Goal: Task Accomplishment & Management: Complete application form

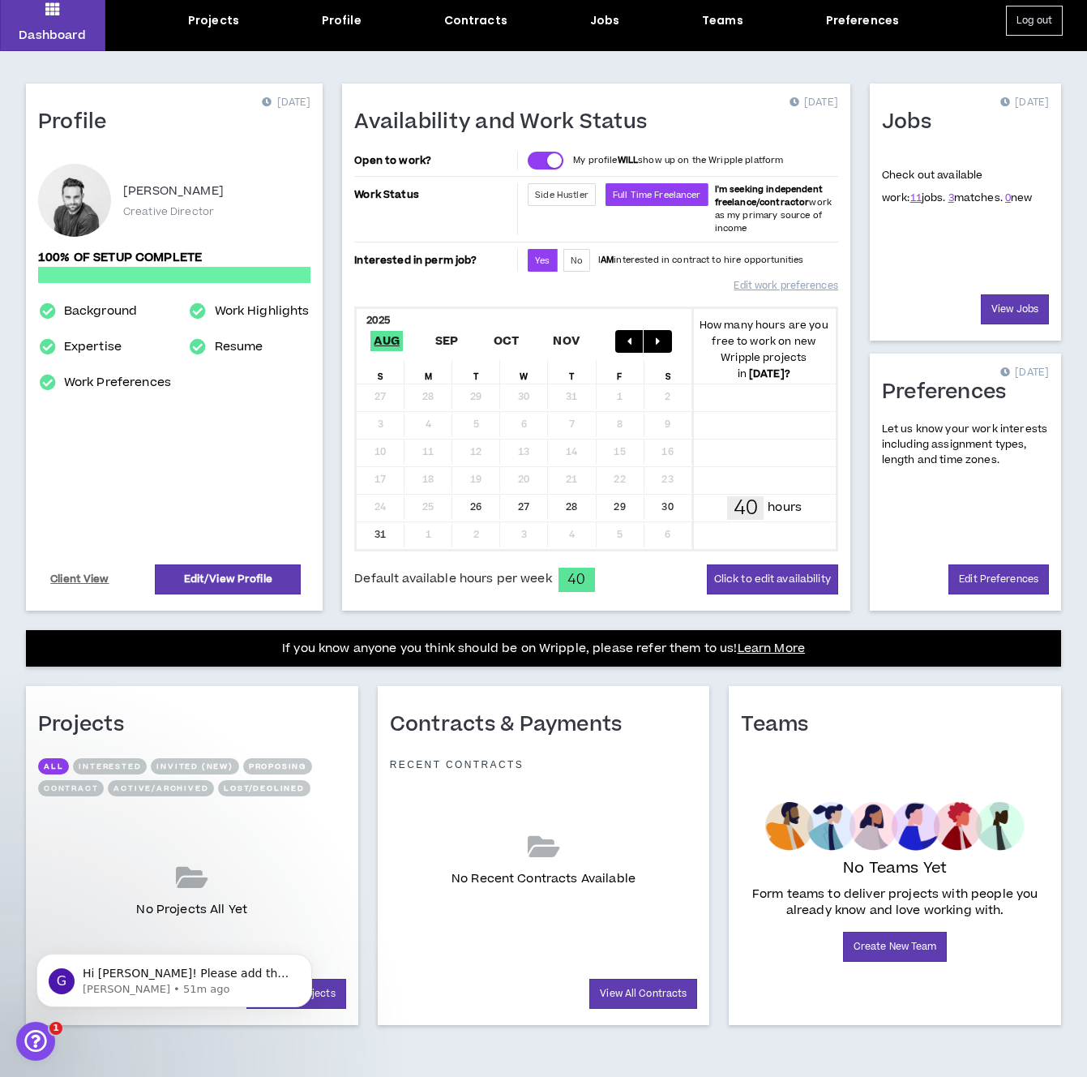
scroll to position [74, 0]
click at [32, 1031] on icon "Open Intercom Messenger" at bounding box center [33, 1039] width 27 height 27
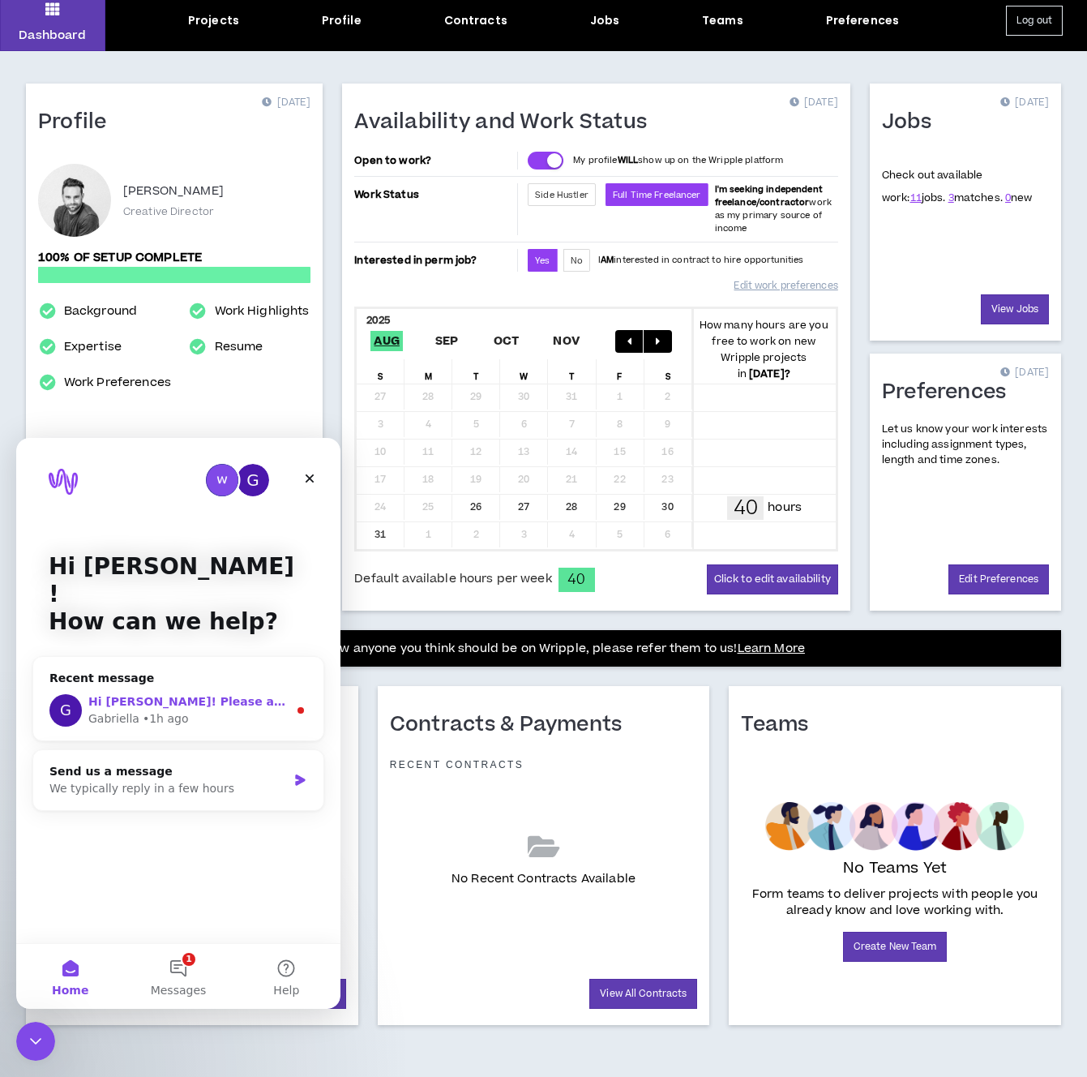
click at [221, 680] on div "G Hi [PERSON_NAME]! Please add the content creator role and I will get it appro…" at bounding box center [178, 710] width 290 height 60
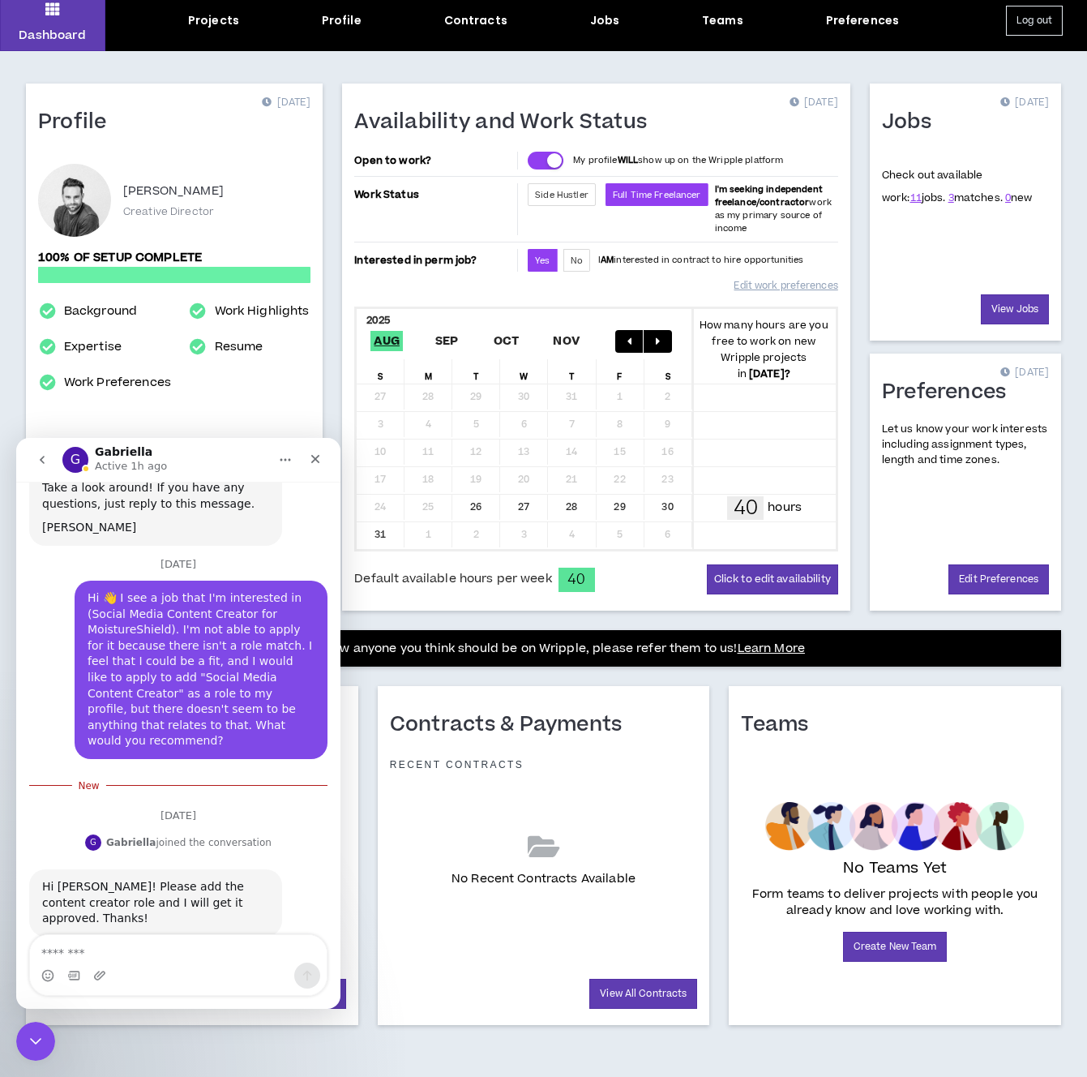
scroll to position [112, 0]
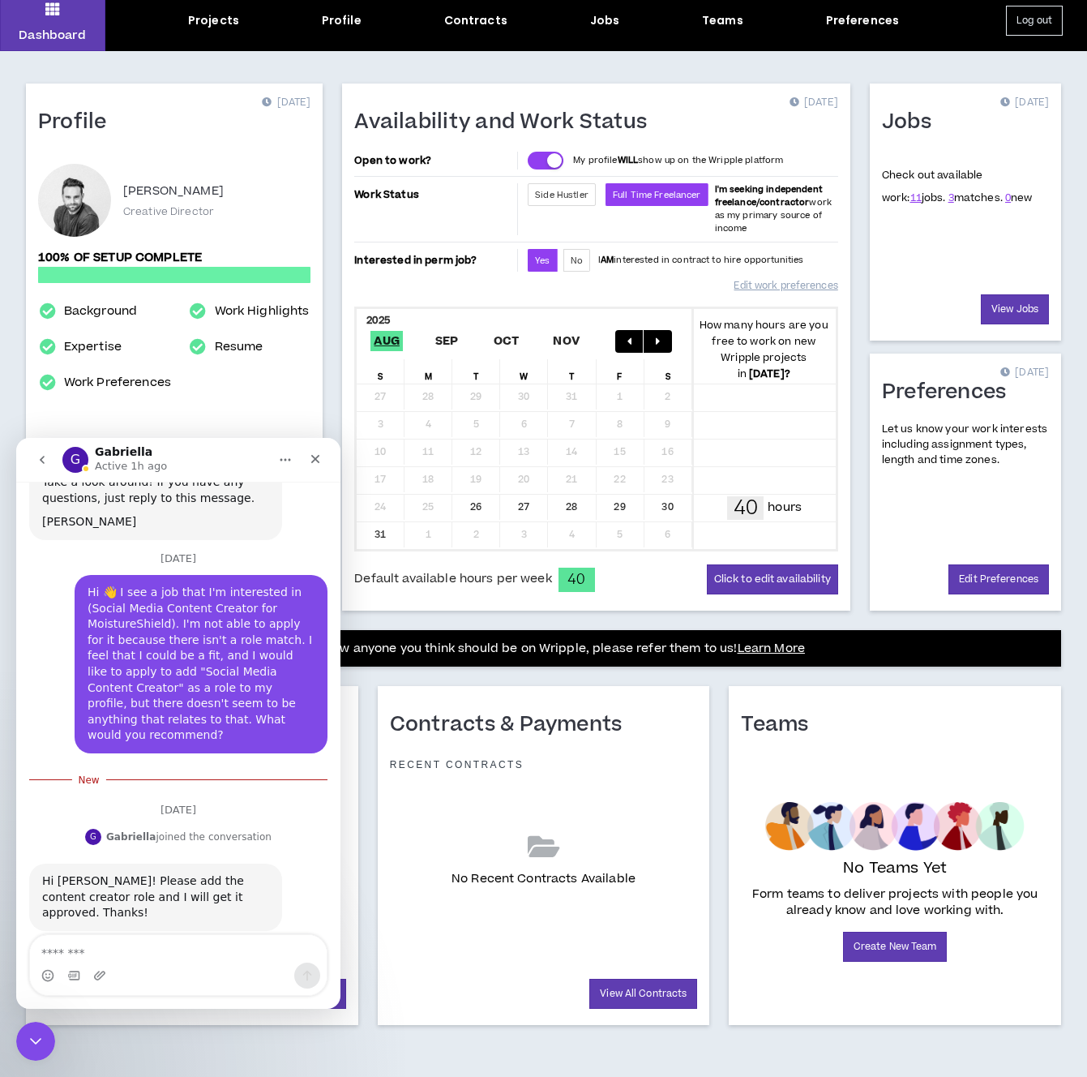
click at [456, 667] on div "Profile [DATE] [PERSON_NAME] Creative Director 100% of setup complete Backgroun…" at bounding box center [543, 564] width 1087 height 1026
click at [317, 449] on div "Close" at bounding box center [315, 458] width 29 height 29
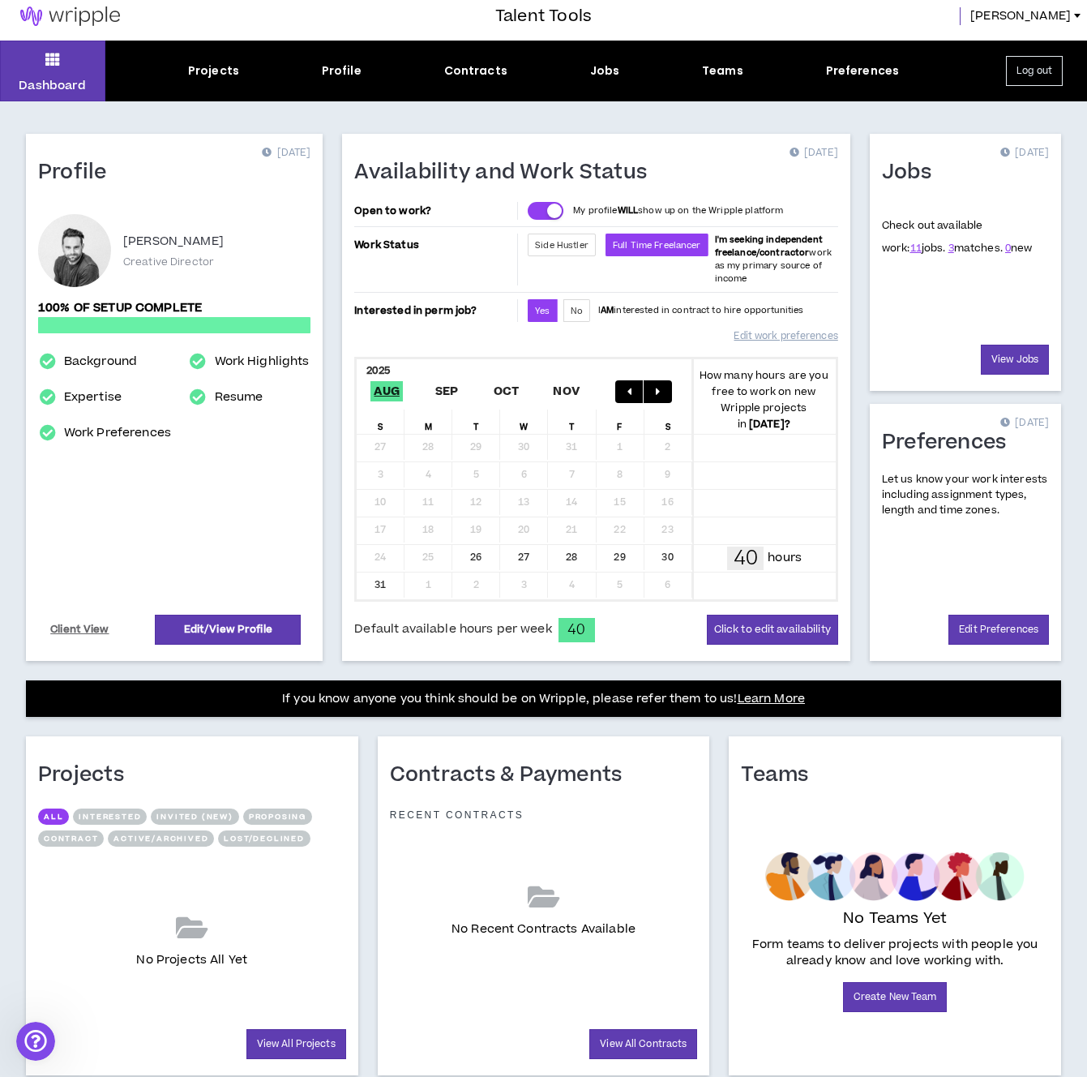
scroll to position [0, 0]
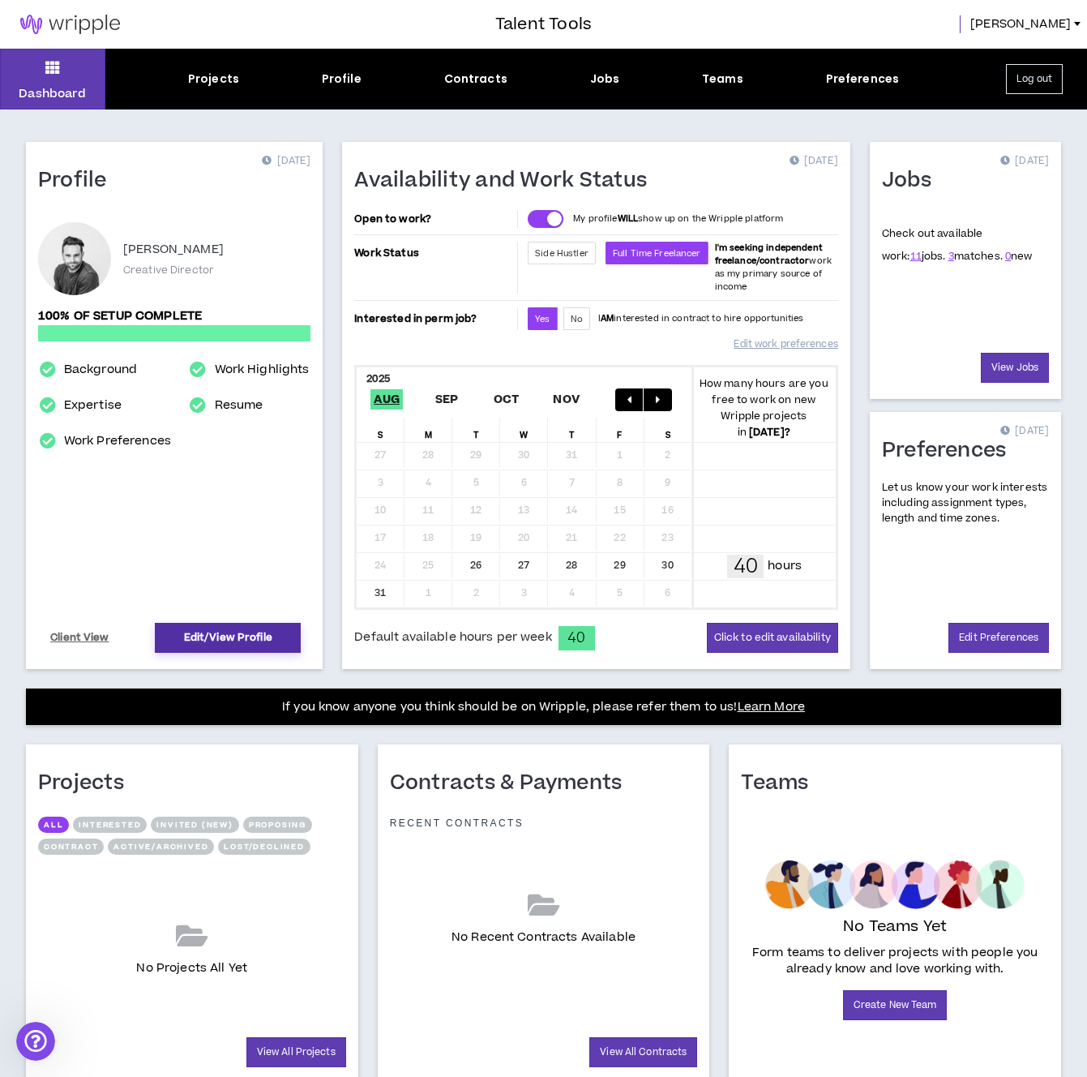
click at [246, 652] on link "Edit/View Profile" at bounding box center [228, 638] width 146 height 30
select select "*"
select select "US"
select select "*******"
select select "*"
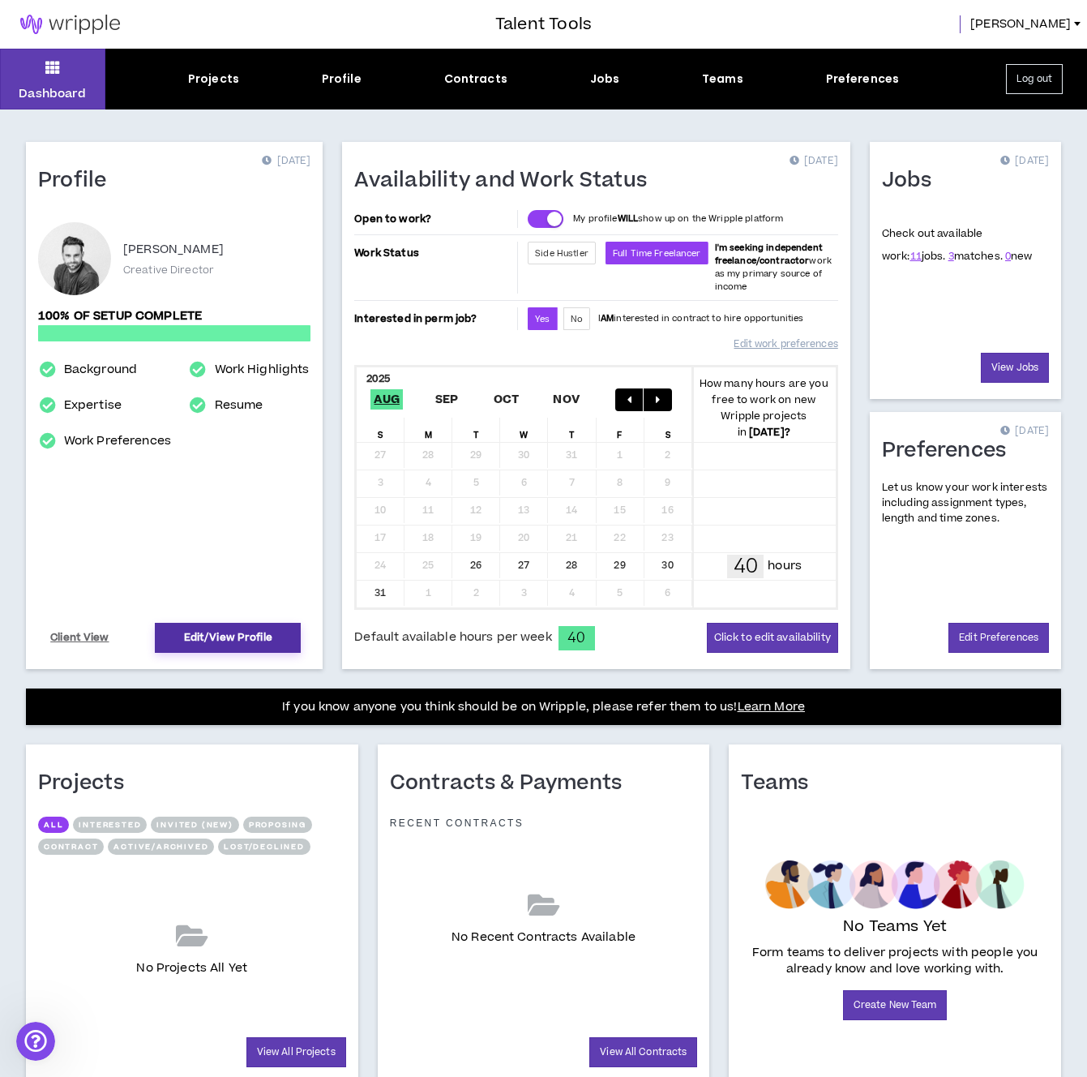
select select "**********"
select select "*****"
select select "***"
select select "**********"
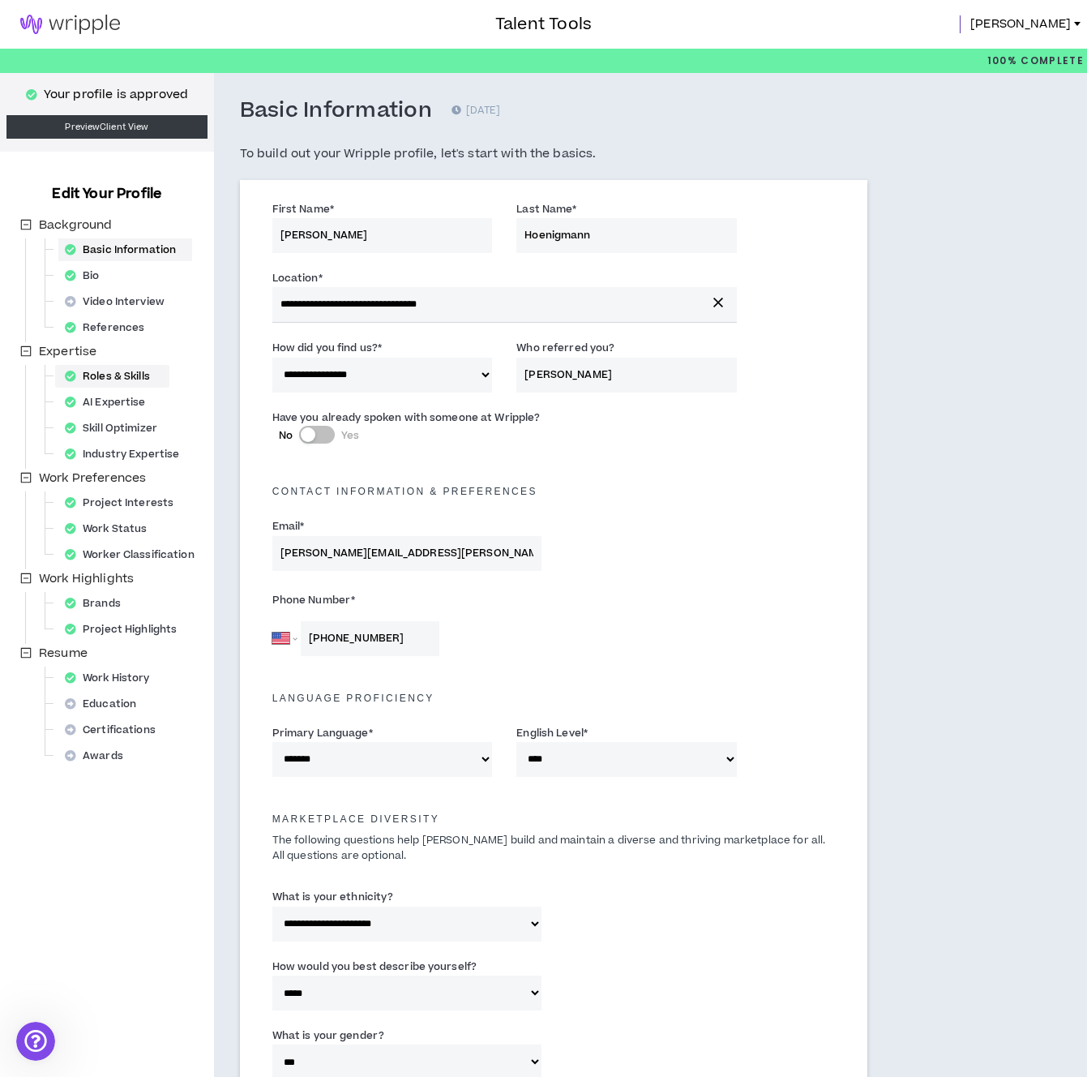
click at [135, 378] on div "Roles & Skills" at bounding box center [112, 376] width 108 height 23
select select "***"
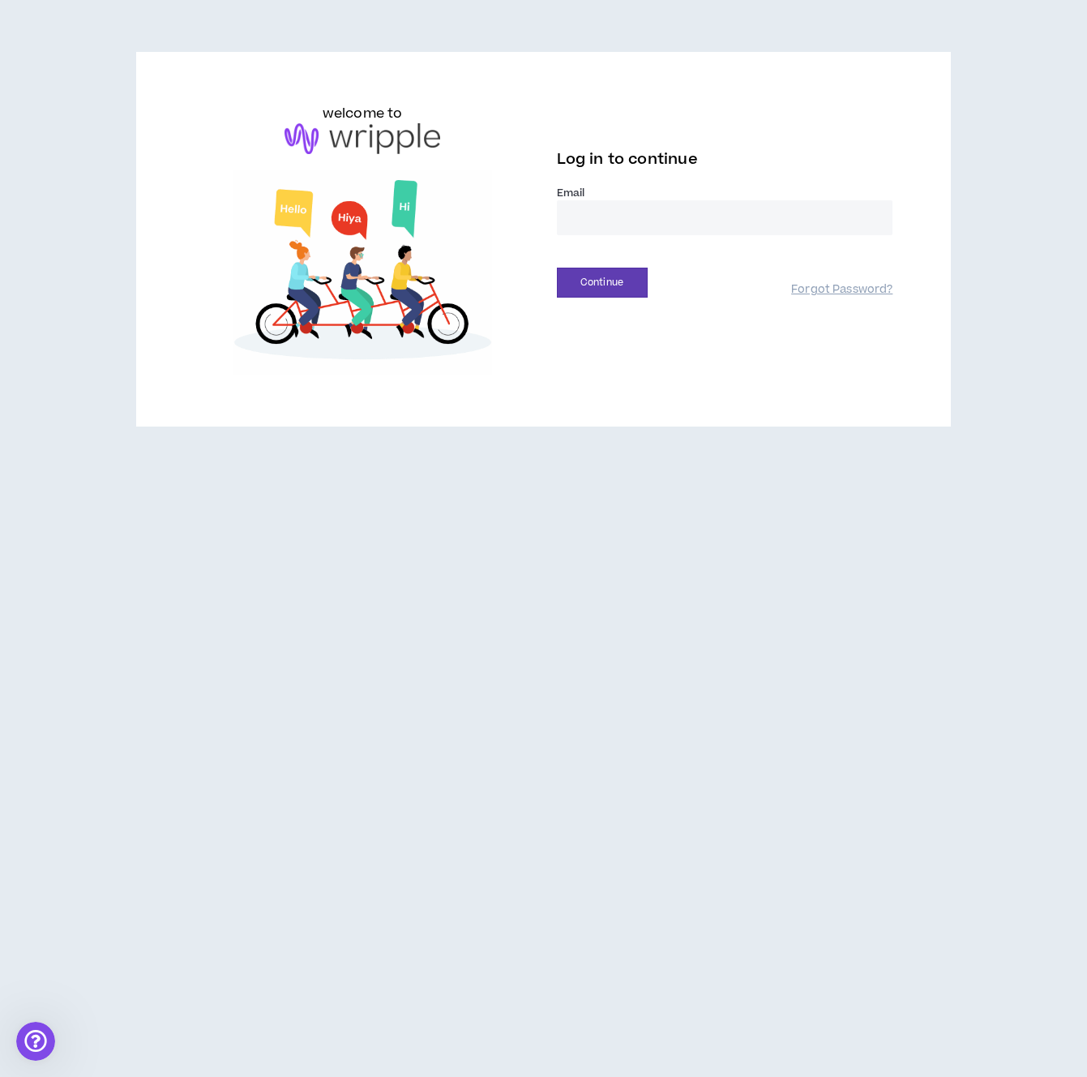
click at [695, 214] on input "email" at bounding box center [725, 217] width 337 height 35
type input "**********"
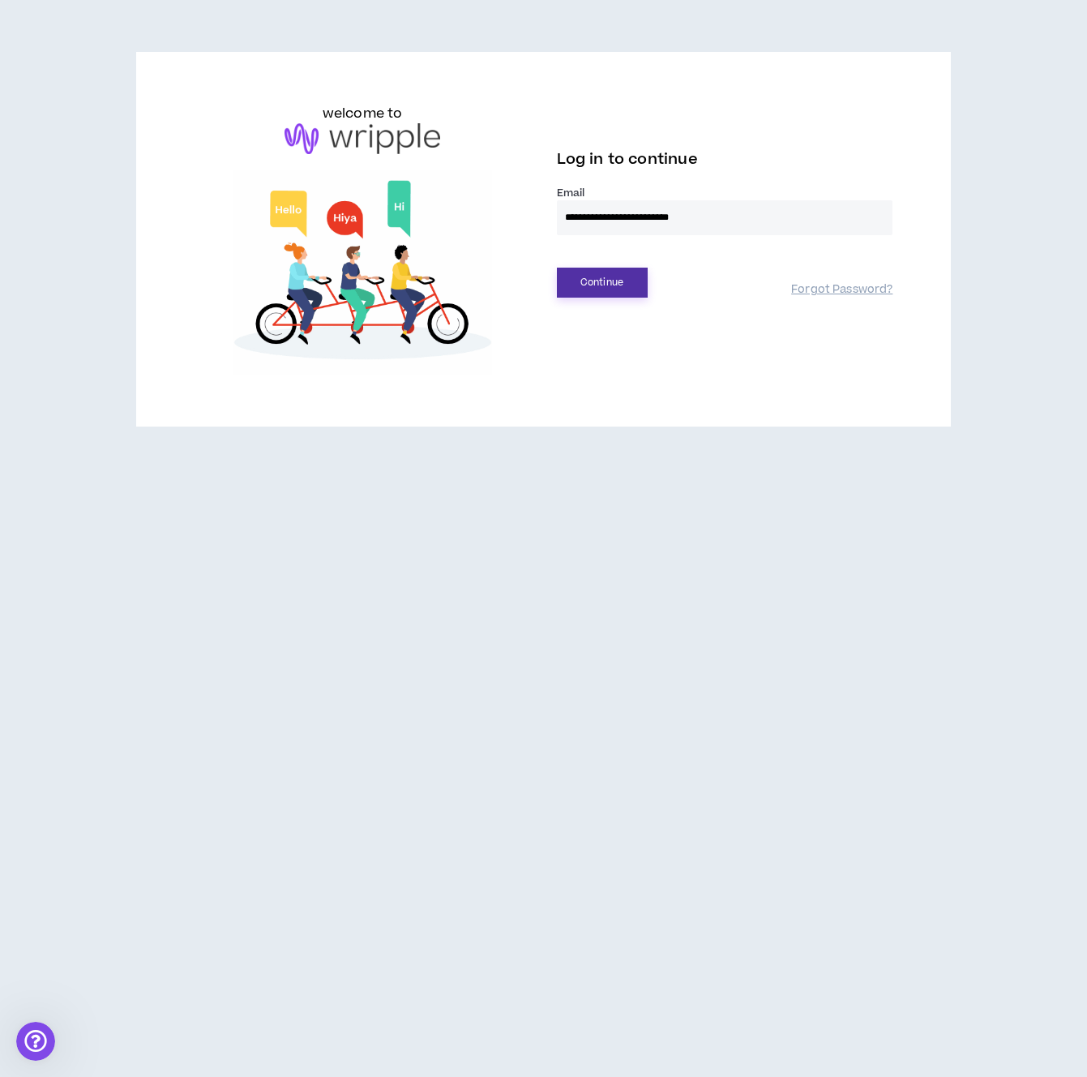
click at [611, 287] on button "Continue" at bounding box center [602, 283] width 91 height 30
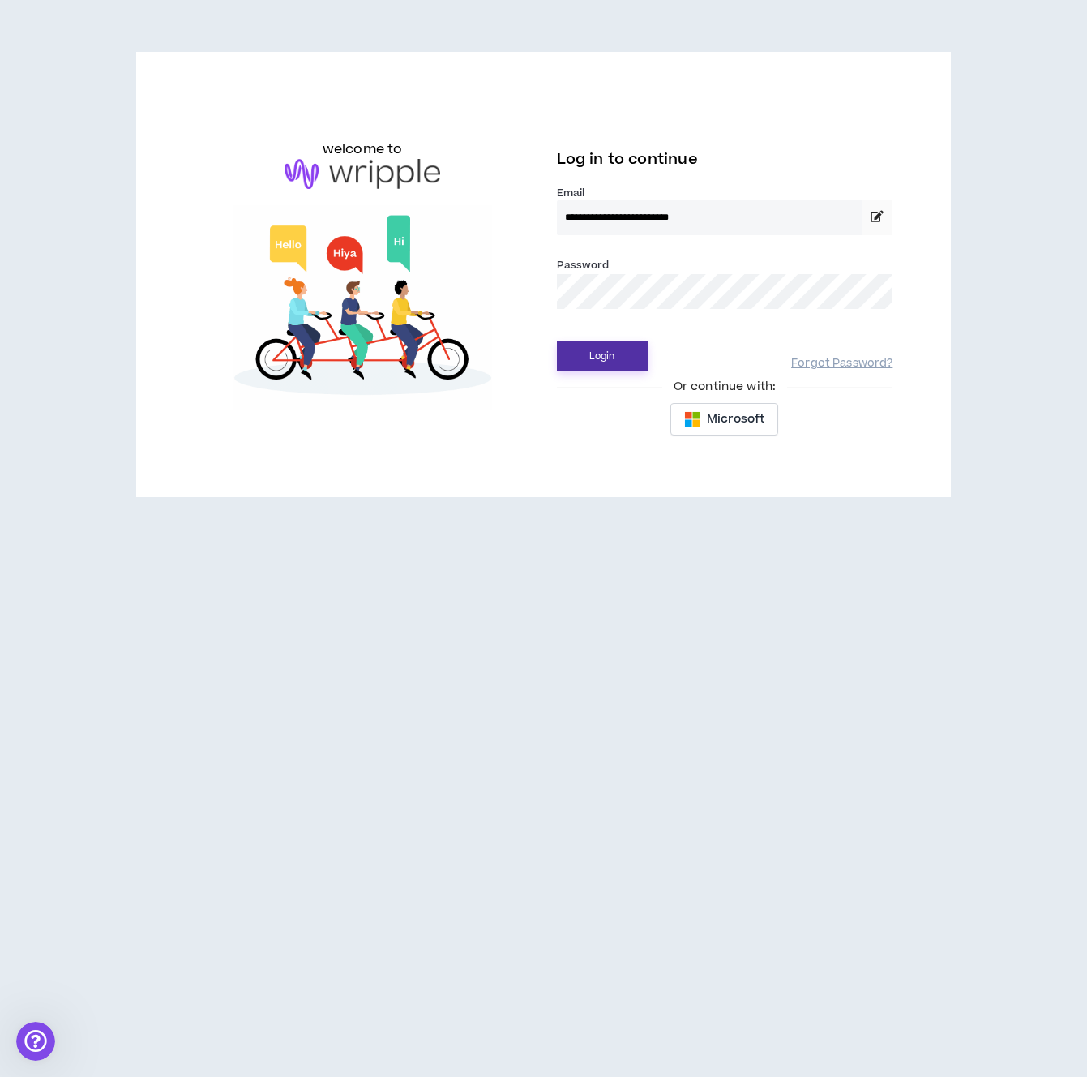
click at [603, 349] on button "Login" at bounding box center [602, 356] width 91 height 30
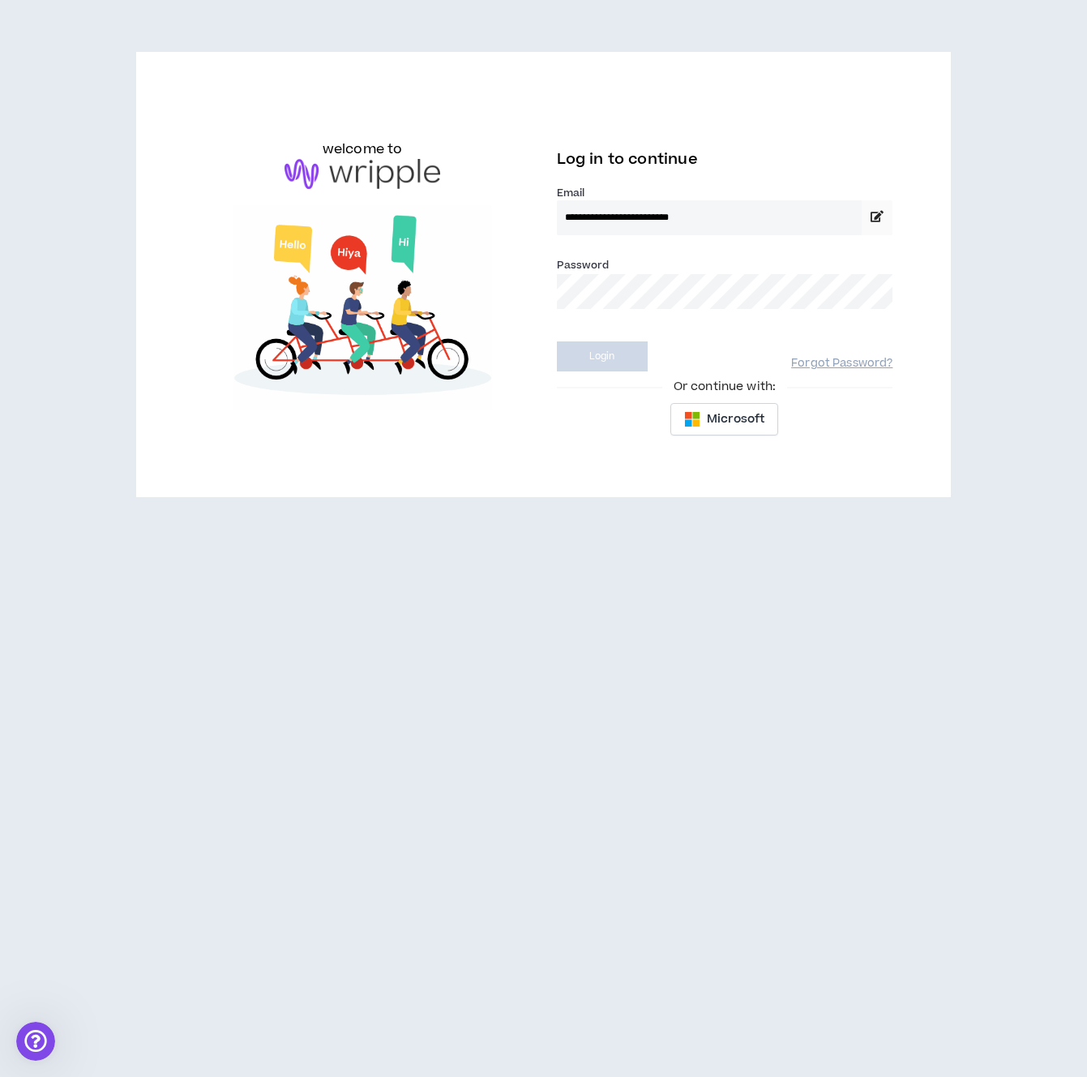
select select "***"
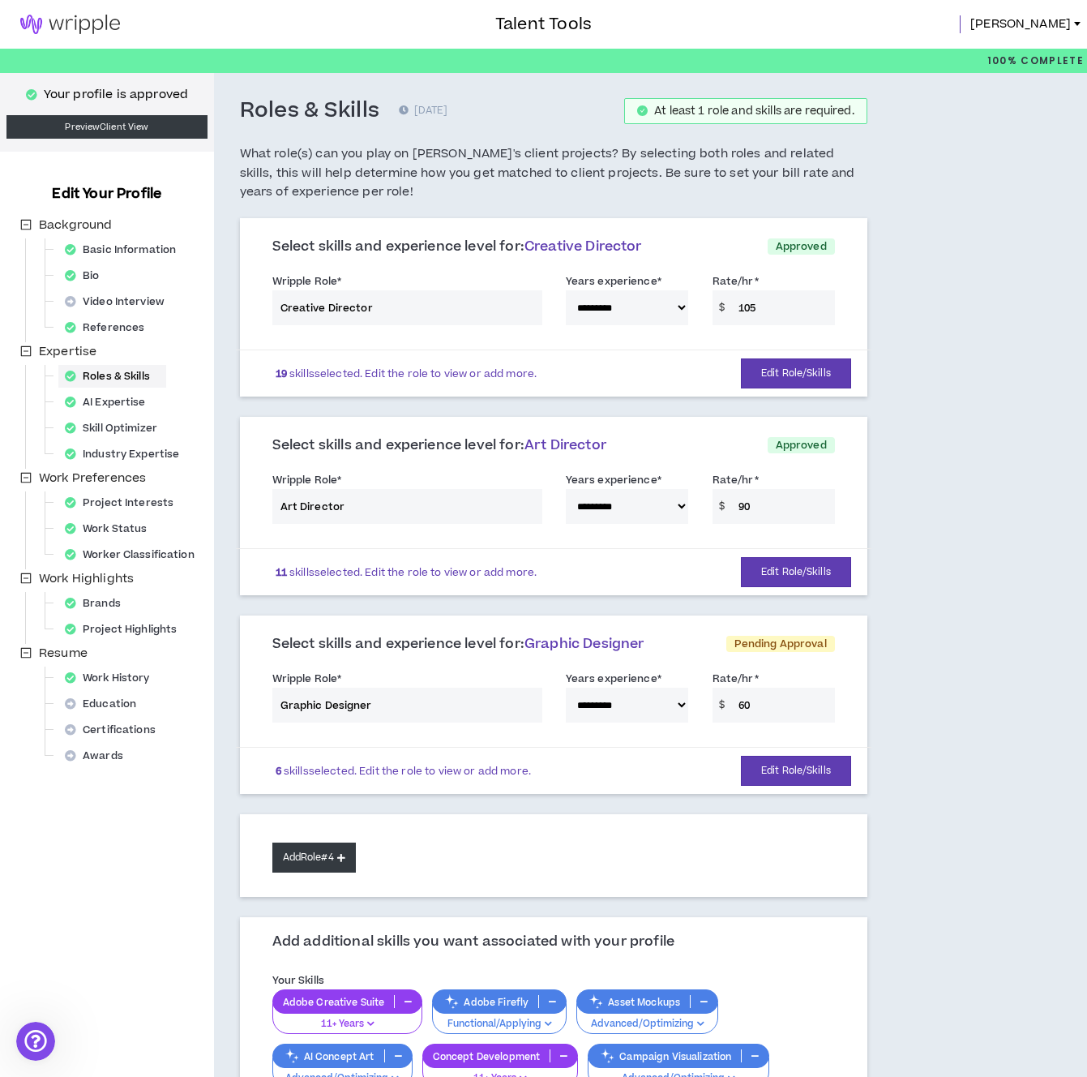
click at [331, 857] on button "Add Role #4" at bounding box center [314, 857] width 84 height 30
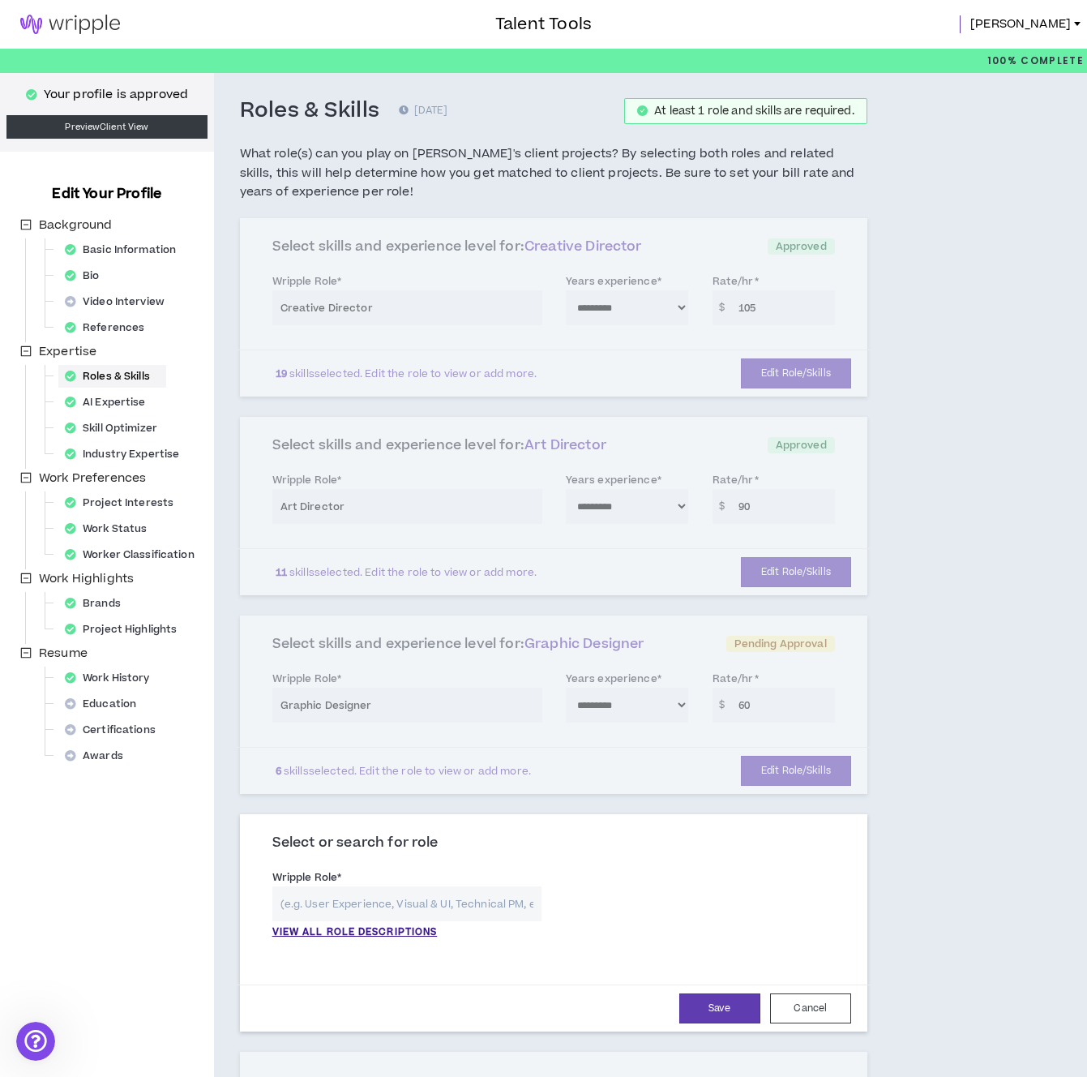
click at [368, 898] on input "text" at bounding box center [406, 903] width 269 height 35
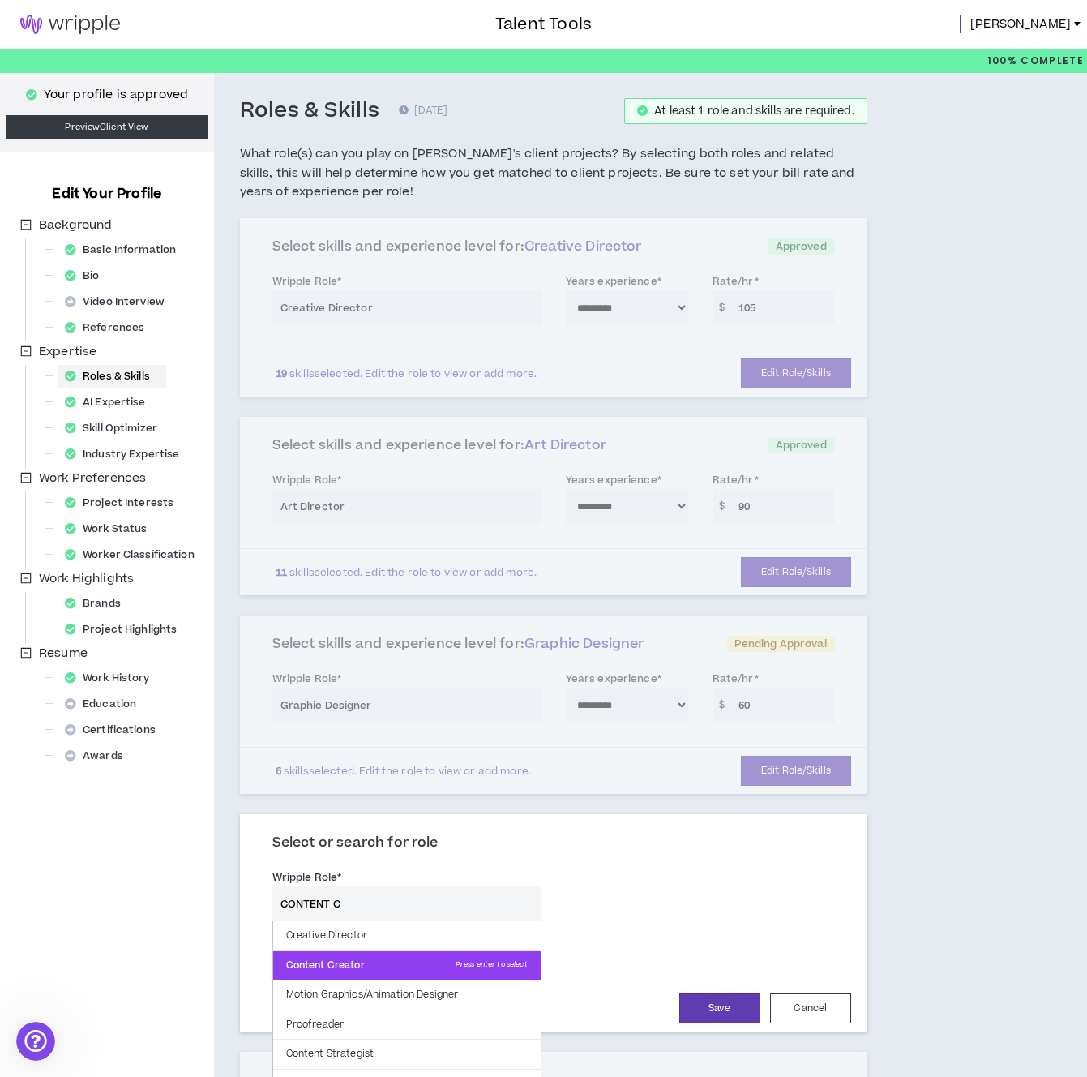
click at [356, 958] on p "Content Creator Press enter to select" at bounding box center [407, 965] width 268 height 29
type input "Content Creator"
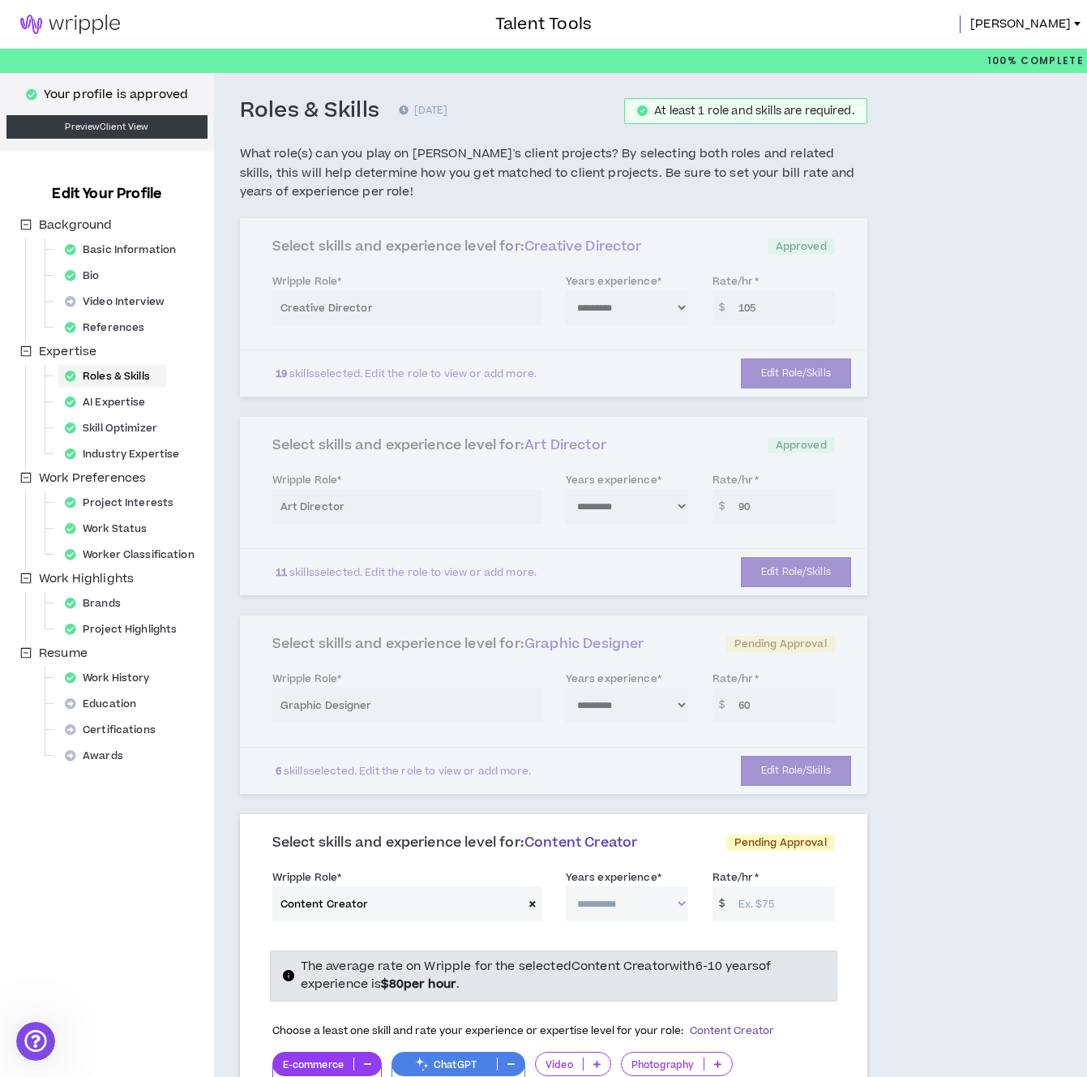
scroll to position [24, 0]
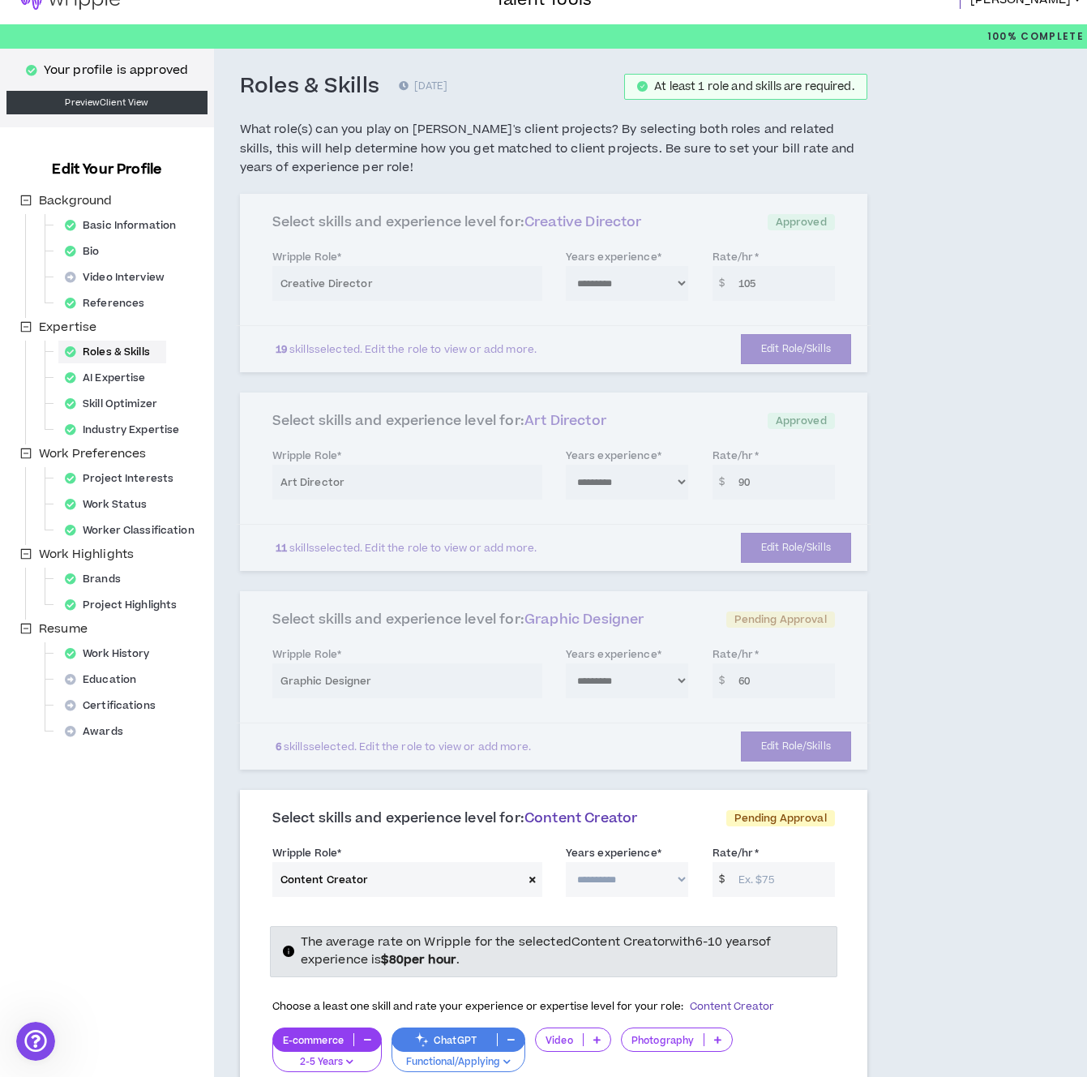
click at [680, 878] on select "**********" at bounding box center [627, 879] width 122 height 35
select select "**"
click at [566, 862] on select "**********" at bounding box center [627, 879] width 122 height 35
click at [778, 885] on input "Rate/hr *" at bounding box center [783, 879] width 105 height 35
type input "75"
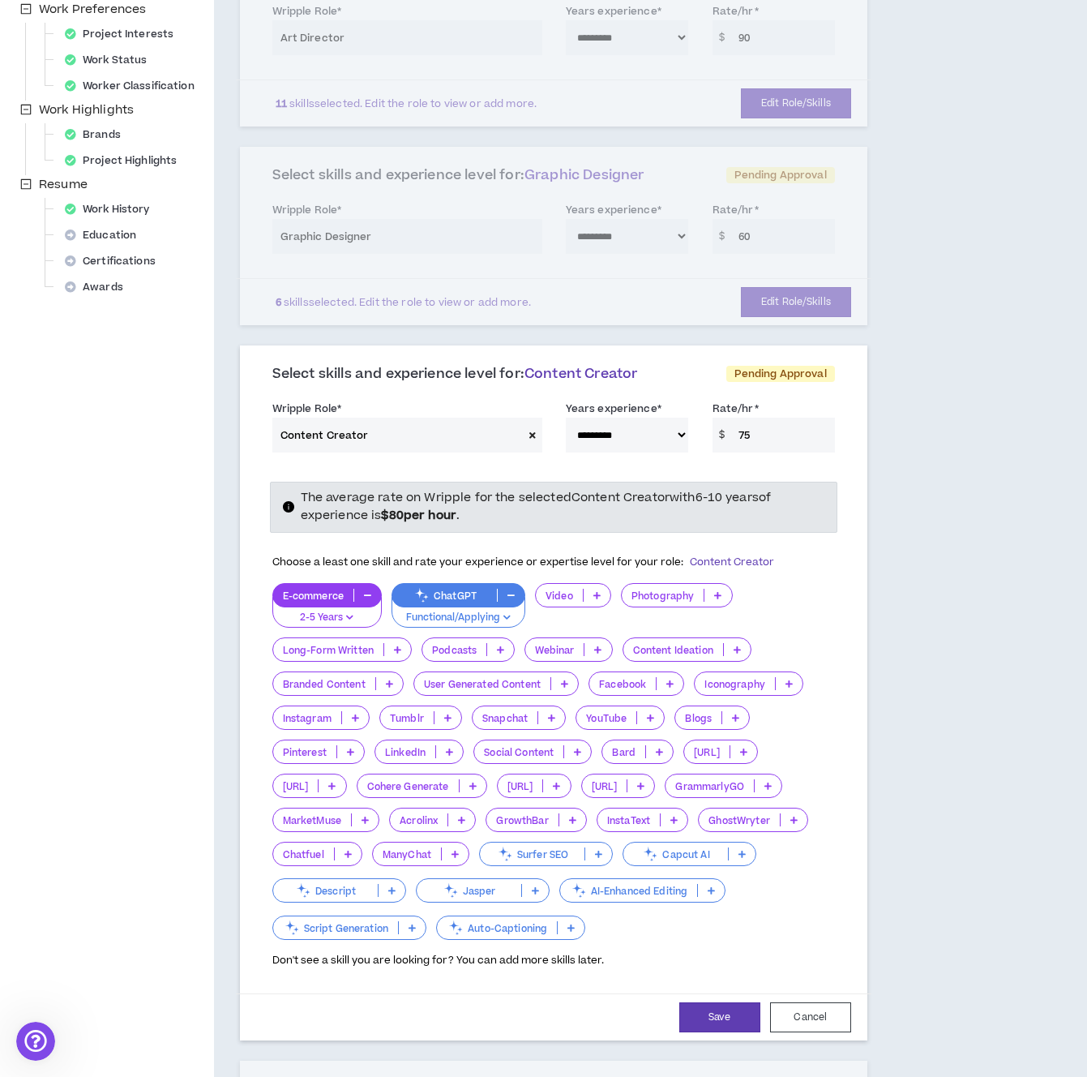
scroll to position [471, 0]
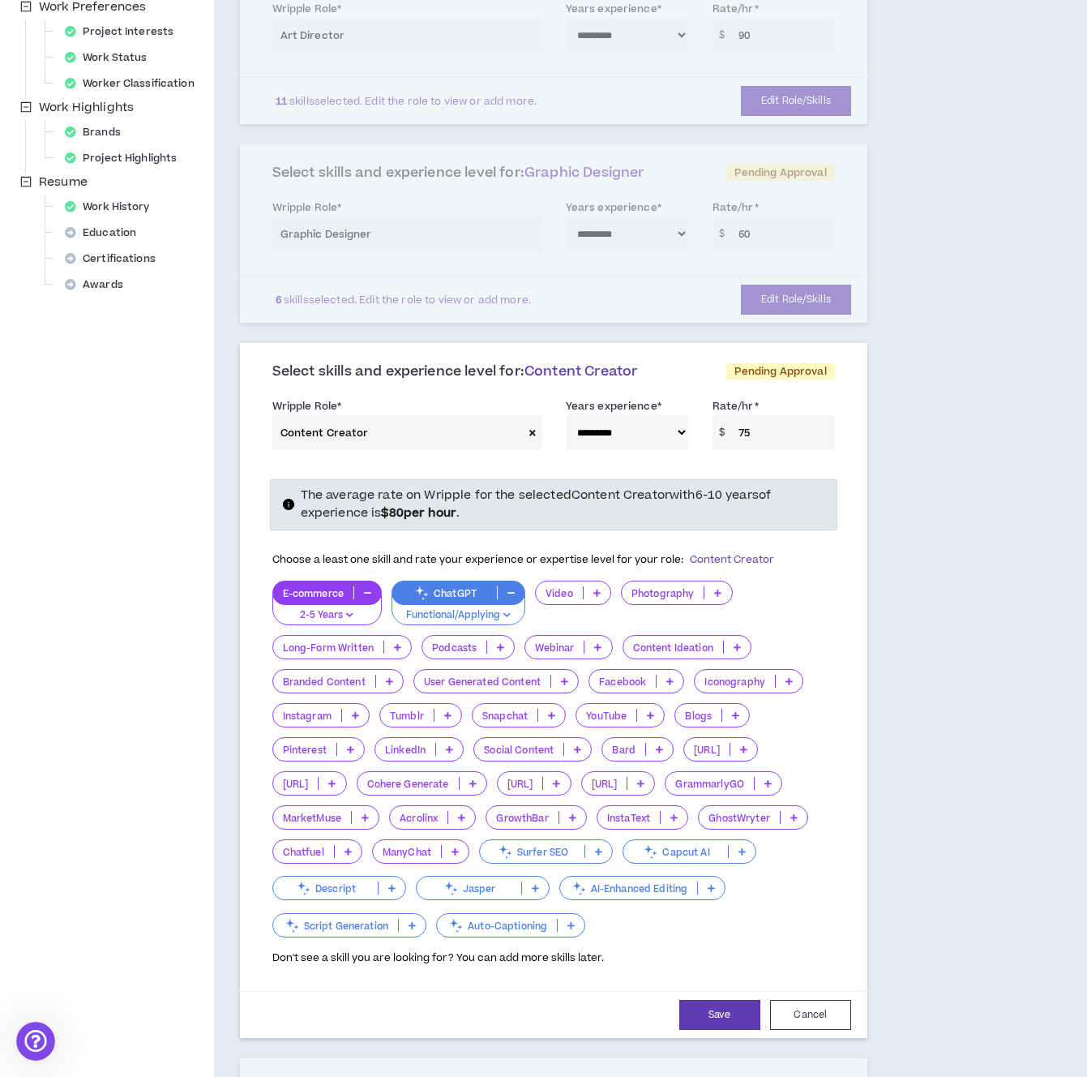
click at [740, 647] on icon at bounding box center [737, 647] width 7 height 8
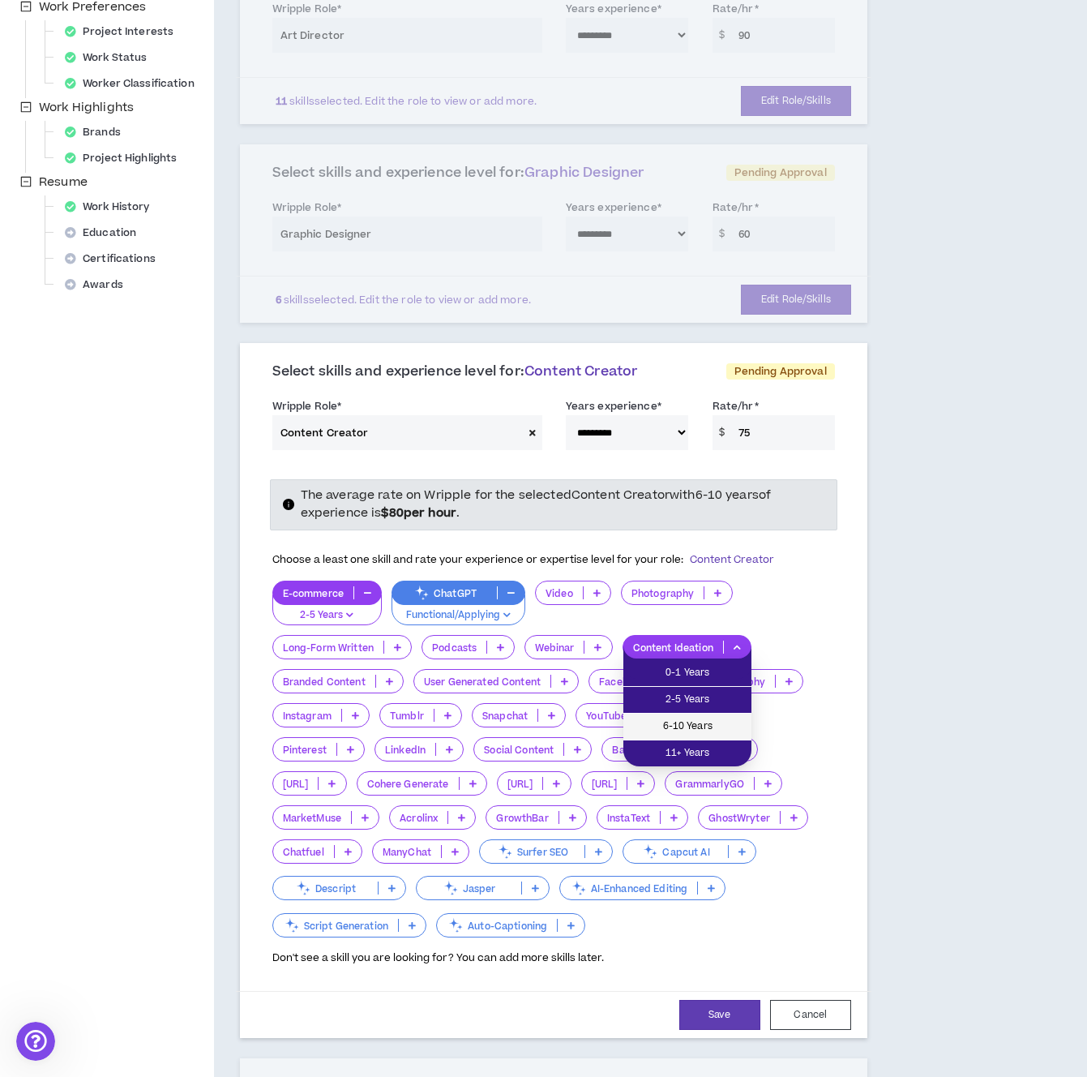
click at [703, 730] on span "6-10 Years" at bounding box center [687, 727] width 109 height 18
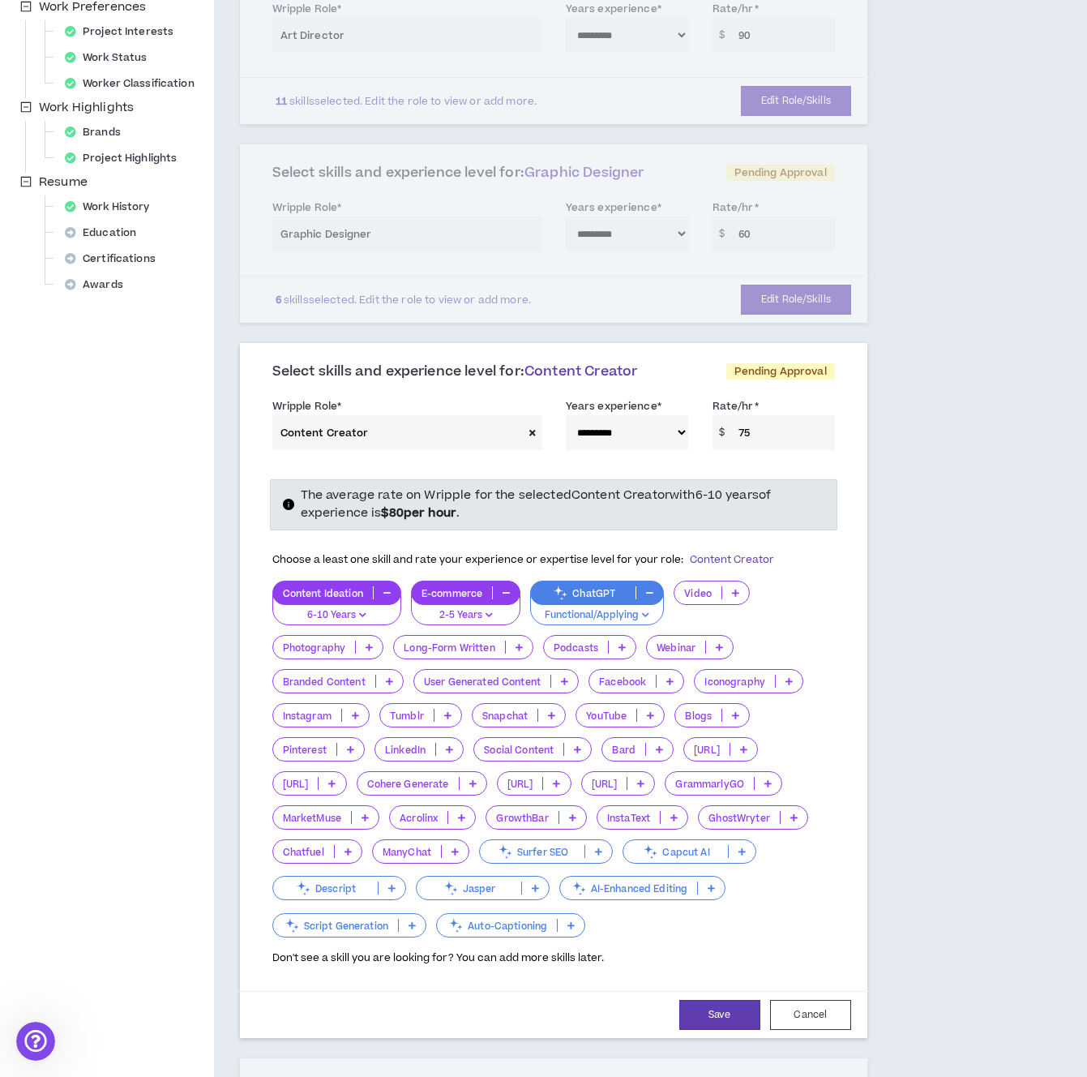
click at [742, 591] on p at bounding box center [735, 592] width 27 height 13
click at [743, 621] on li "0-1 Years" at bounding box center [712, 619] width 75 height 27
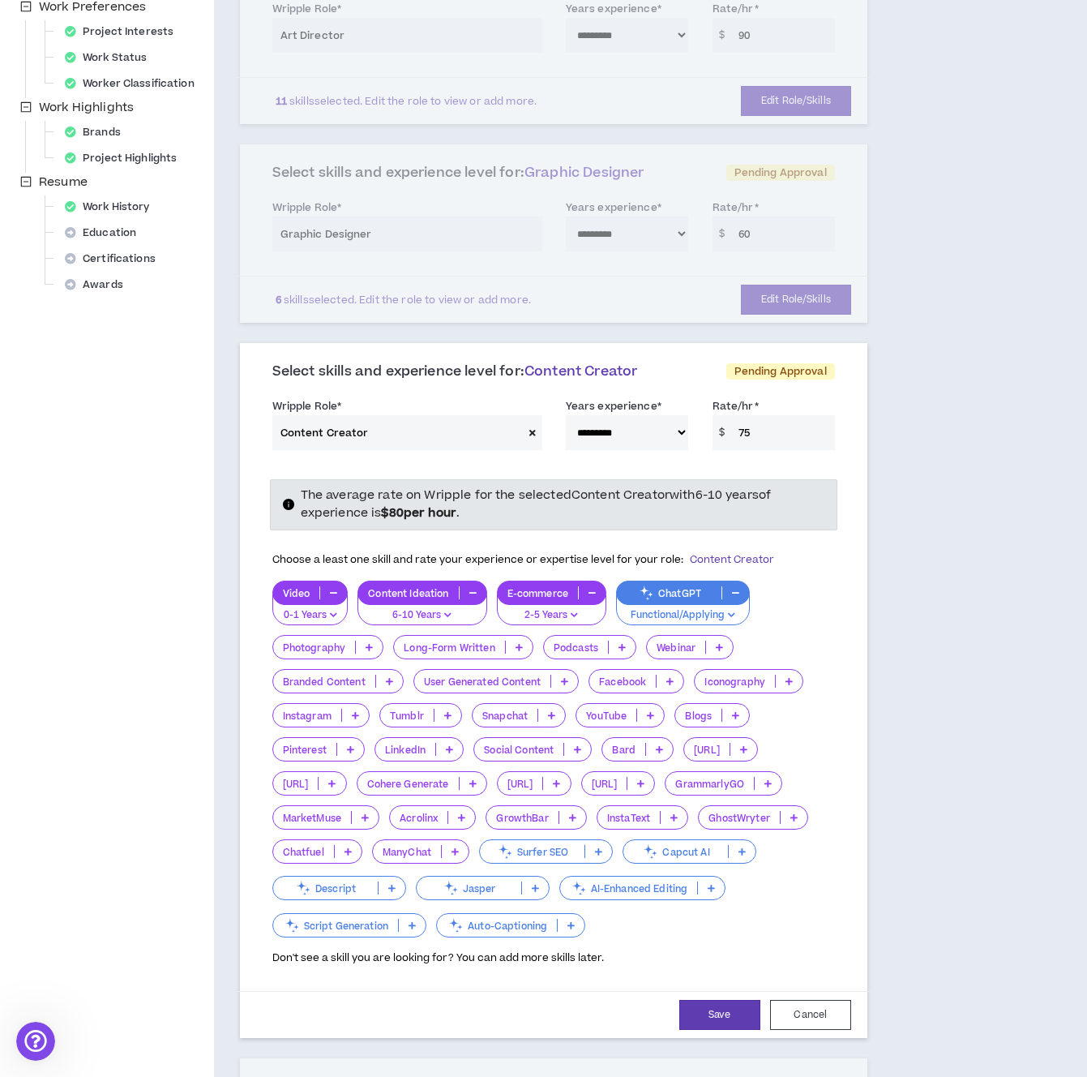
click at [520, 651] on p at bounding box center [519, 647] width 27 height 13
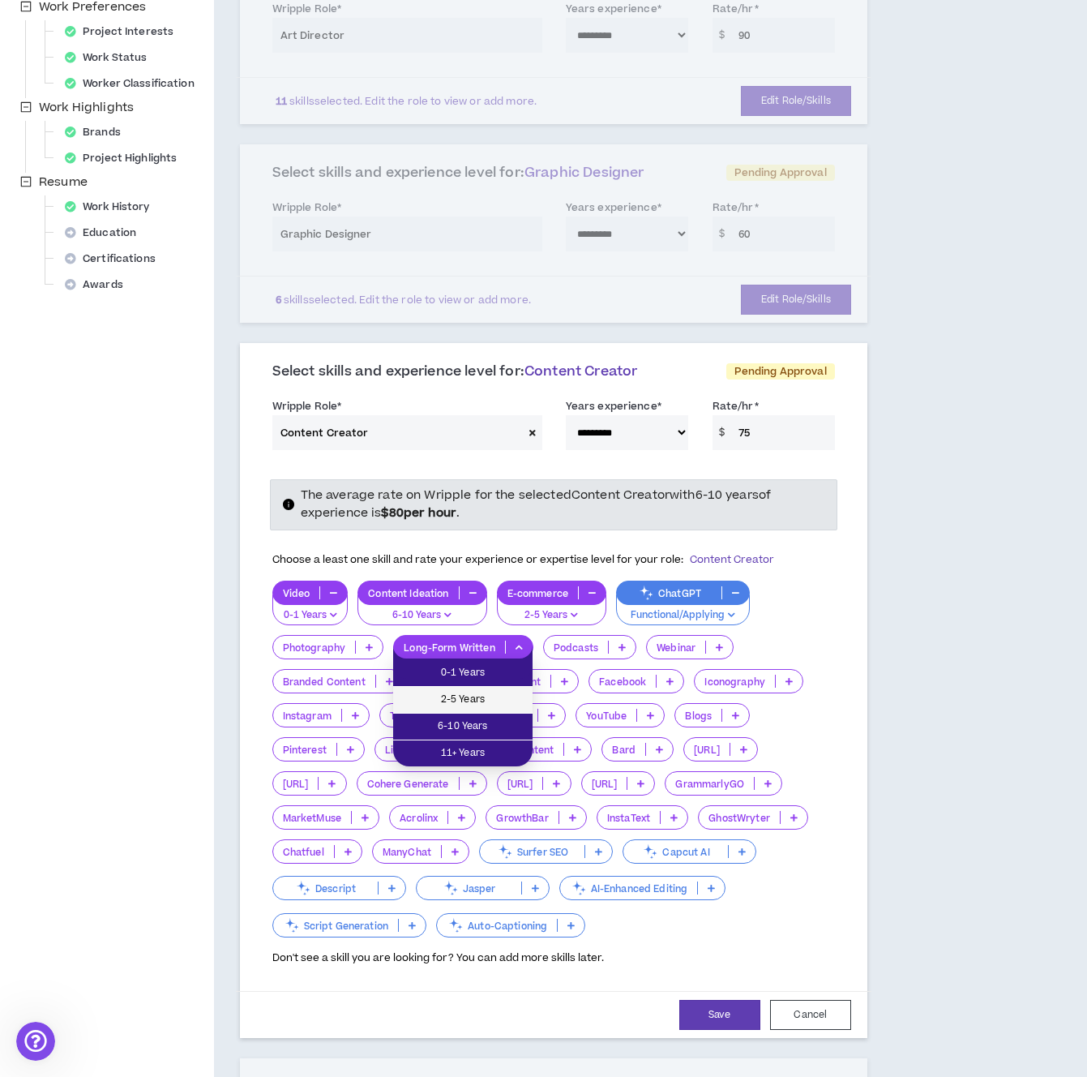
click at [496, 697] on span "2-5 Years" at bounding box center [463, 700] width 120 height 18
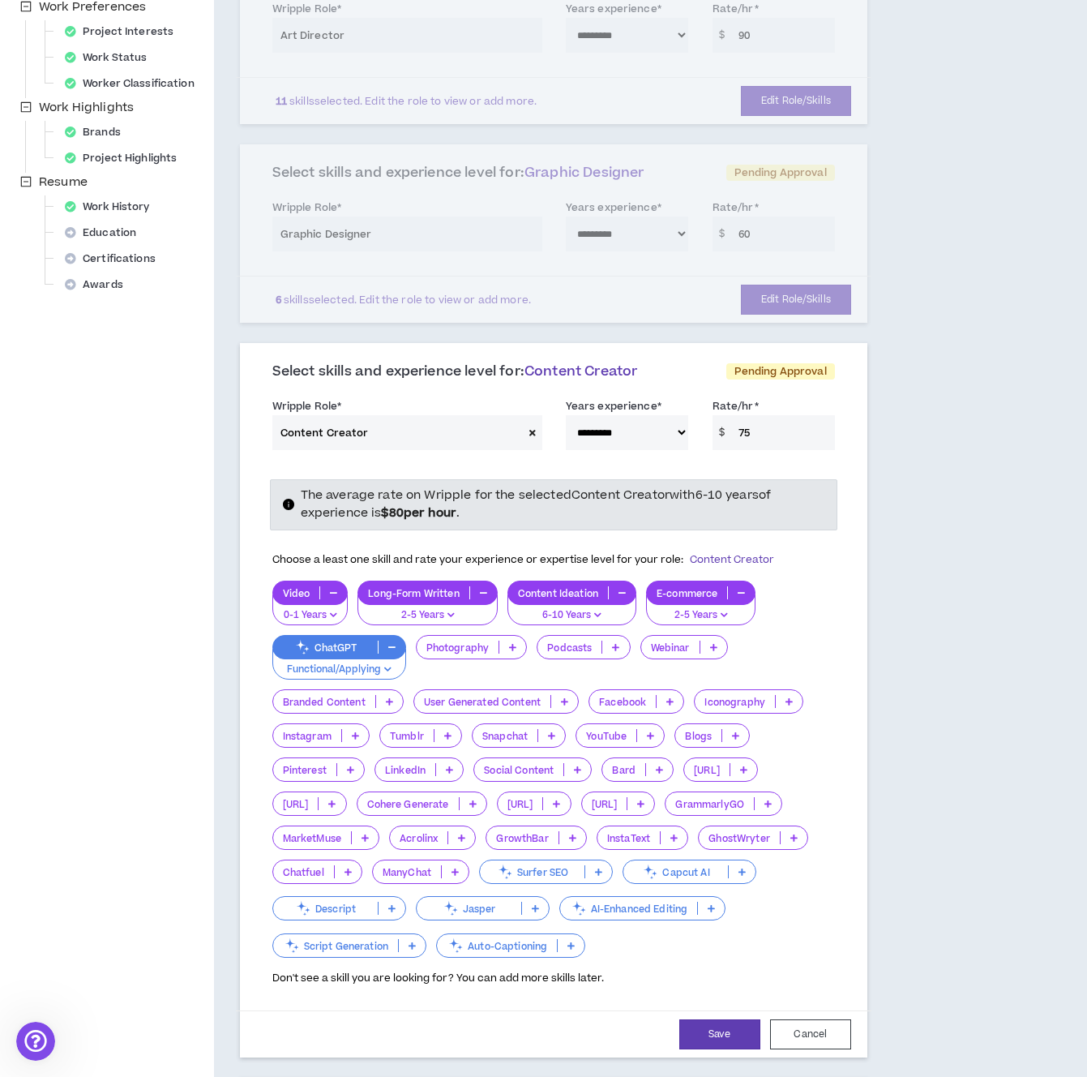
click at [398, 702] on p at bounding box center [389, 701] width 27 height 13
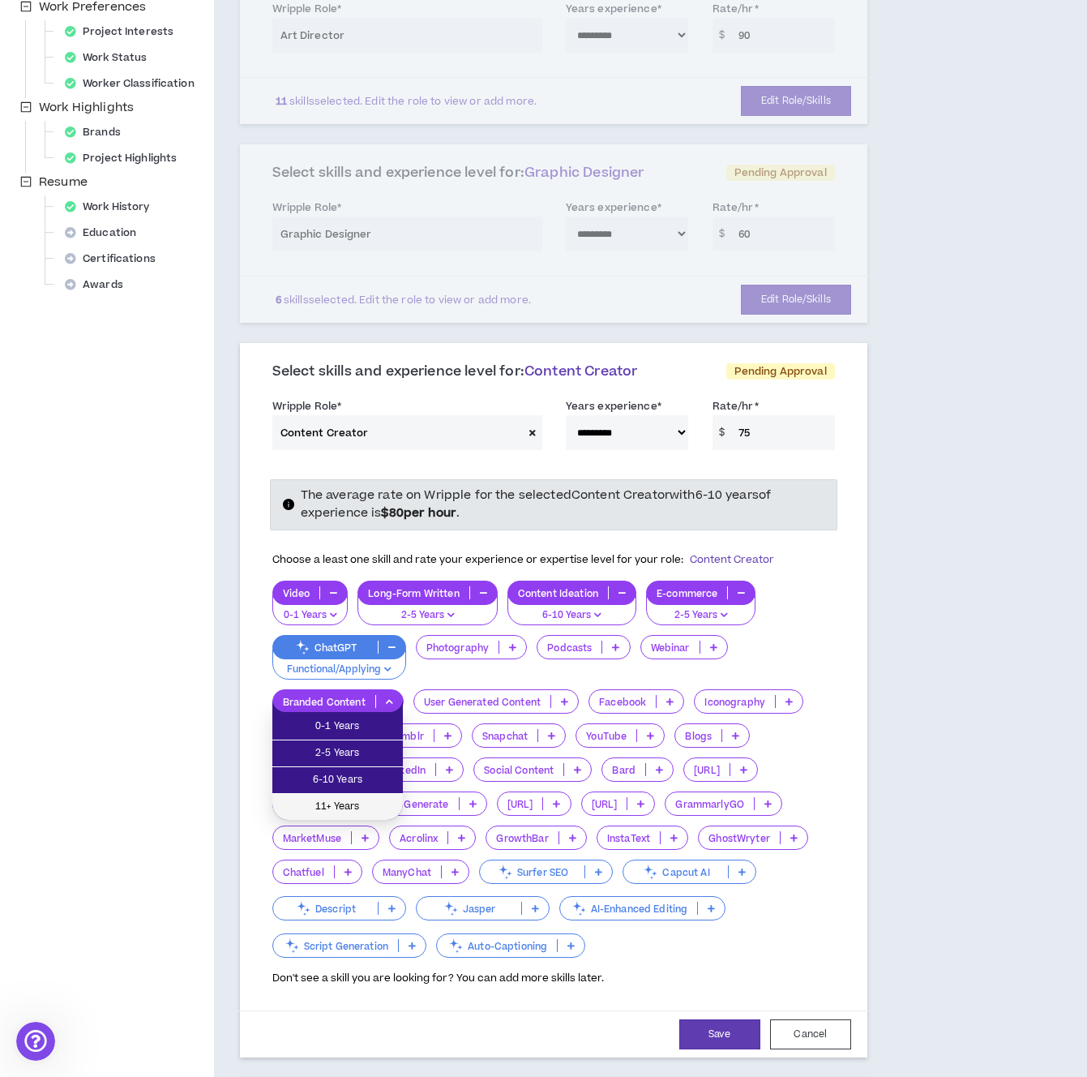
click at [371, 802] on span "11+ Years" at bounding box center [337, 807] width 111 height 18
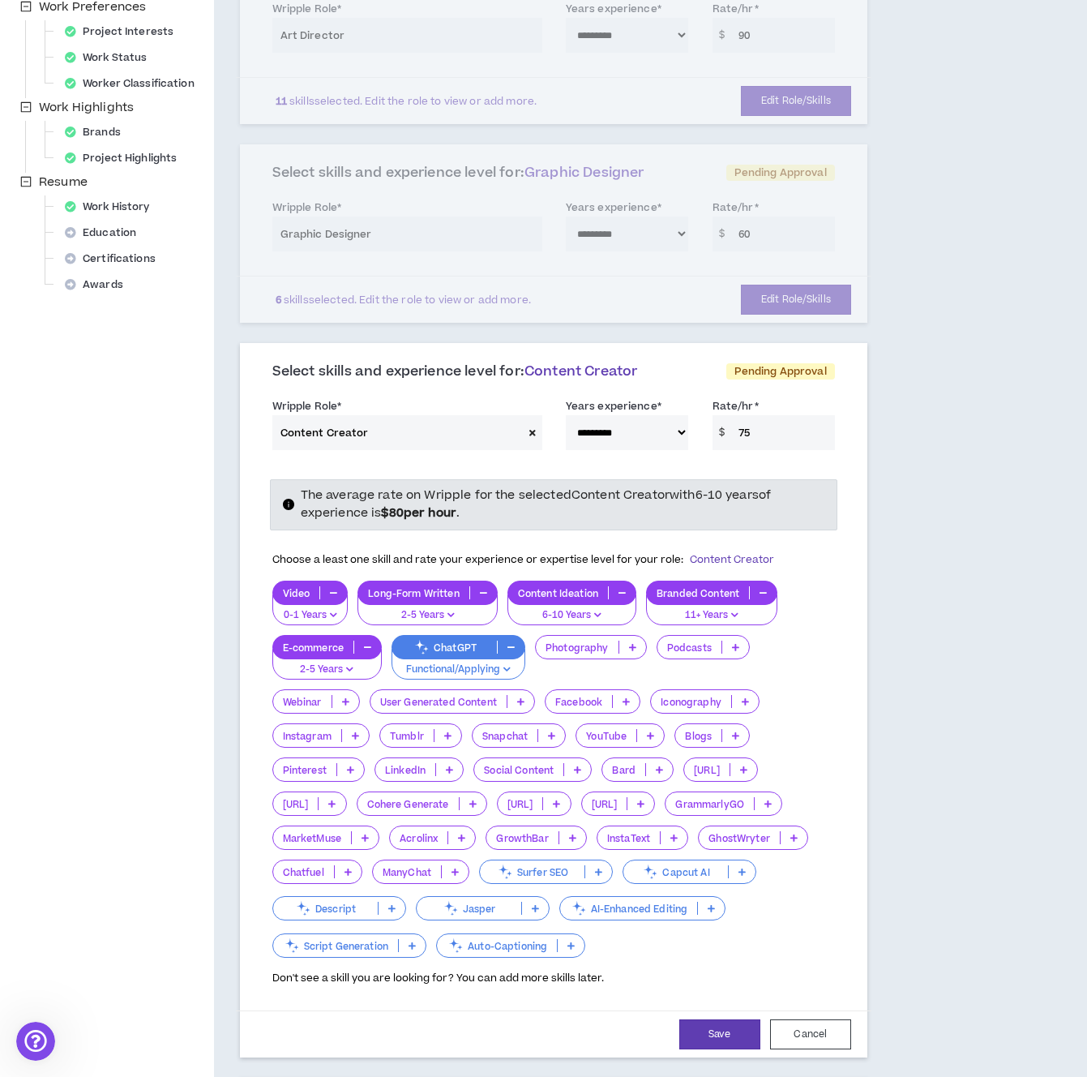
click at [524, 705] on icon at bounding box center [520, 701] width 7 height 8
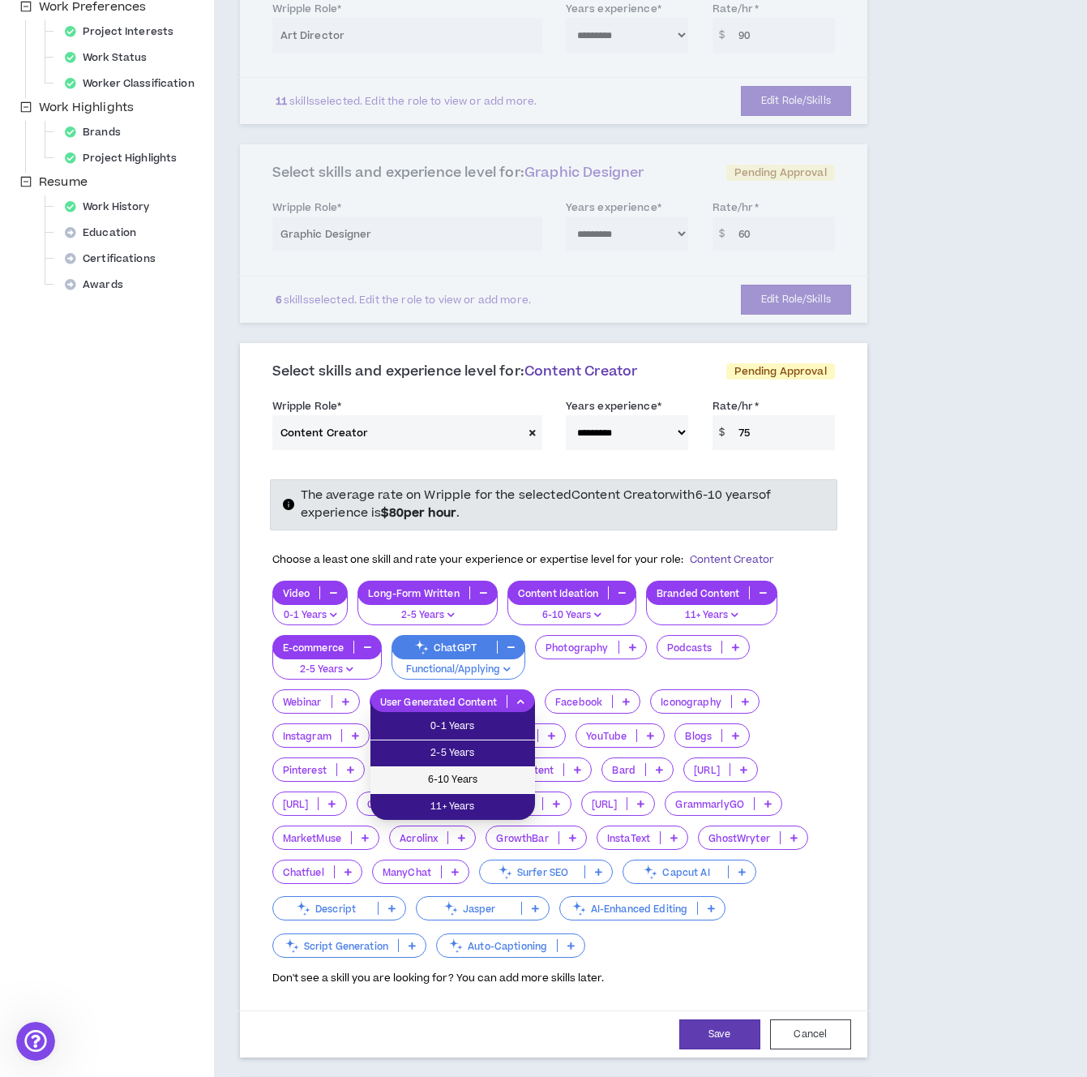
click at [472, 771] on span "6-10 Years" at bounding box center [452, 780] width 145 height 18
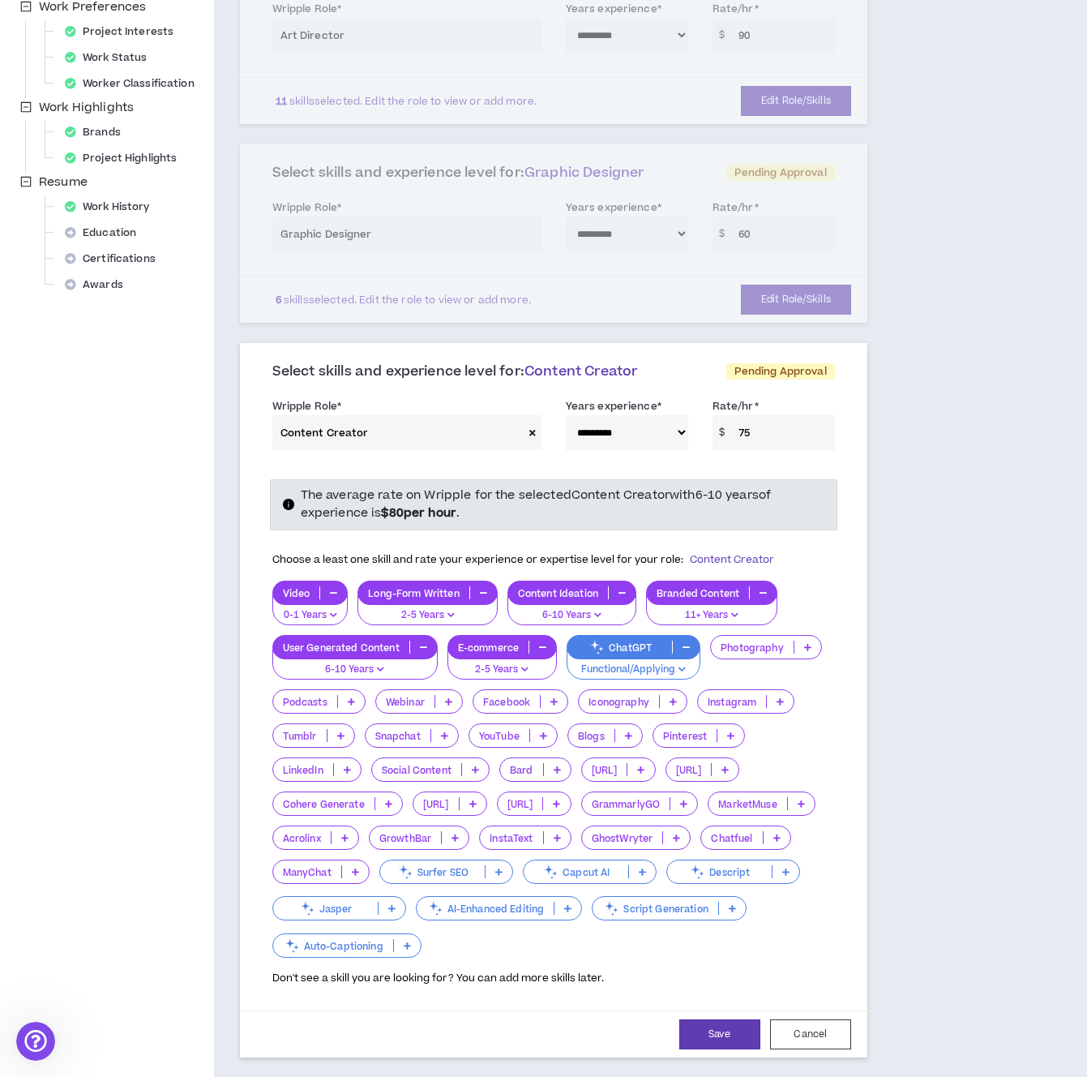
click at [556, 704] on icon at bounding box center [554, 701] width 7 height 8
click at [525, 798] on span "11+ Years" at bounding box center [521, 807] width 75 height 18
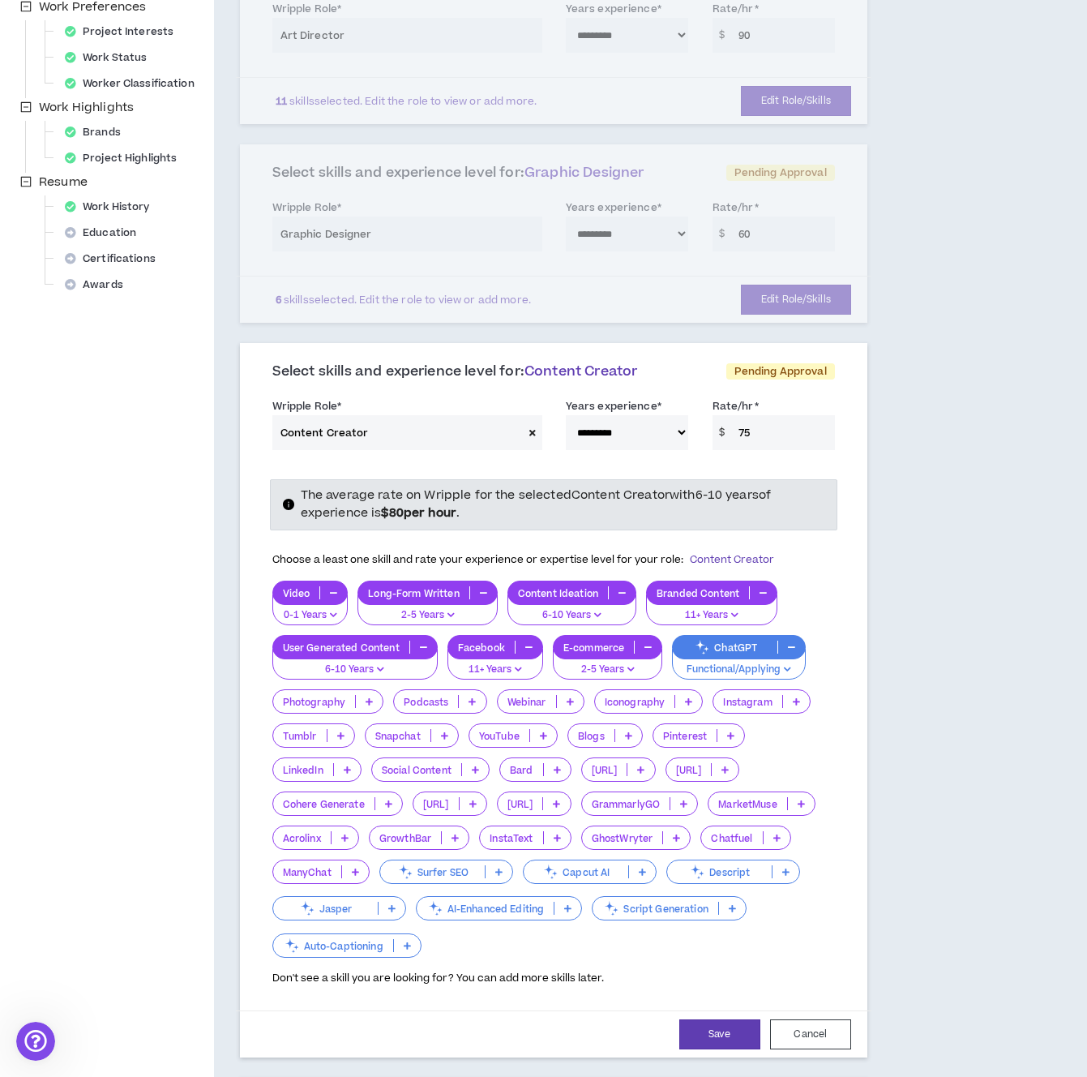
click at [371, 702] on icon at bounding box center [369, 701] width 7 height 8
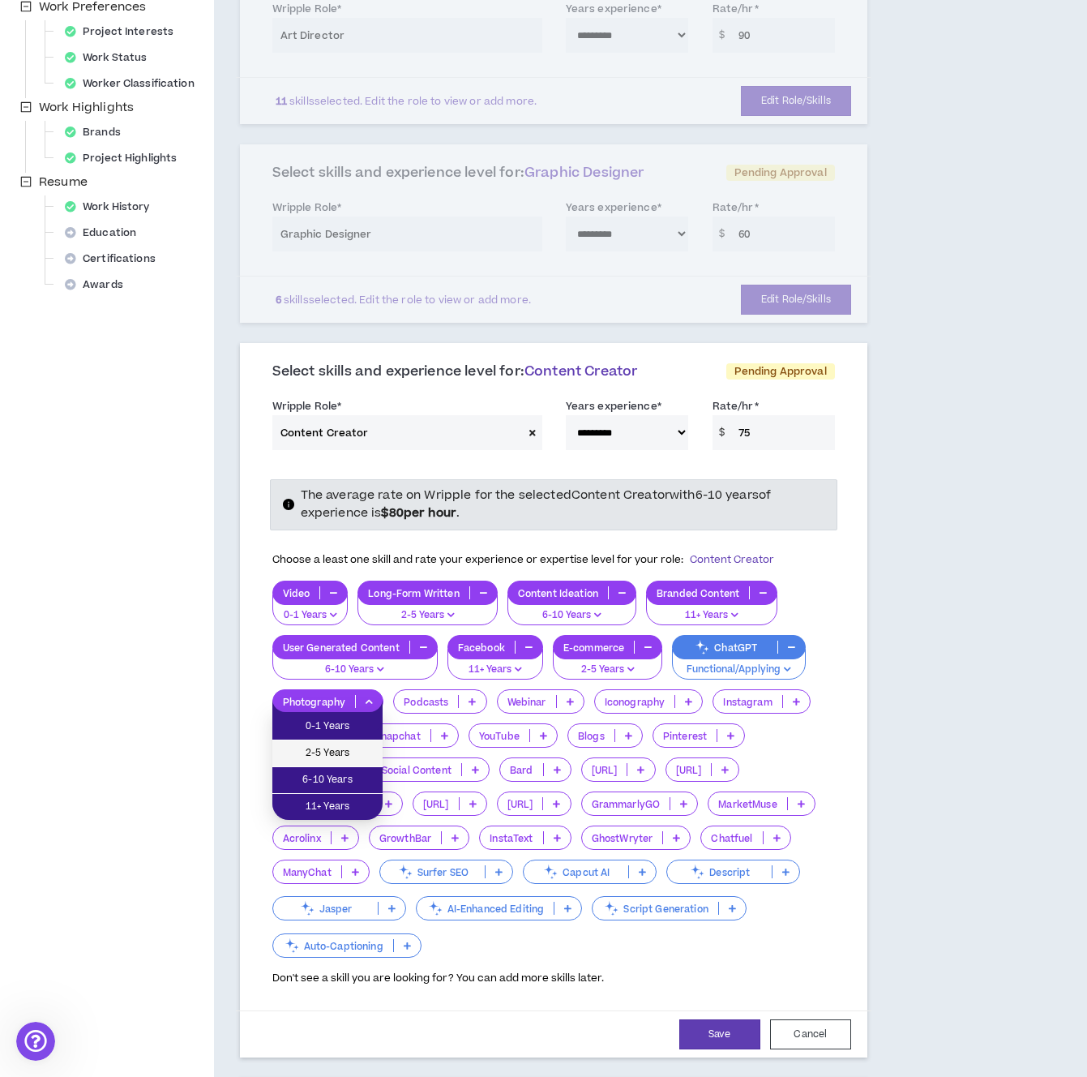
click at [354, 754] on span "2-5 Years" at bounding box center [327, 753] width 91 height 18
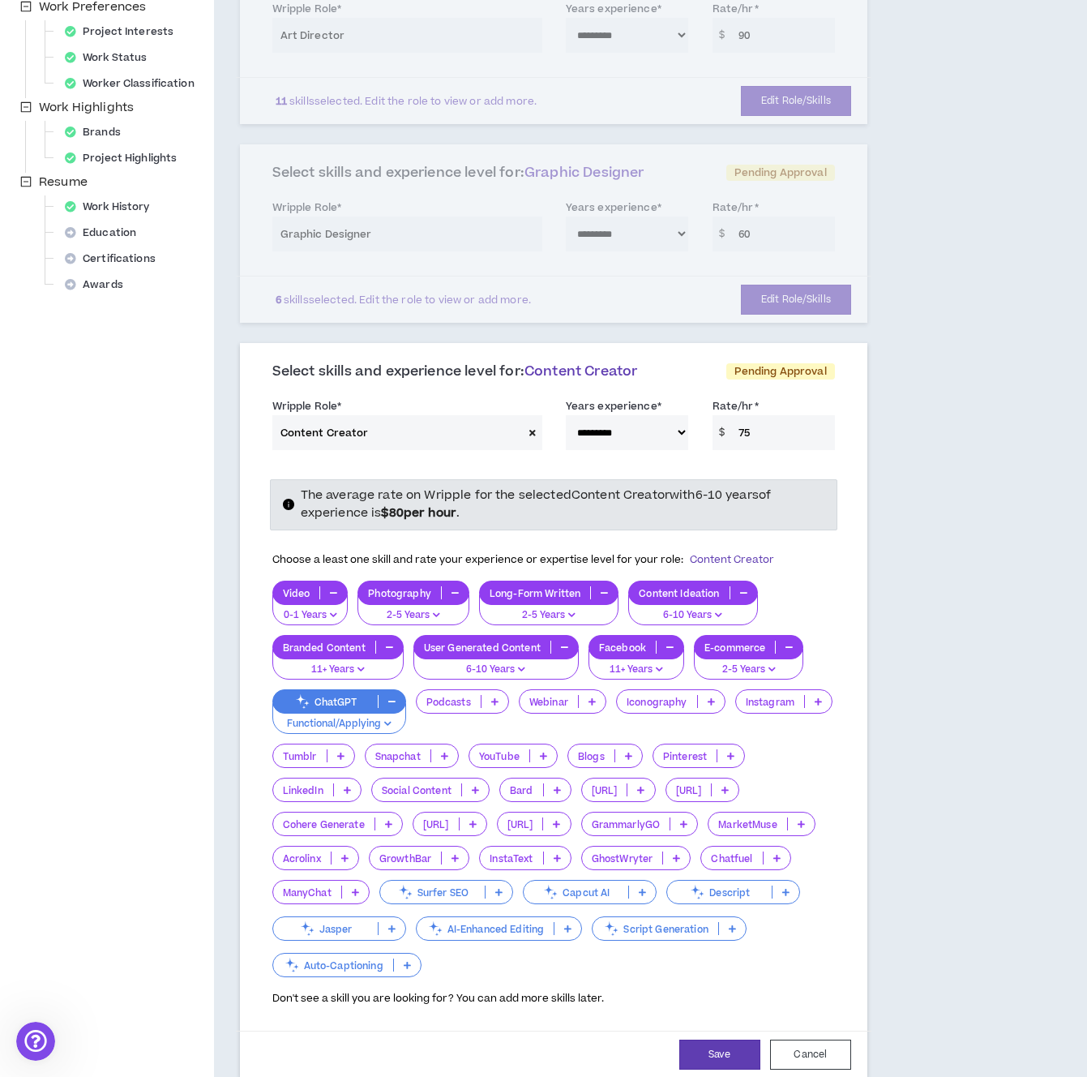
click at [817, 697] on icon at bounding box center [818, 701] width 7 height 8
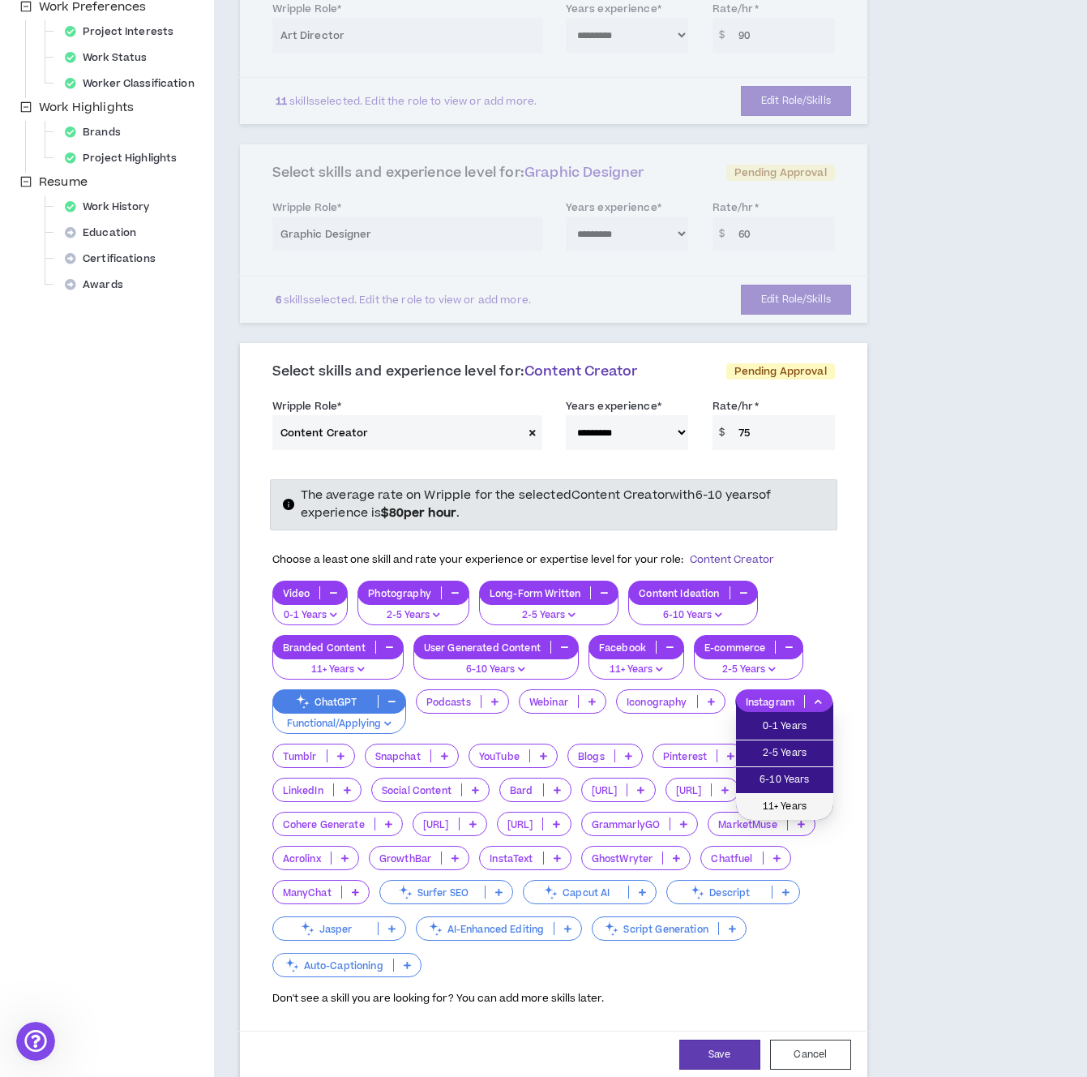
click at [776, 809] on span "11+ Years" at bounding box center [785, 807] width 78 height 18
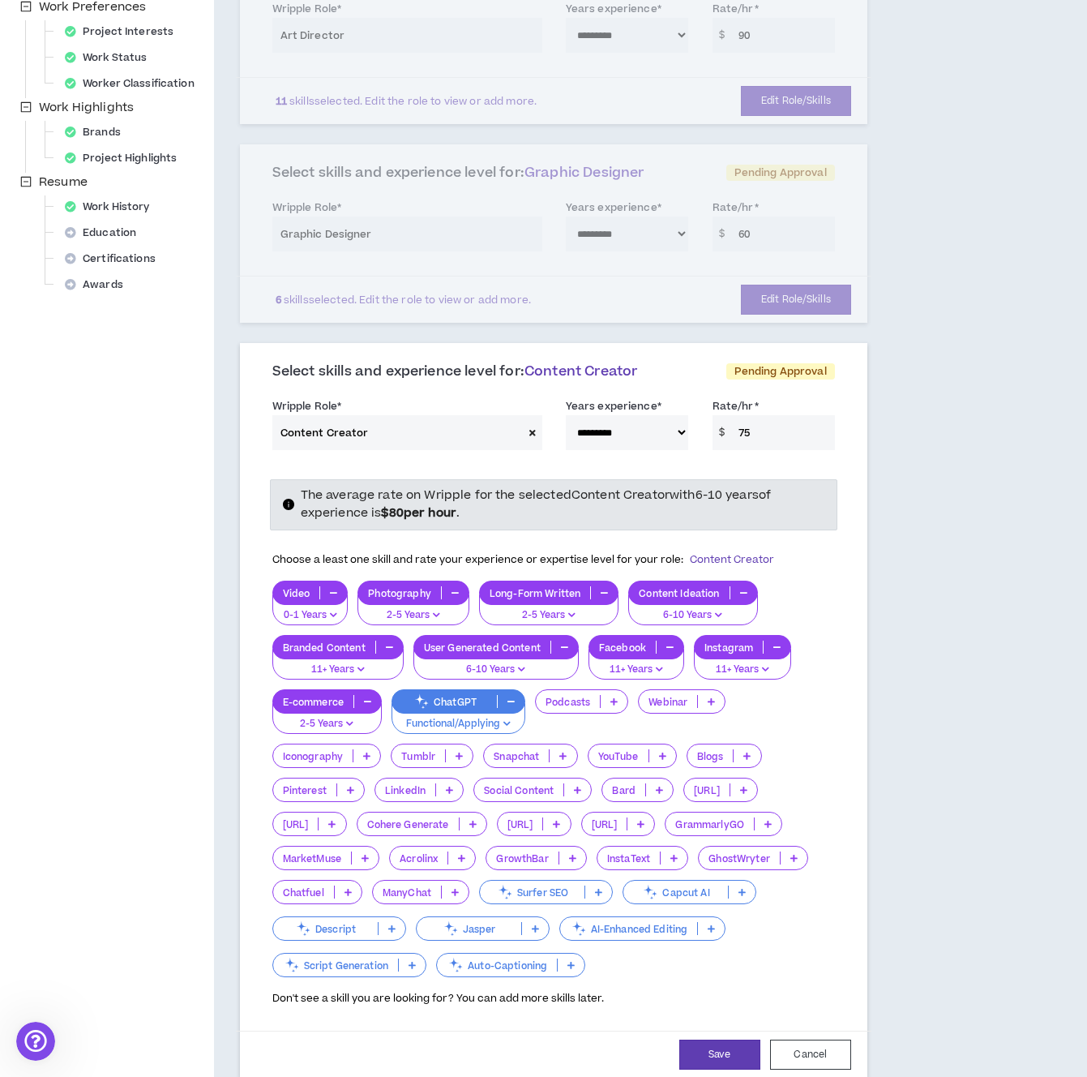
click at [372, 749] on p at bounding box center [367, 755] width 27 height 13
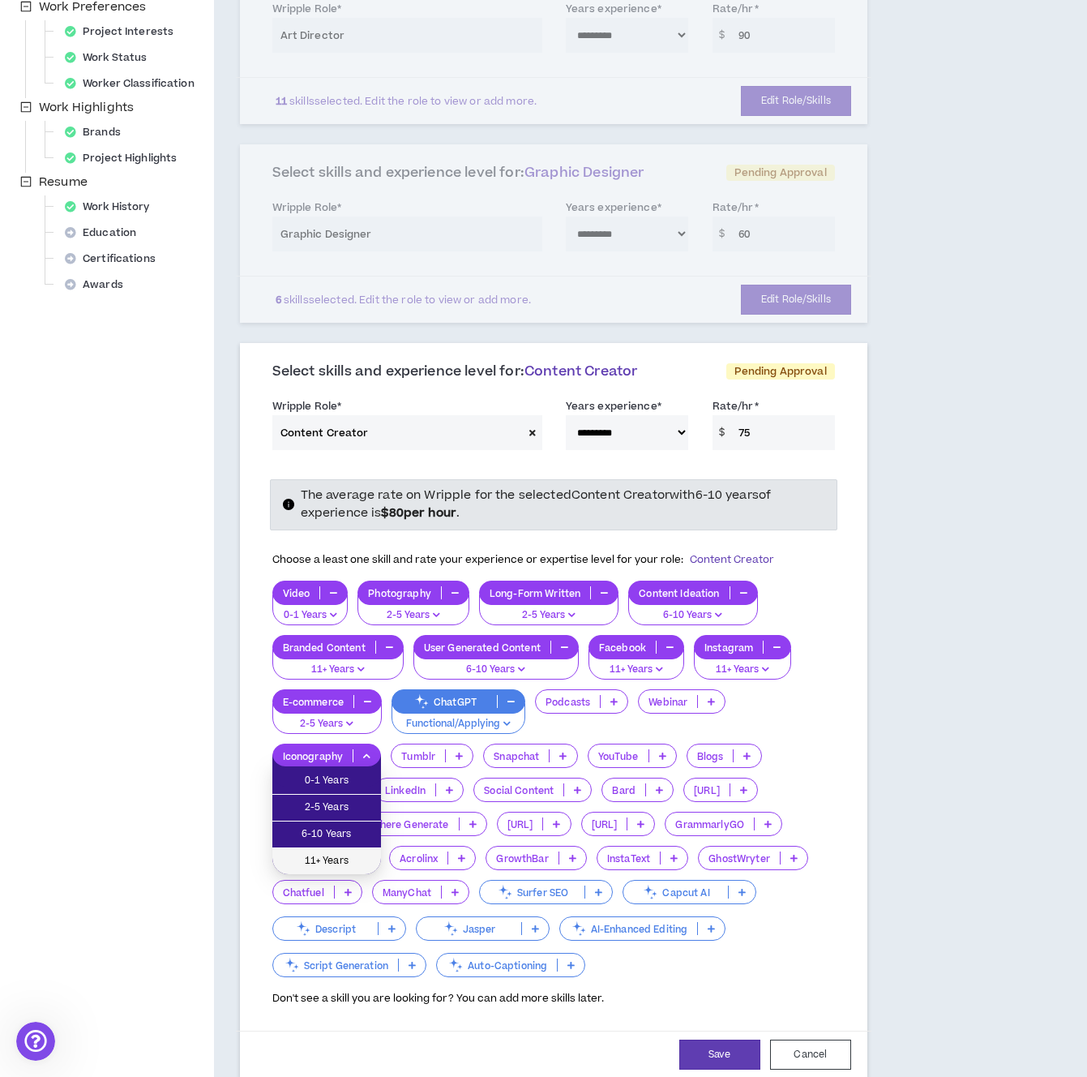
click at [342, 854] on span "11+ Years" at bounding box center [326, 861] width 89 height 18
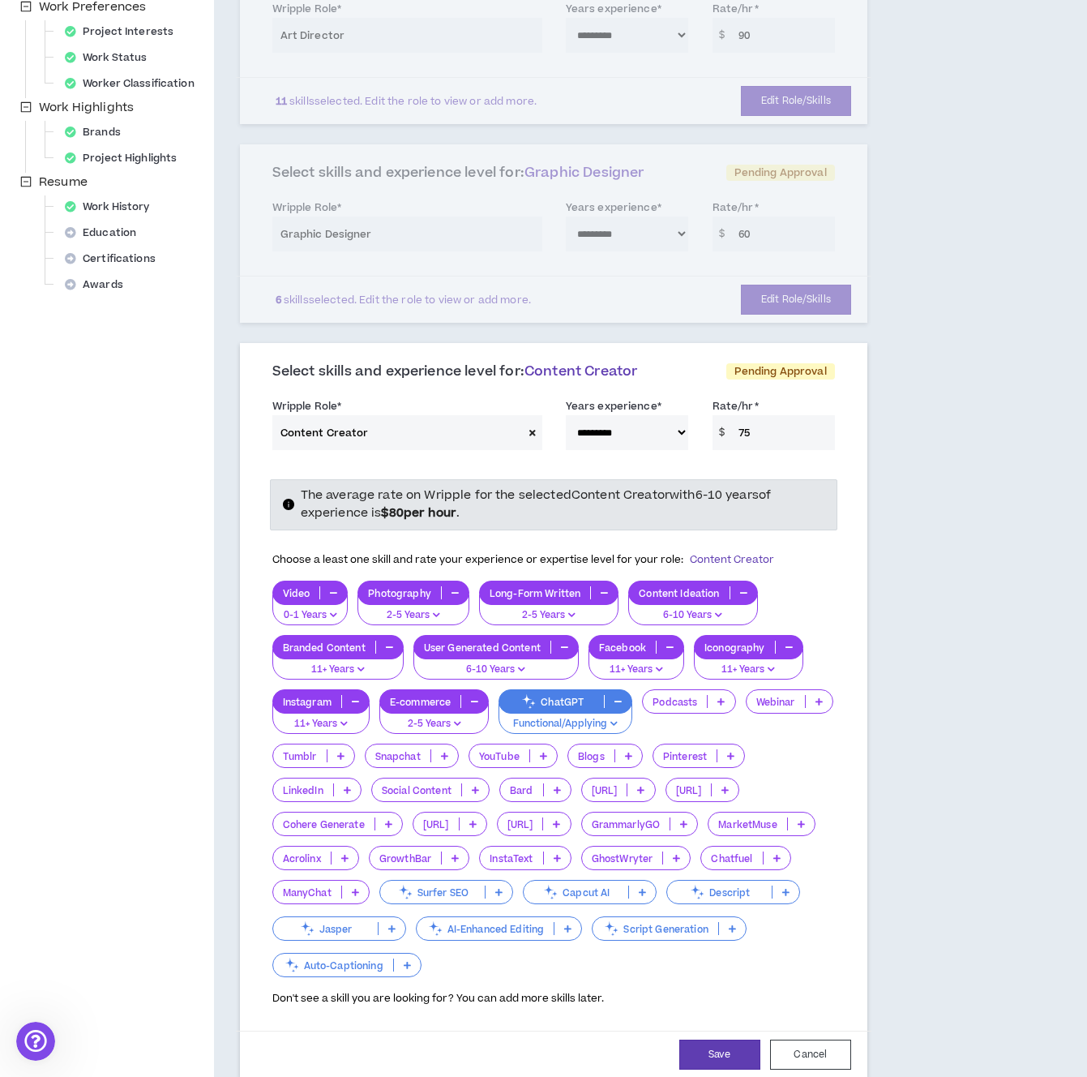
click at [727, 760] on icon at bounding box center [730, 756] width 7 height 8
click at [339, 861] on span "6-10 Years" at bounding box center [318, 869] width 72 height 18
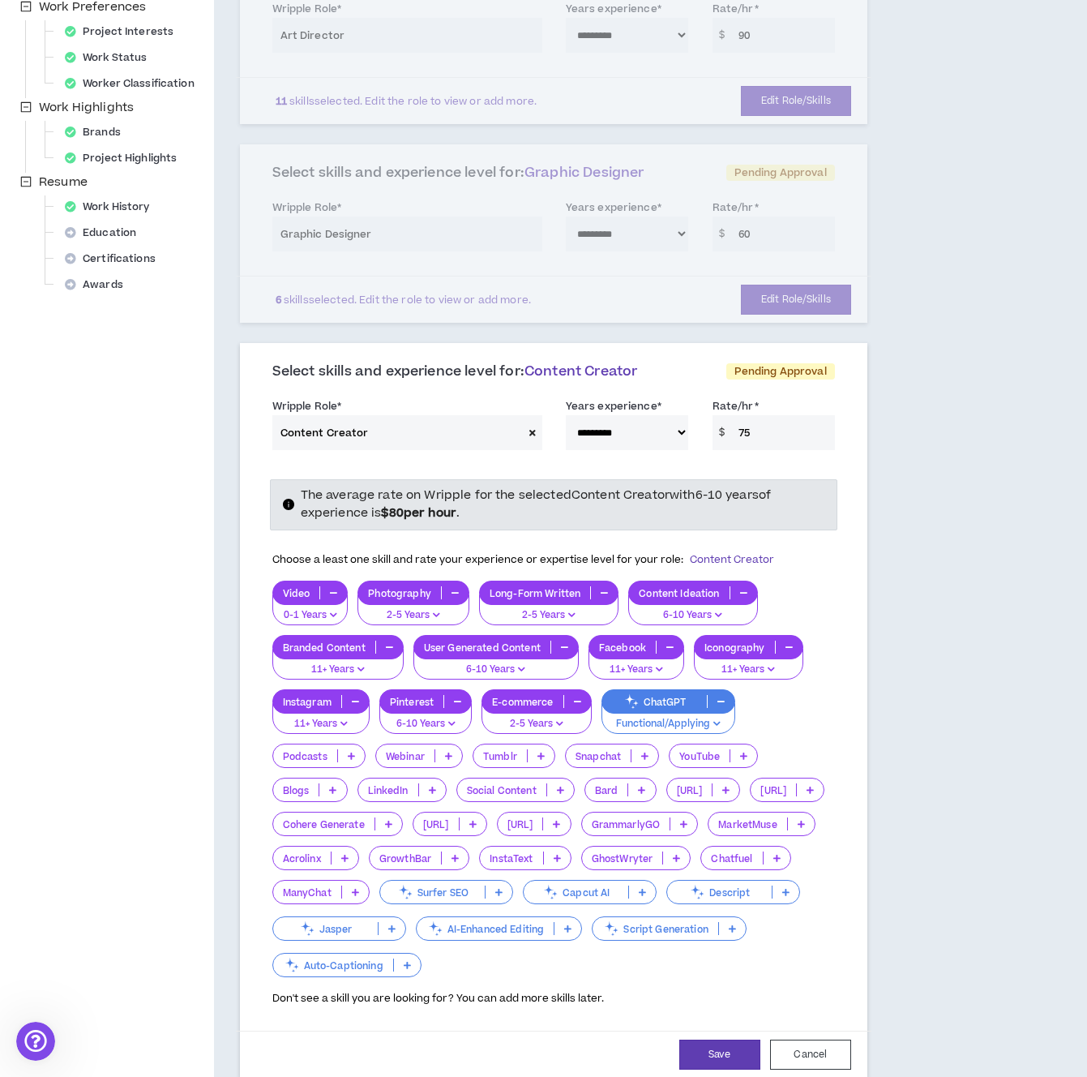
click at [438, 787] on p at bounding box center [432, 789] width 27 height 13
click at [414, 887] on span "11+ Years" at bounding box center [401, 895] width 69 height 18
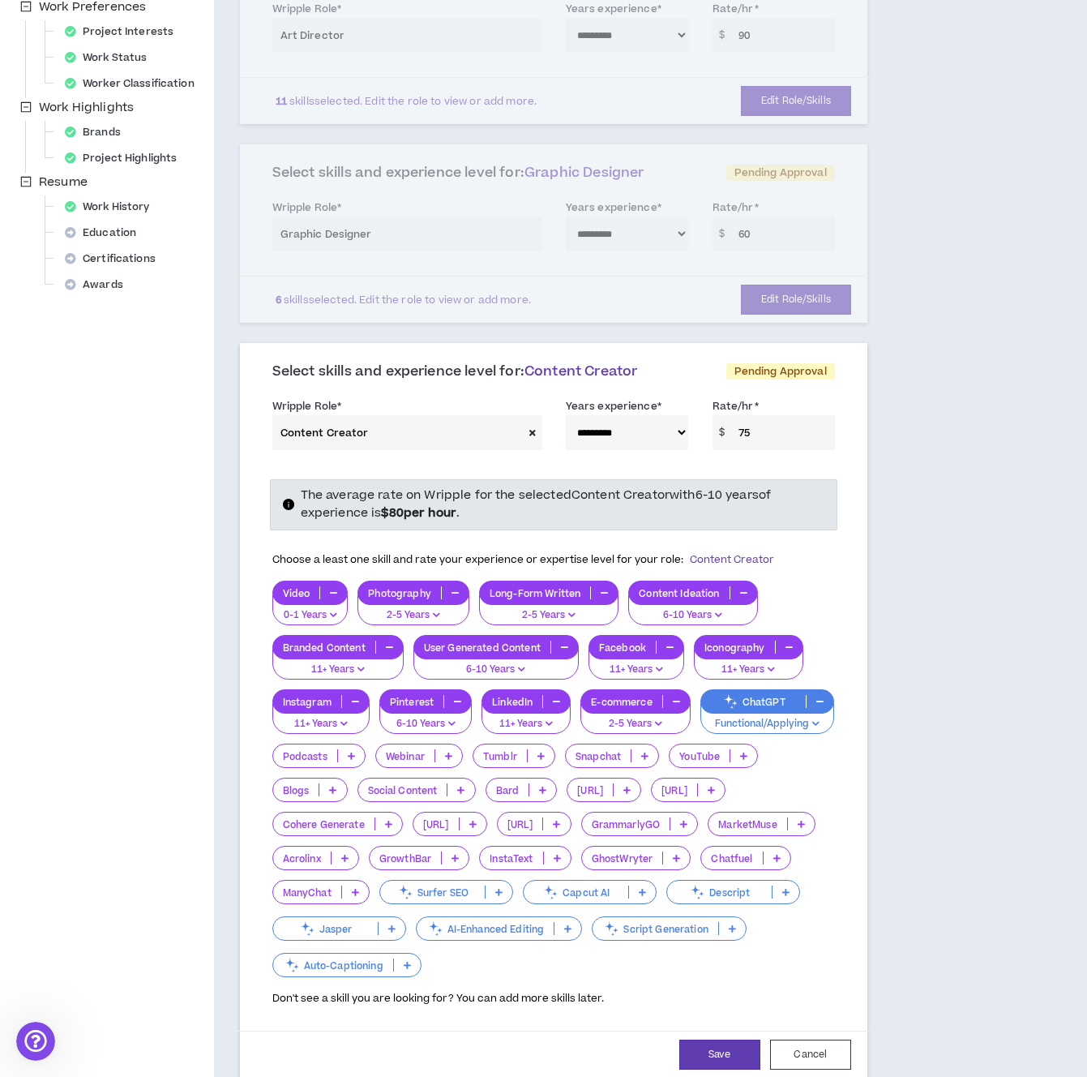
click at [459, 791] on icon at bounding box center [460, 790] width 7 height 8
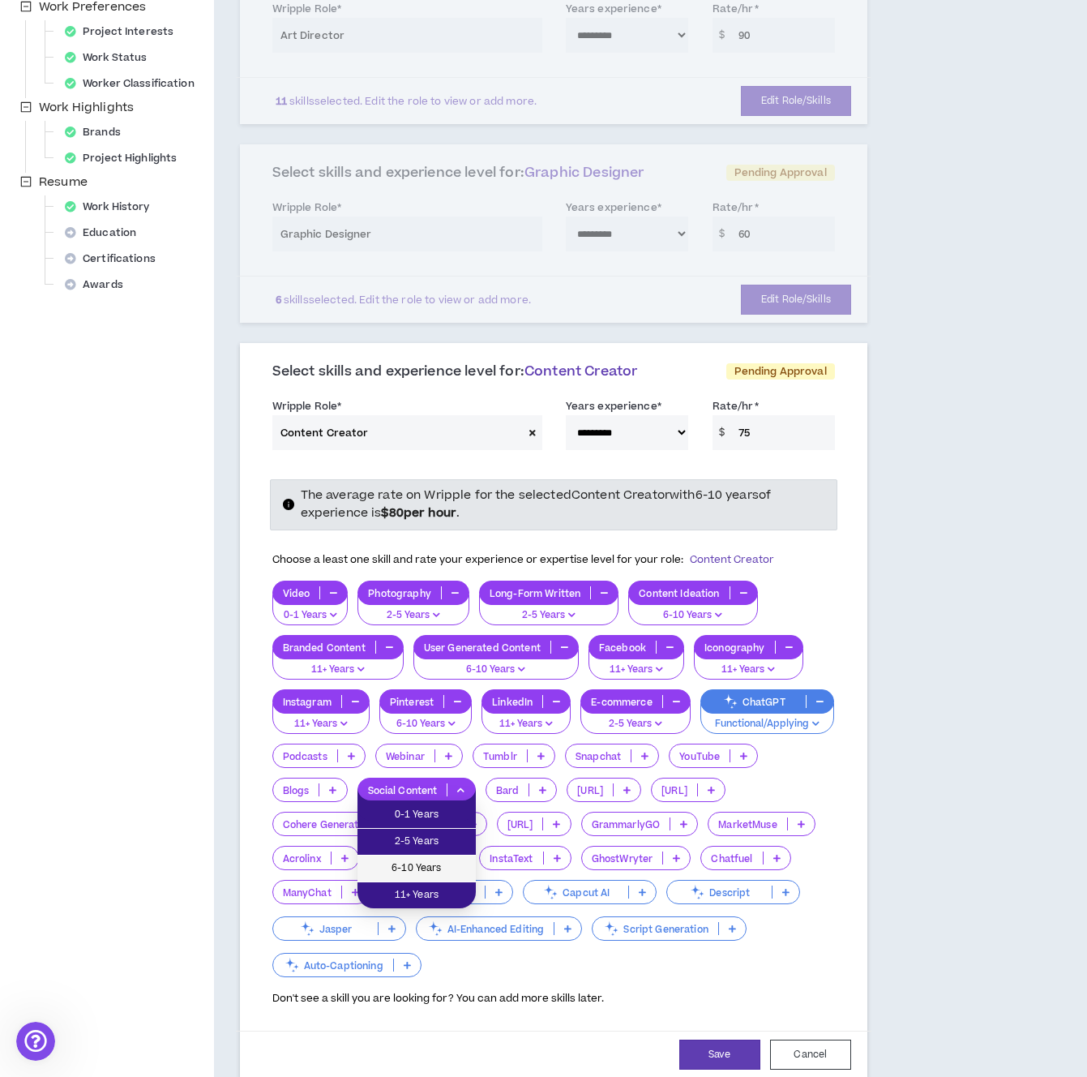
click at [434, 872] on span "6-10 Years" at bounding box center [416, 869] width 99 height 18
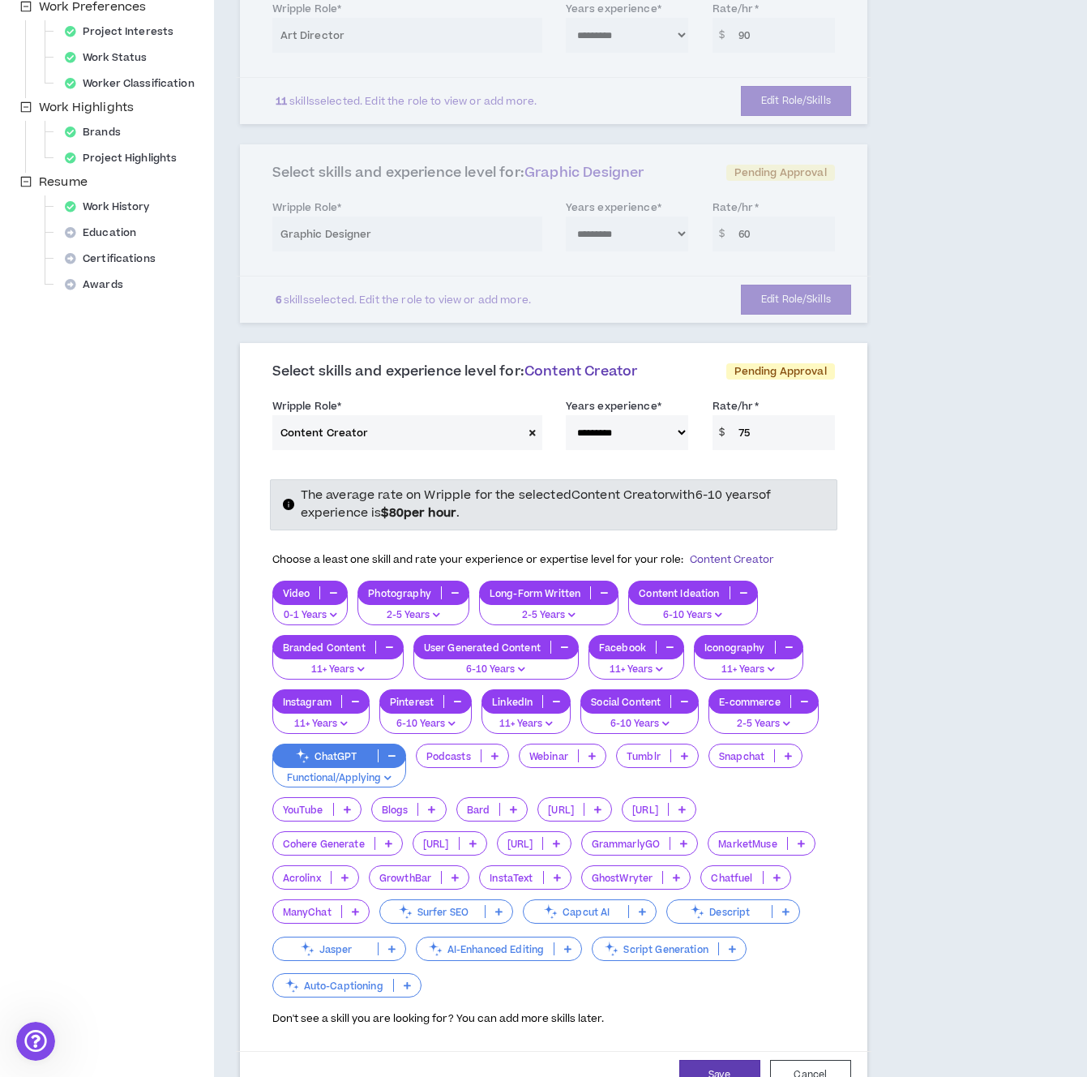
click at [437, 816] on div "Blogs" at bounding box center [408, 809] width 75 height 24
click at [431, 855] on span "2-5 Years" at bounding box center [408, 862] width 55 height 18
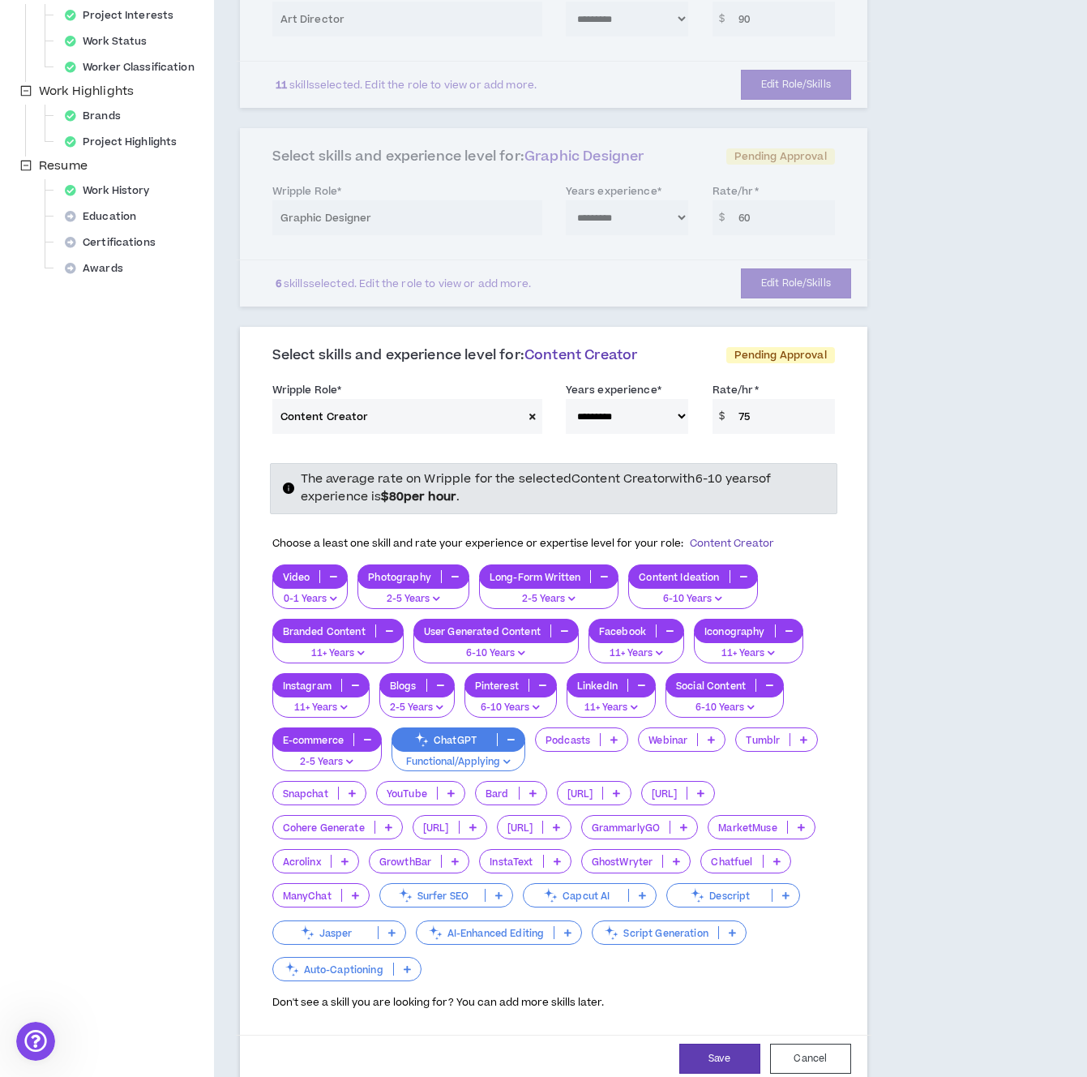
scroll to position [489, 0]
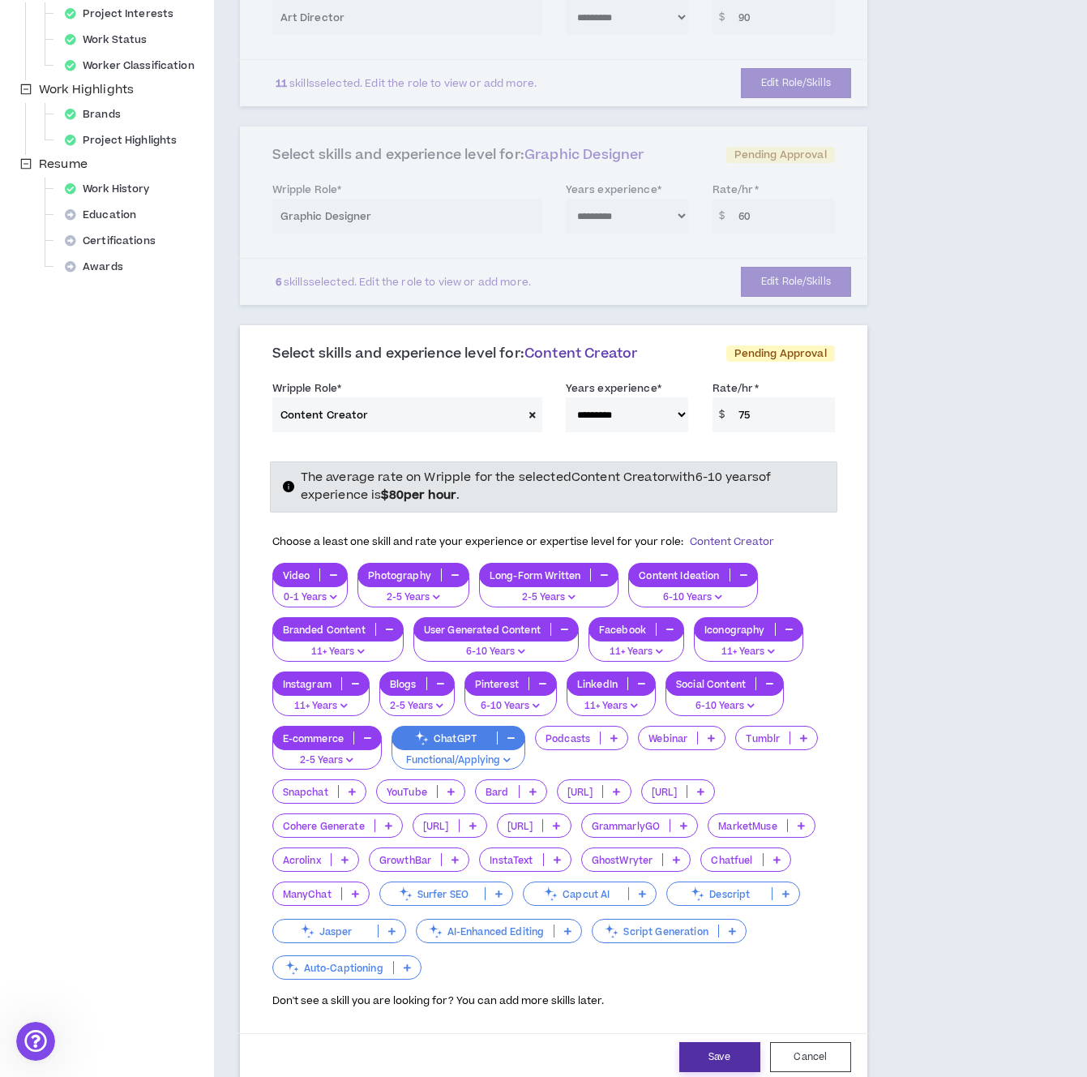
click at [702, 1050] on button "Save" at bounding box center [720, 1057] width 81 height 30
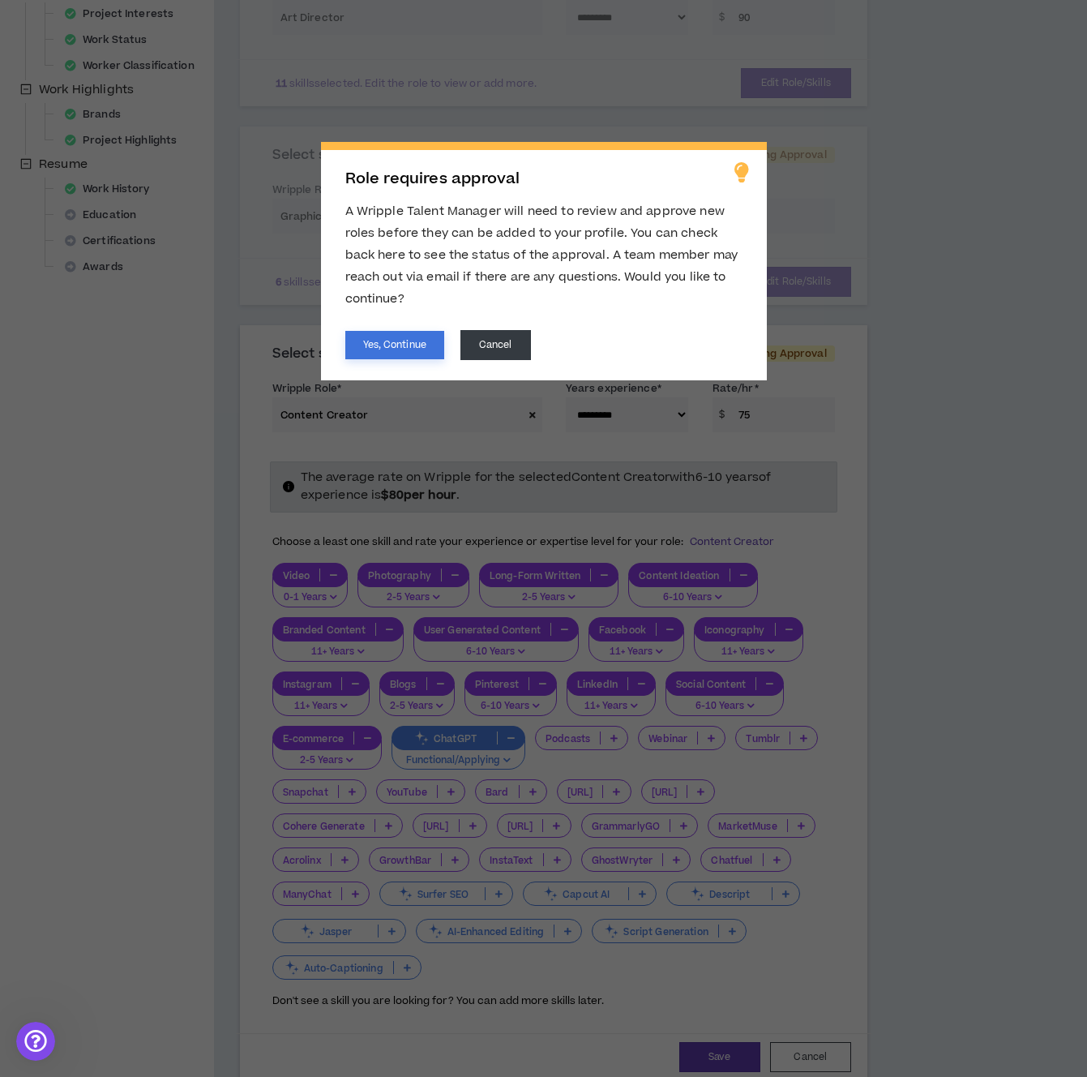
click at [395, 341] on button "Yes, Continue" at bounding box center [394, 345] width 99 height 28
select select "**"
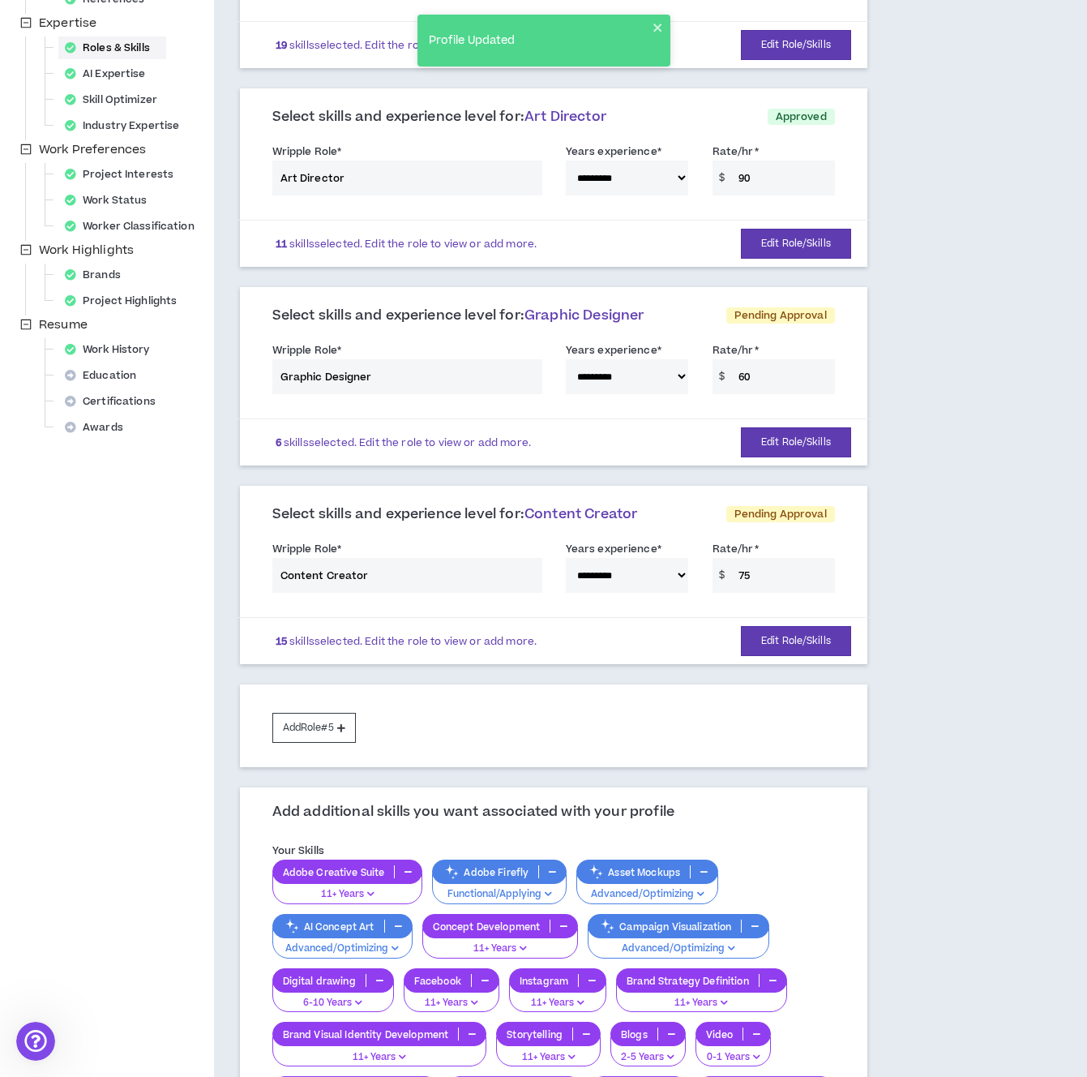
scroll to position [324, 0]
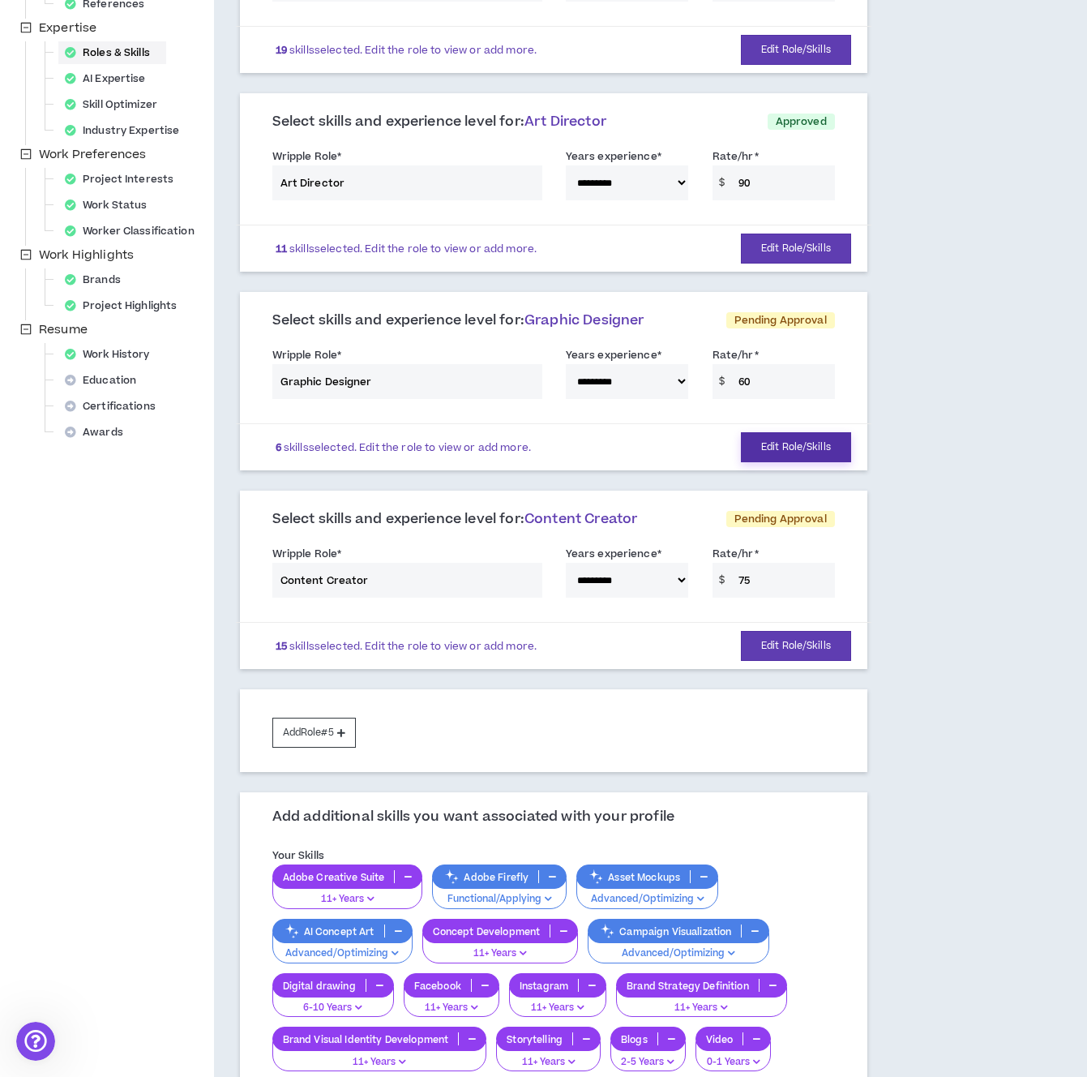
click at [790, 440] on button "Edit Role/Skills" at bounding box center [796, 447] width 110 height 30
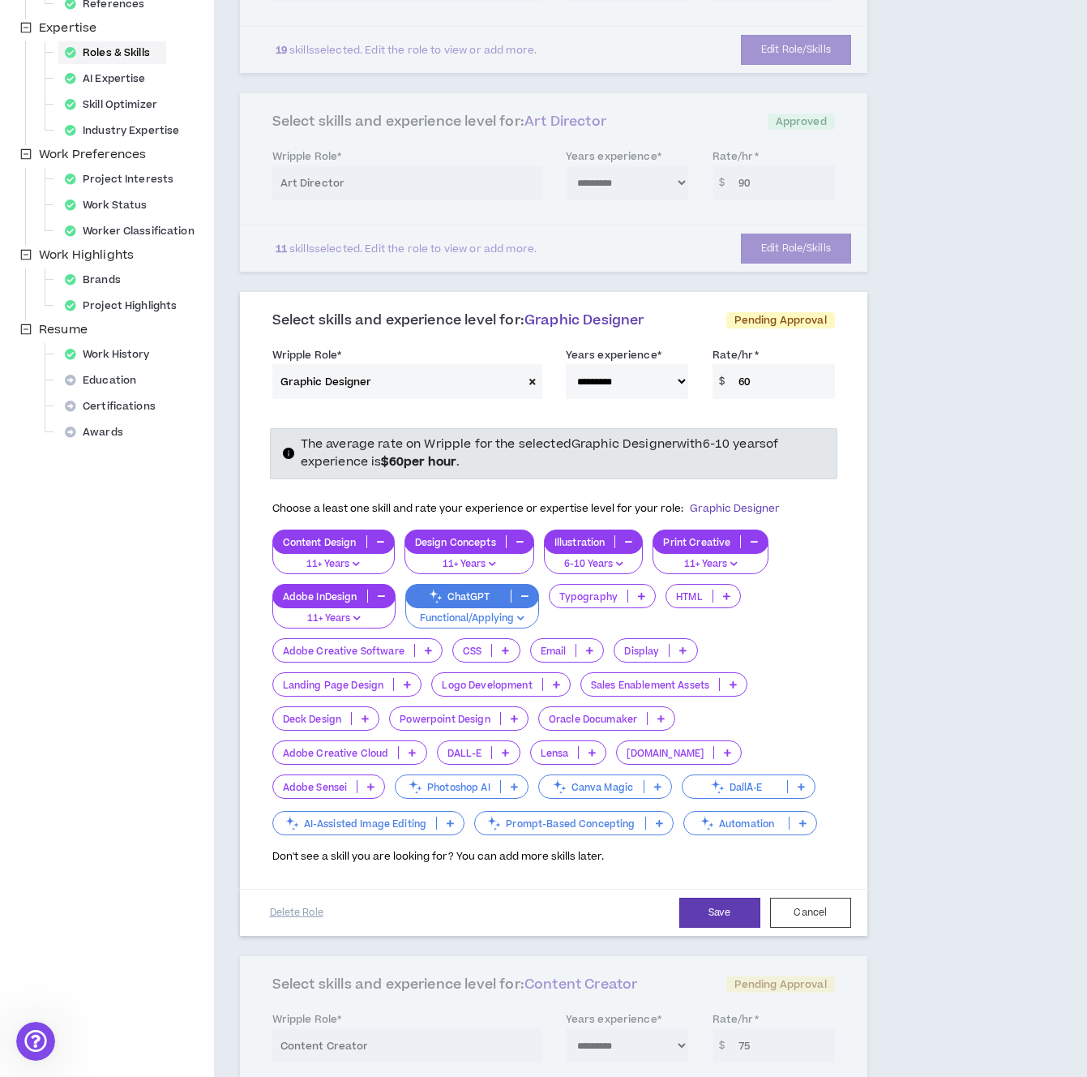
click at [427, 653] on icon at bounding box center [428, 650] width 7 height 8
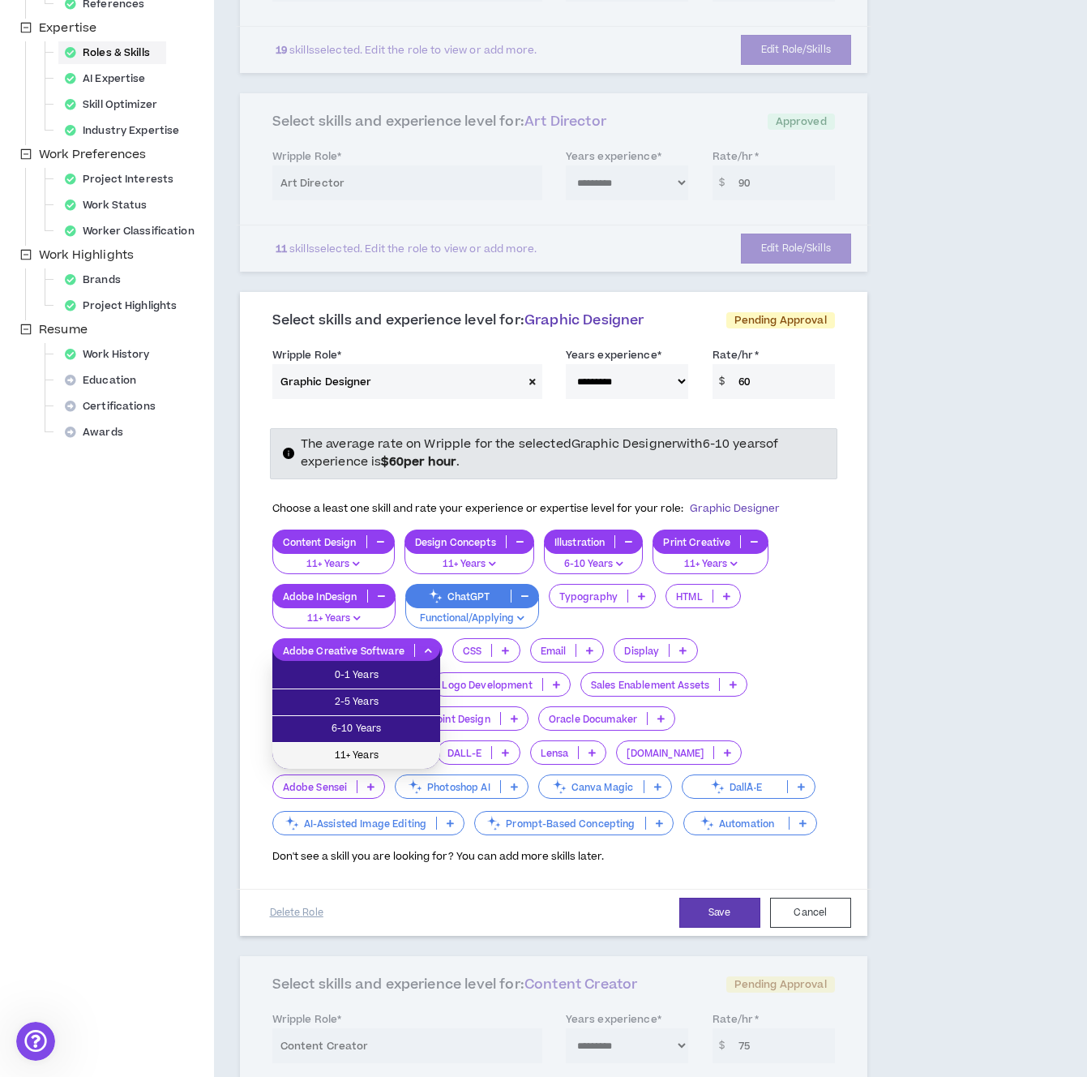
click at [392, 749] on span "11+ Years" at bounding box center [356, 756] width 148 height 18
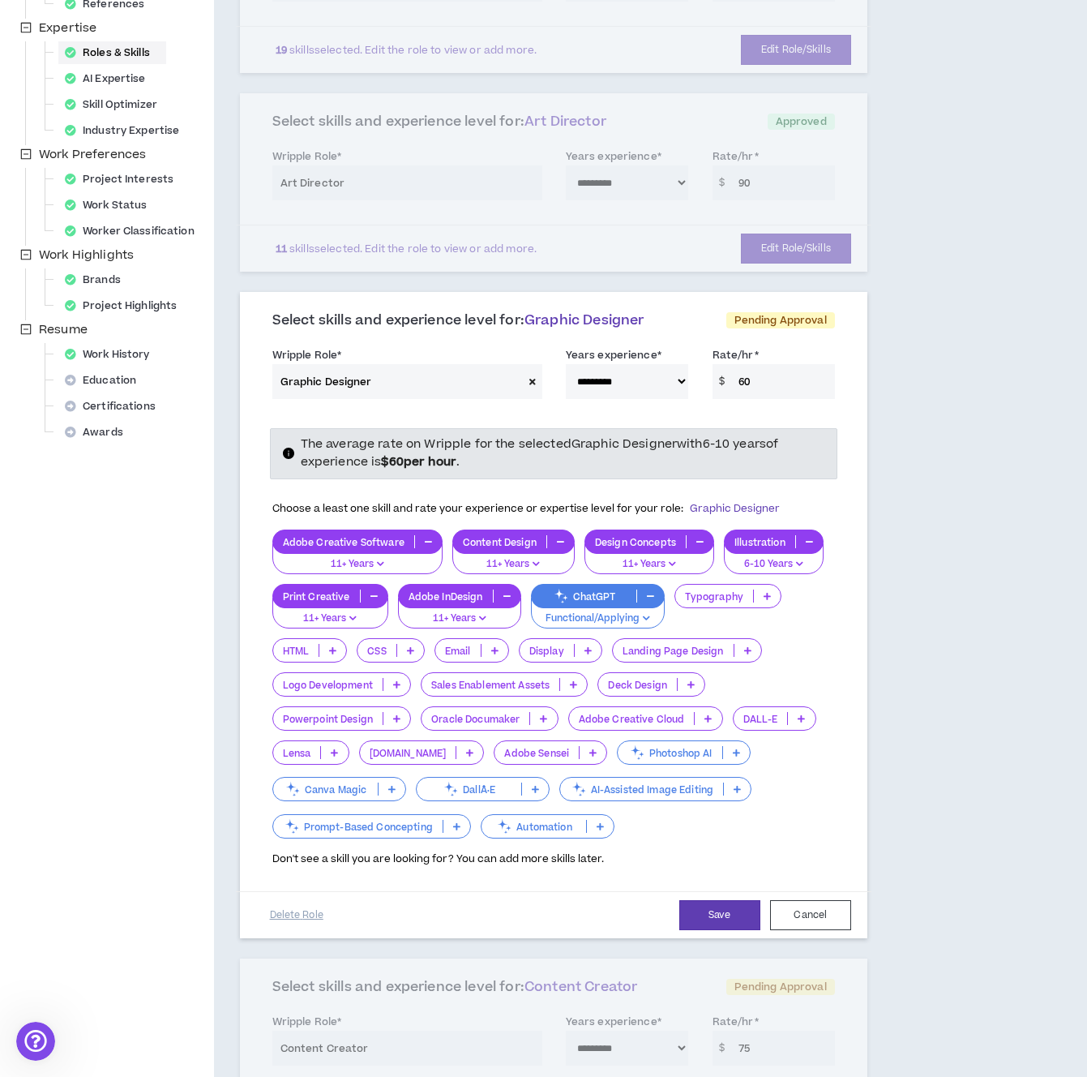
click at [764, 596] on icon at bounding box center [767, 596] width 7 height 8
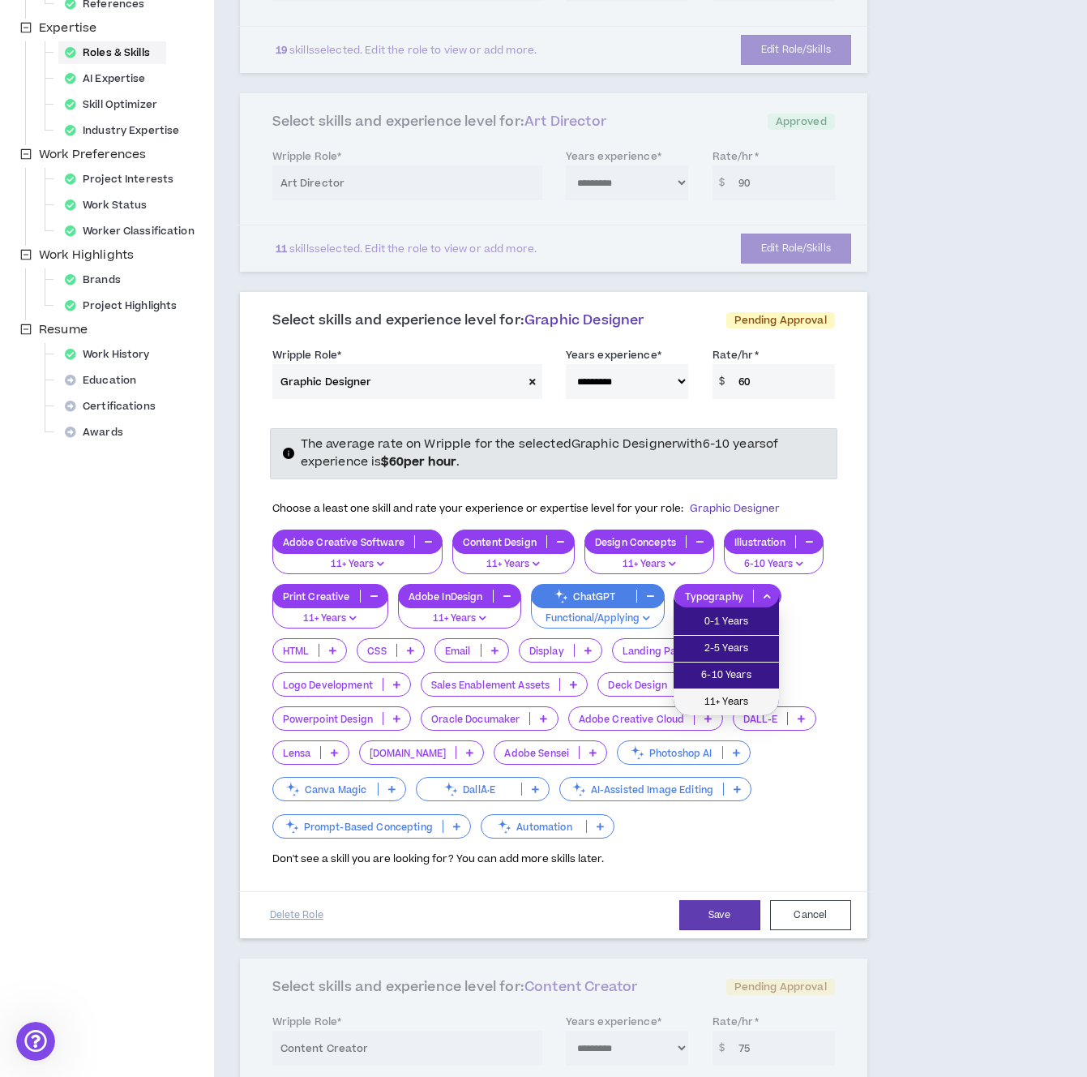
click at [718, 695] on span "11+ Years" at bounding box center [727, 702] width 86 height 18
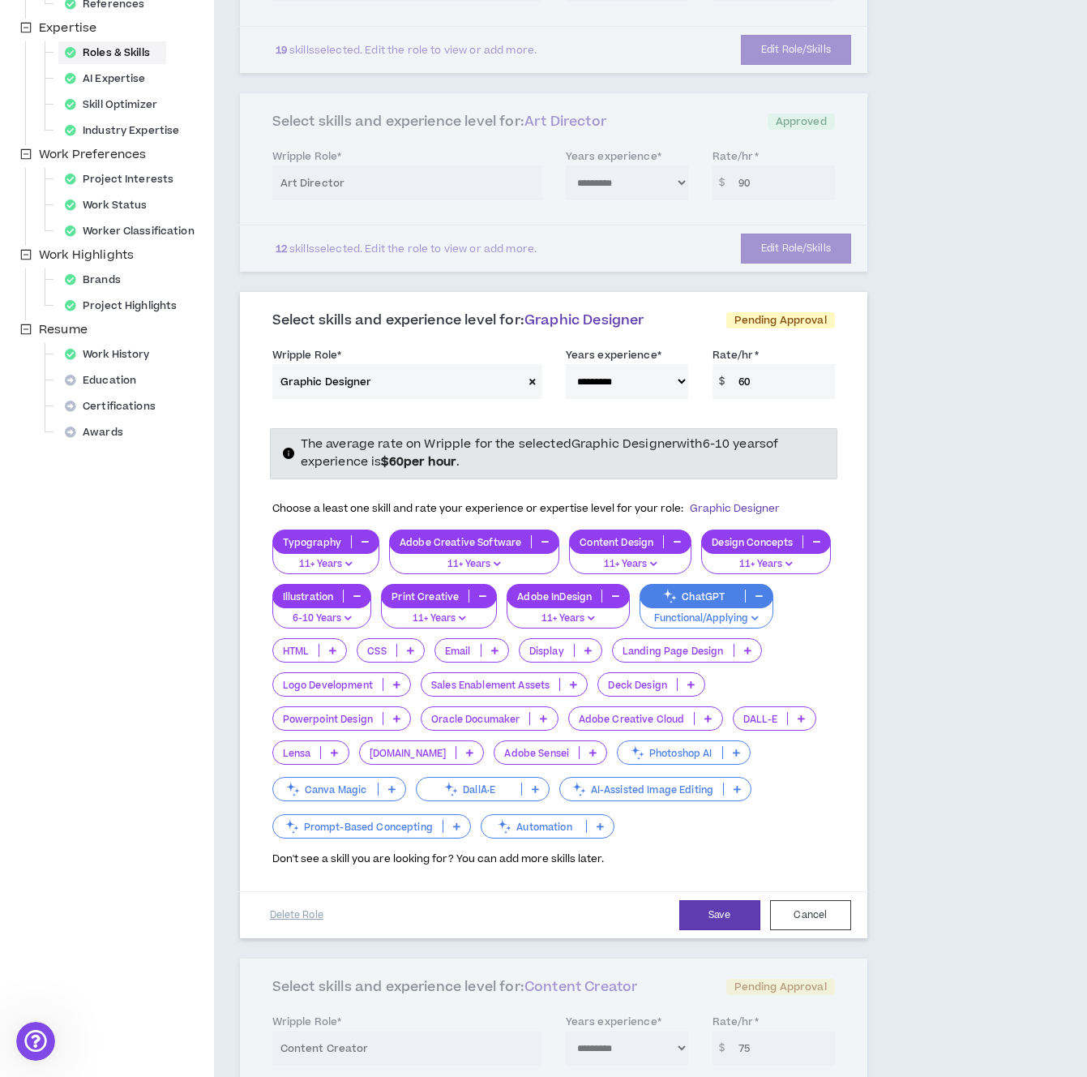
click at [332, 653] on icon at bounding box center [332, 650] width 7 height 8
click at [325, 724] on span "6-10 Years" at bounding box center [309, 729] width 55 height 18
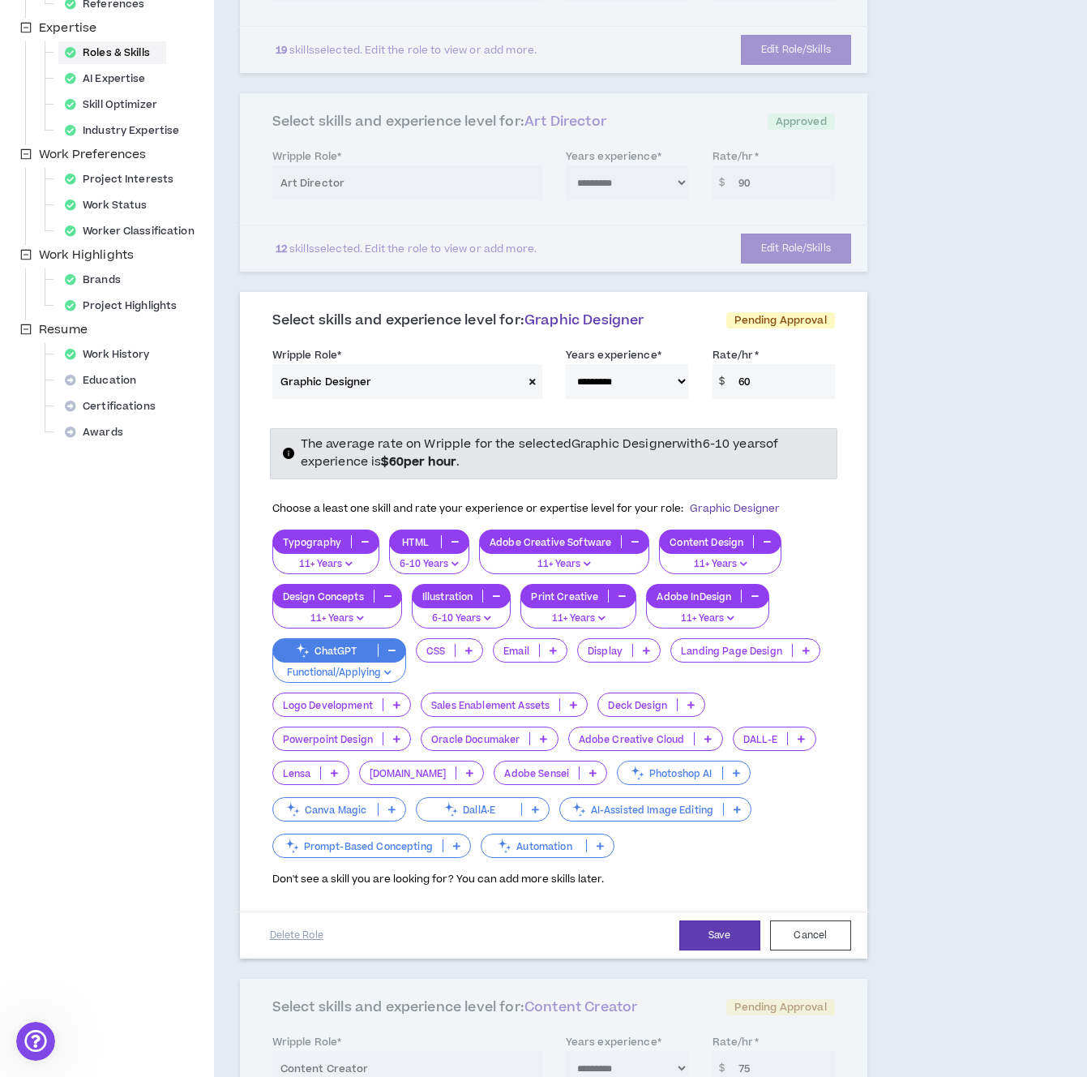
click at [474, 651] on p at bounding box center [469, 650] width 27 height 13
click at [457, 725] on span "6-10 Years" at bounding box center [450, 729] width 49 height 18
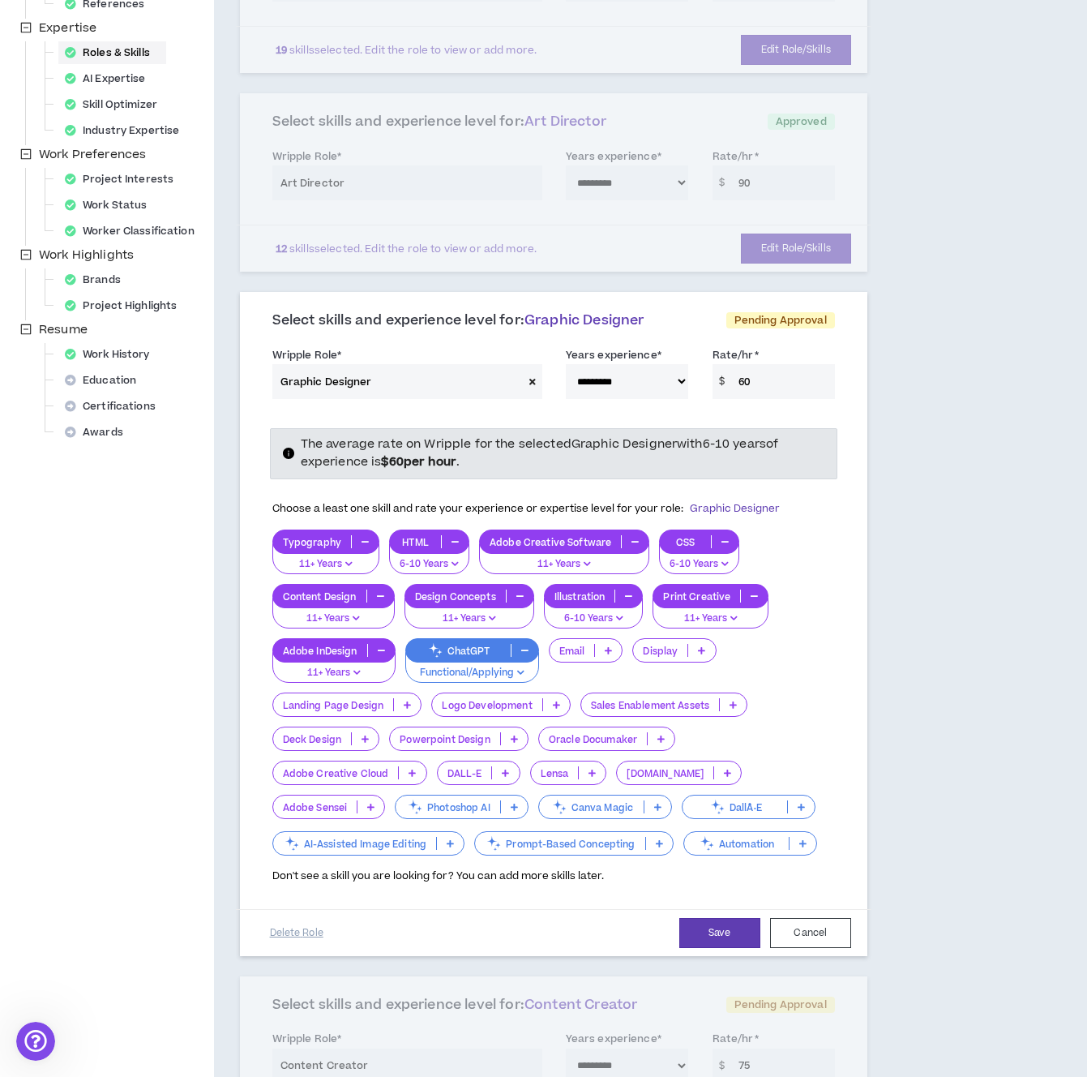
click at [606, 652] on icon at bounding box center [608, 650] width 7 height 8
click at [595, 722] on span "6-10 Years" at bounding box center [586, 729] width 54 height 18
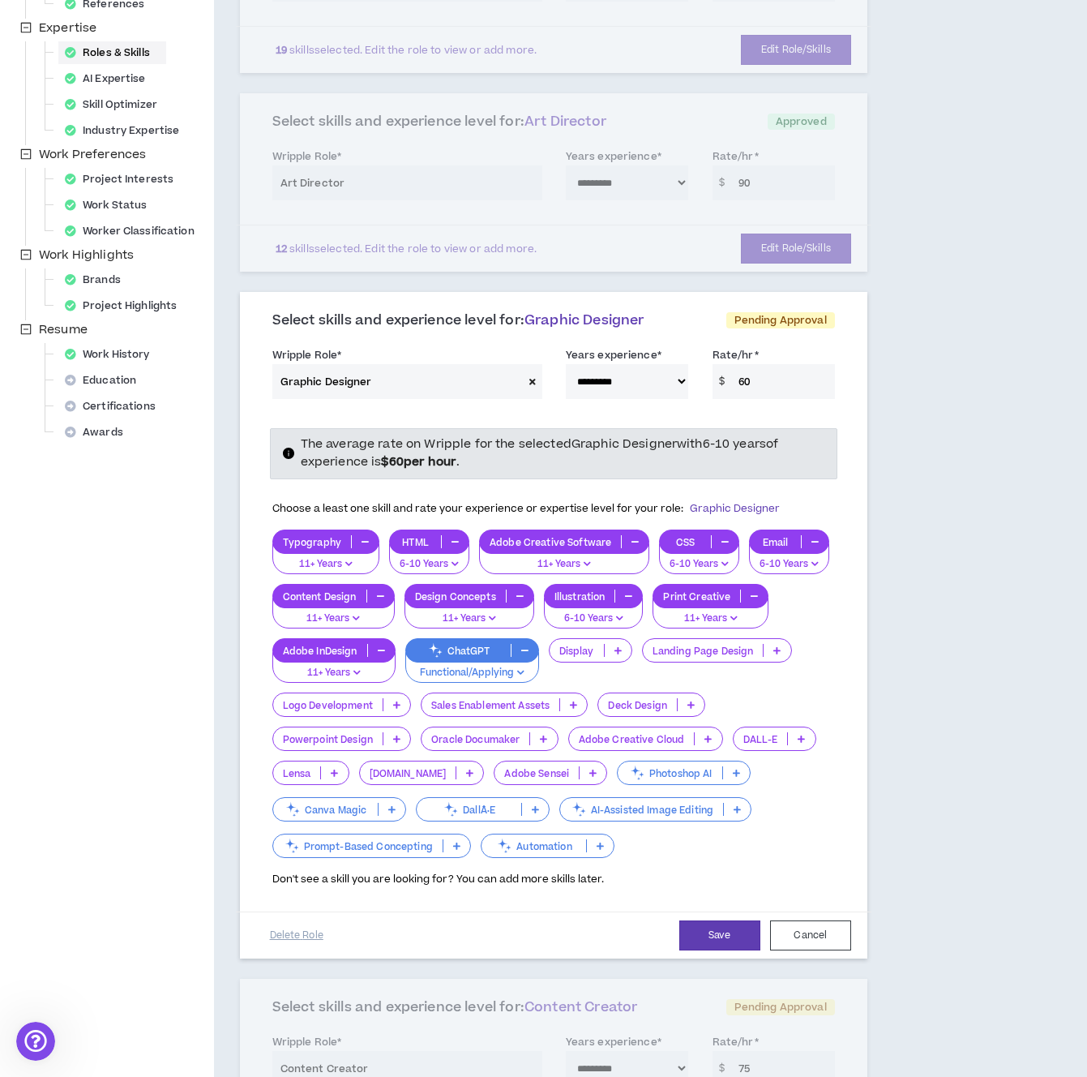
click at [612, 650] on p at bounding box center [618, 650] width 27 height 13
click at [597, 740] on li "6-10 Years" at bounding box center [590, 729] width 82 height 27
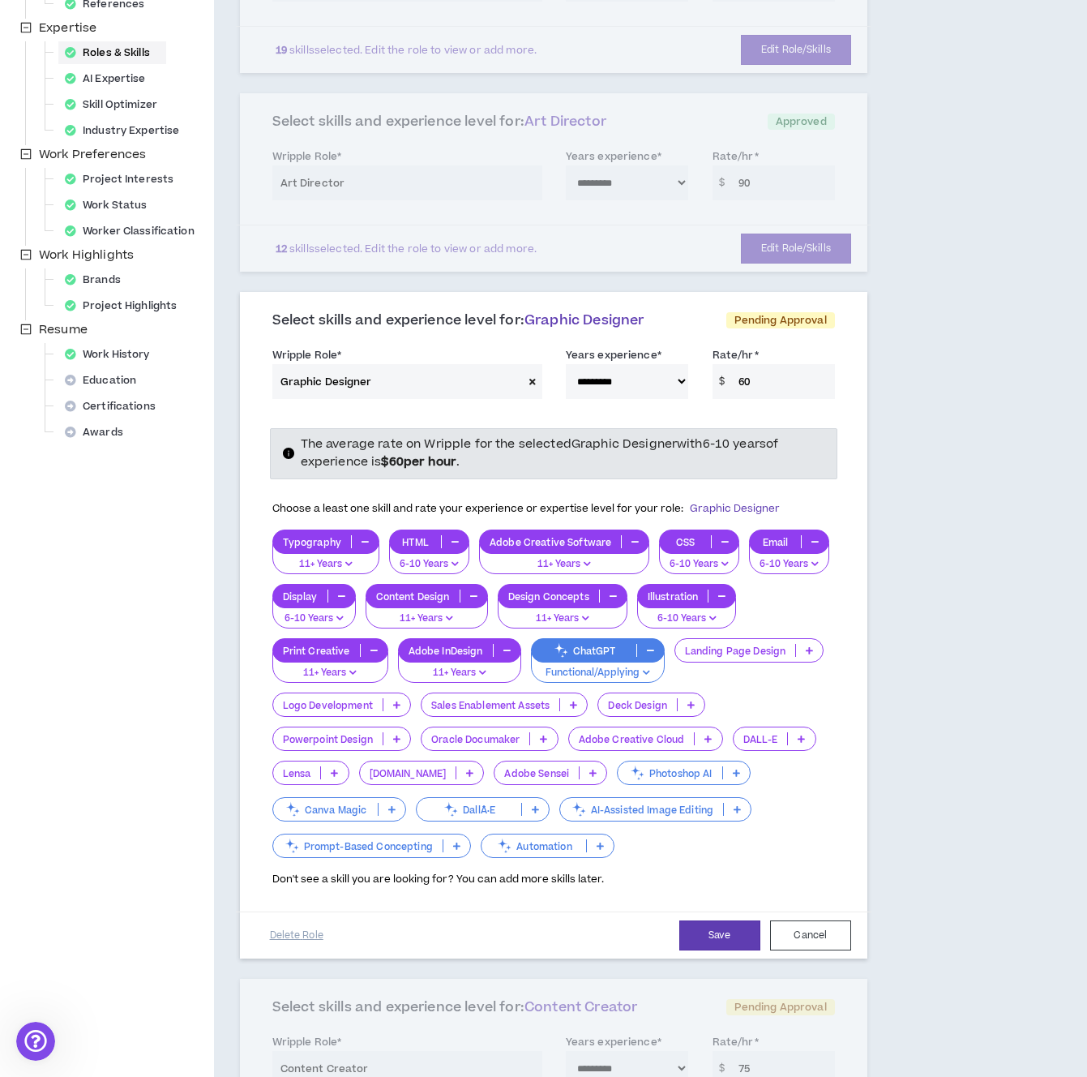
click at [812, 649] on p at bounding box center [809, 650] width 27 height 13
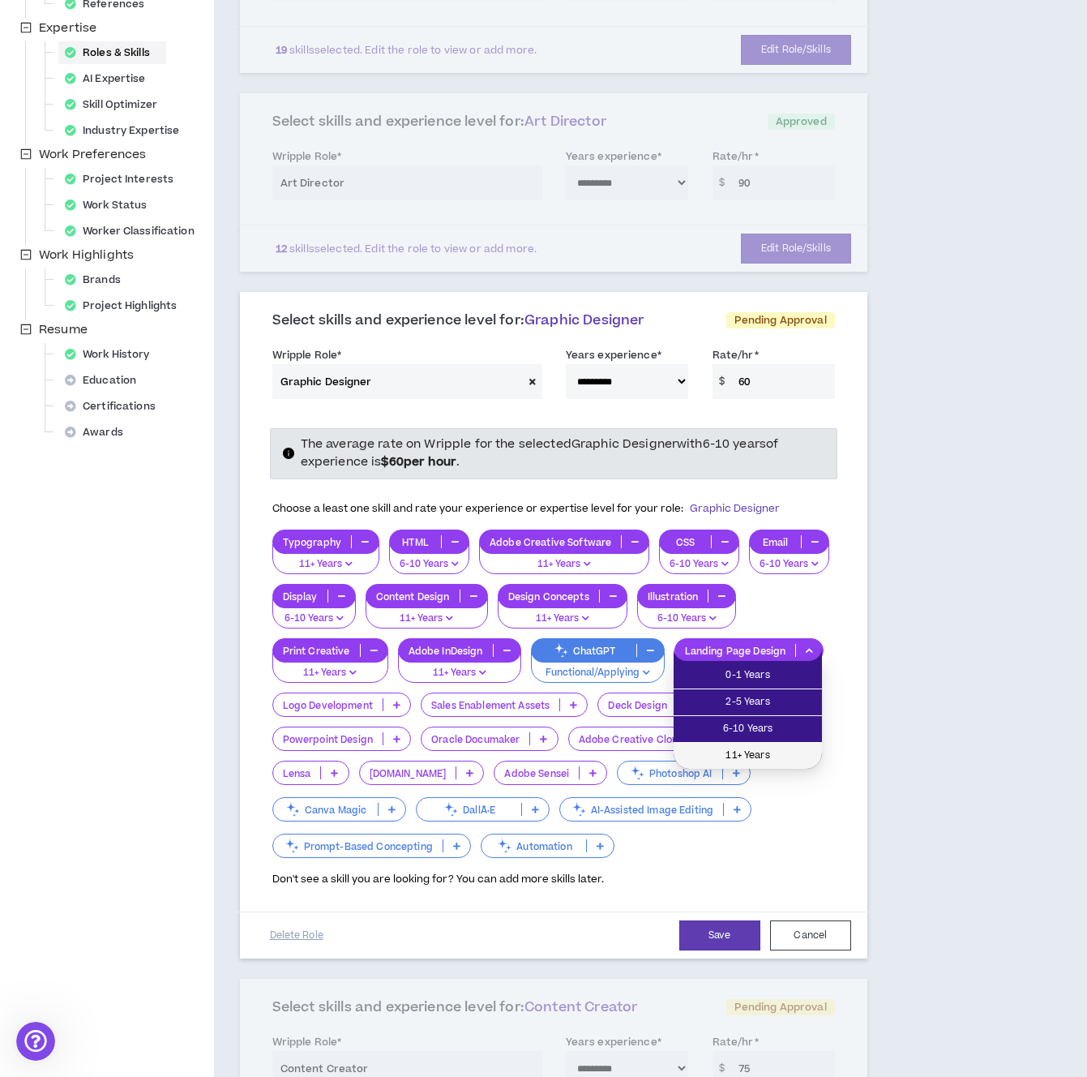
click at [743, 749] on span "11+ Years" at bounding box center [748, 756] width 129 height 18
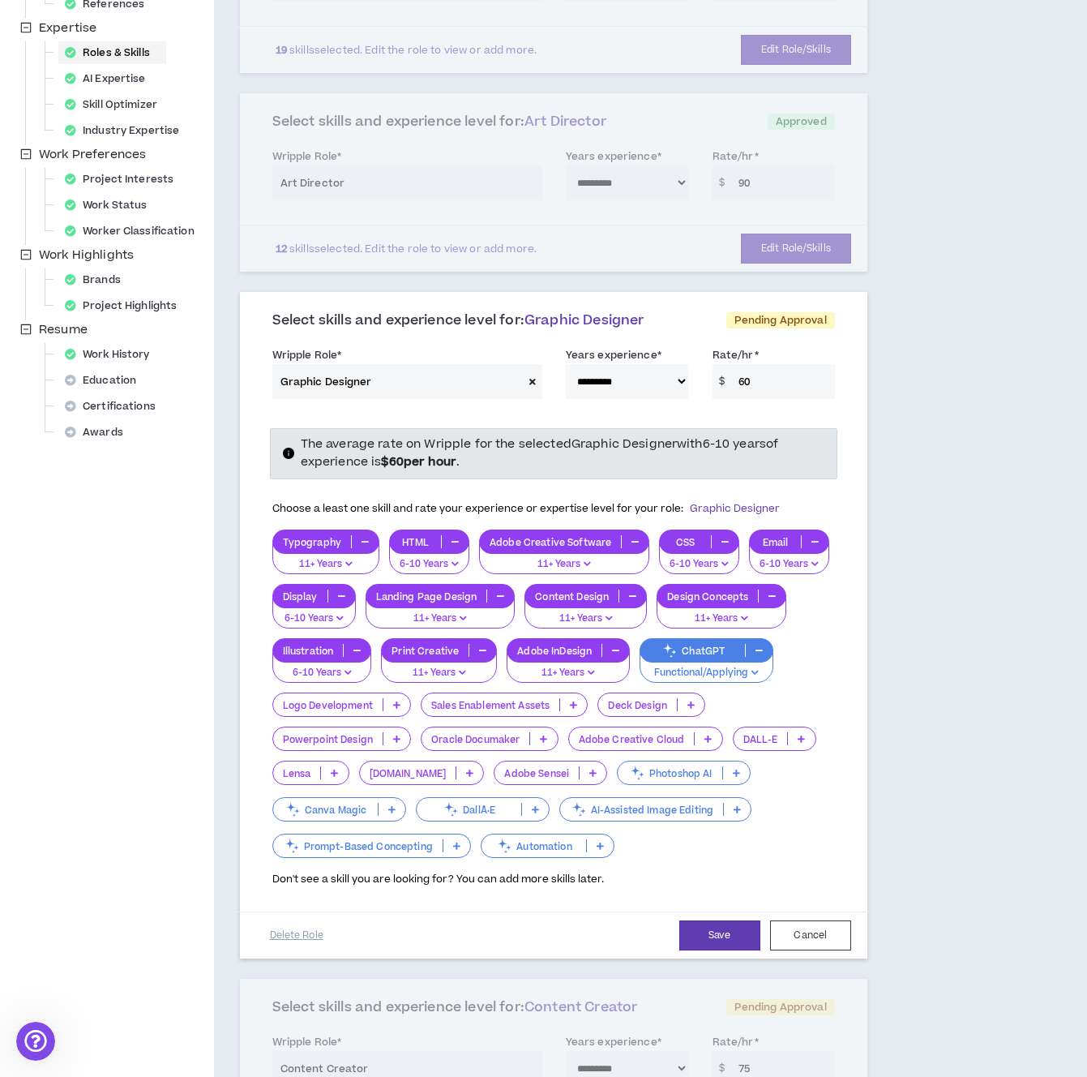
click at [396, 707] on icon at bounding box center [396, 705] width 7 height 8
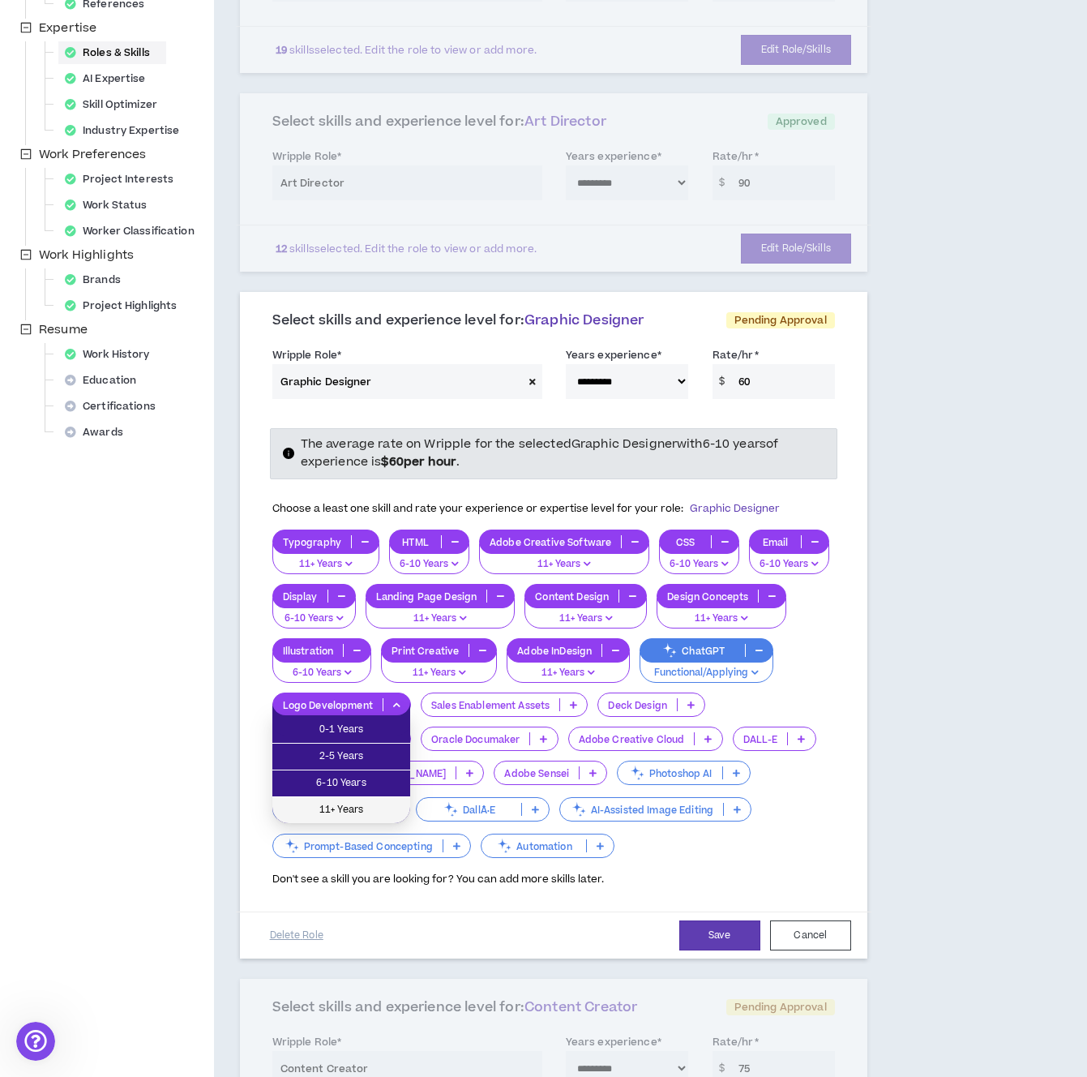
click at [368, 810] on span "11+ Years" at bounding box center [341, 810] width 118 height 18
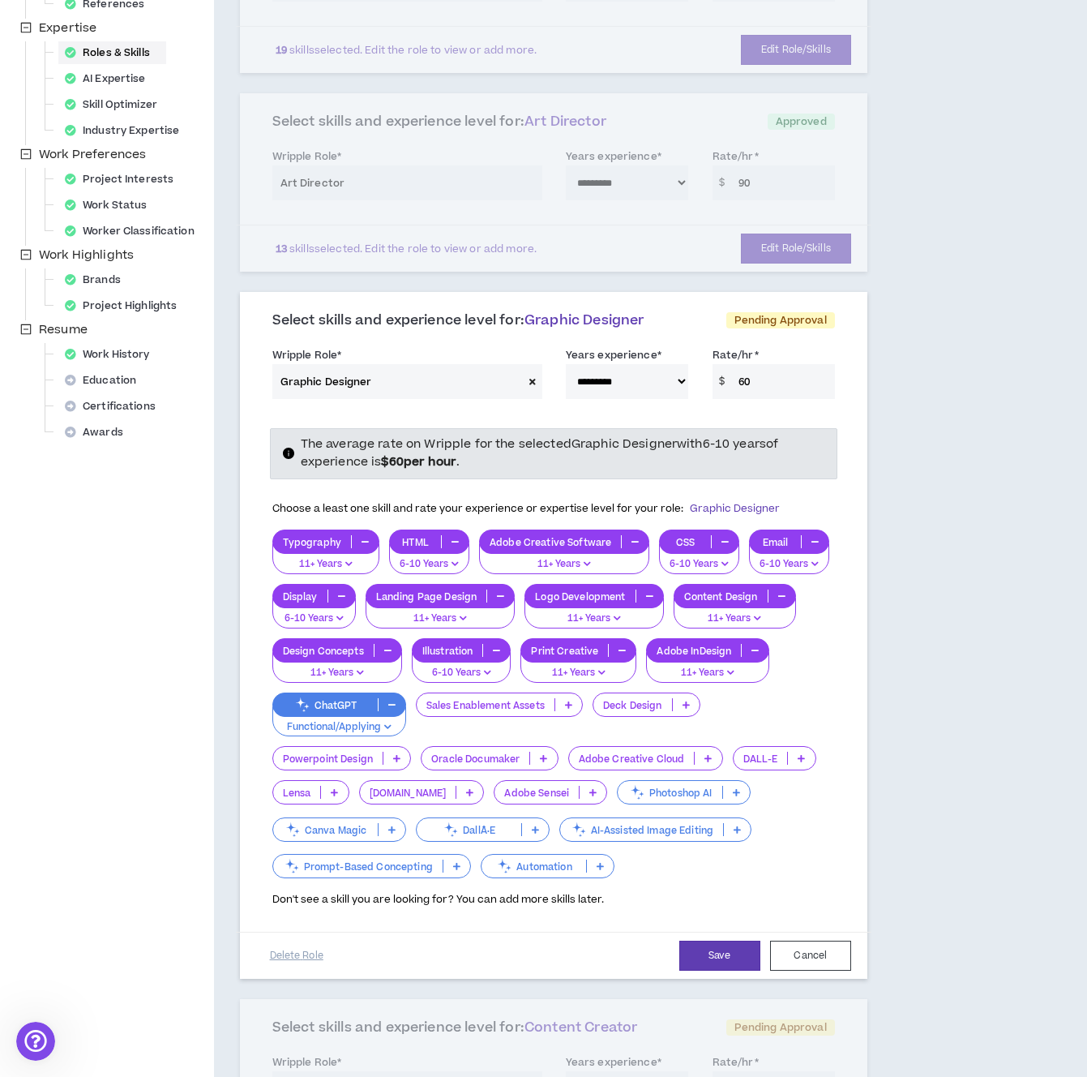
click at [569, 702] on icon at bounding box center [568, 705] width 7 height 8
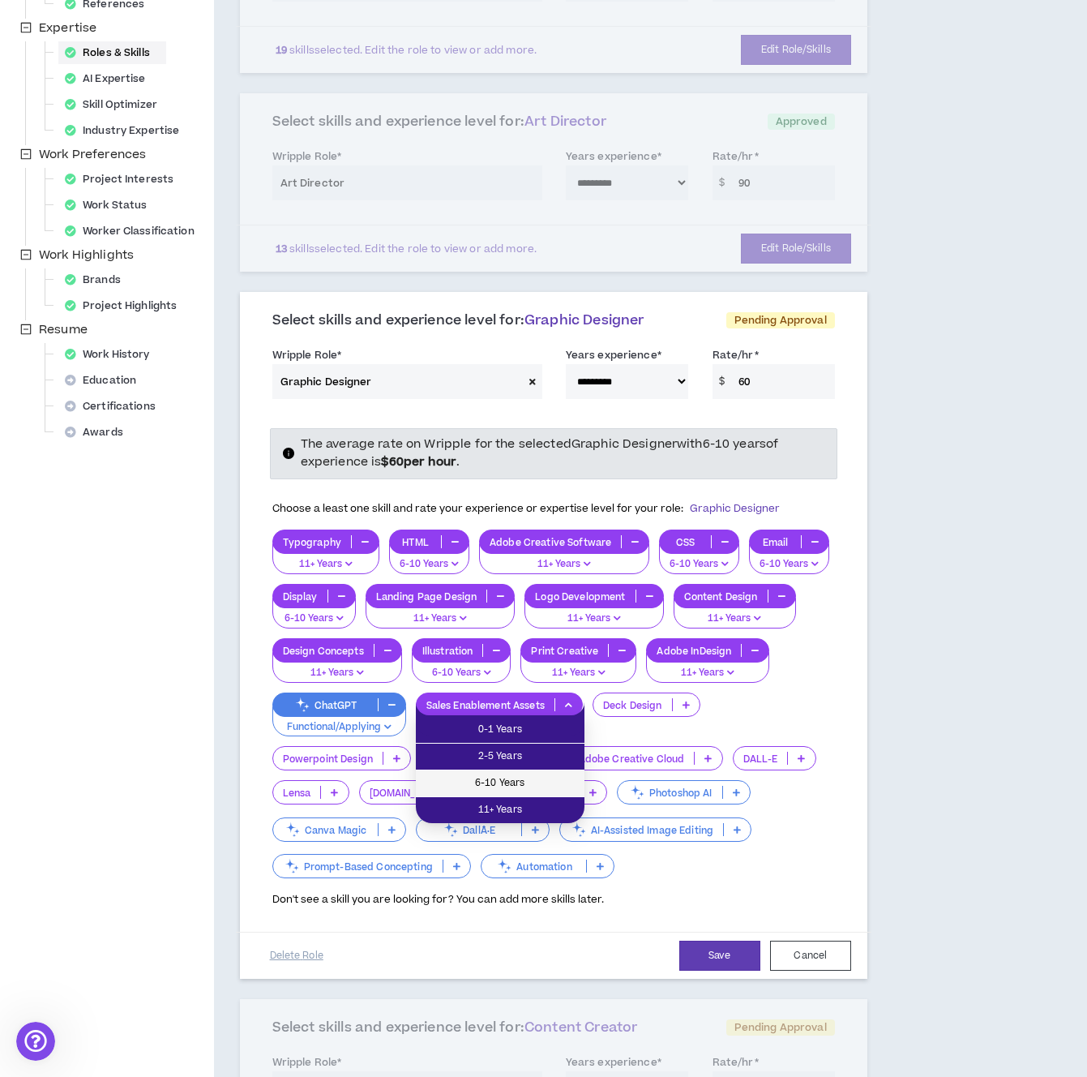
click at [537, 793] on li "6-10 Years" at bounding box center [500, 783] width 169 height 27
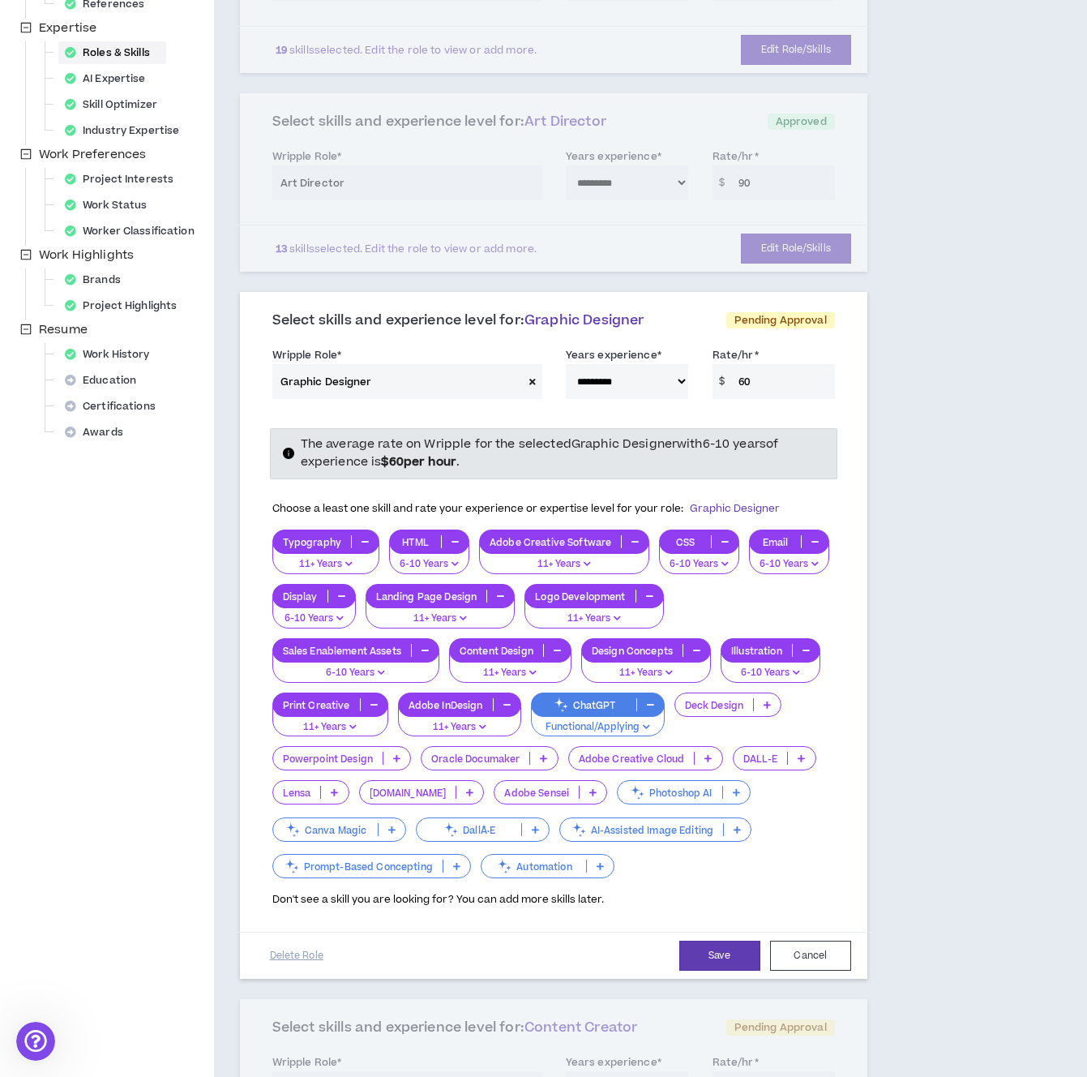
click at [757, 703] on p at bounding box center [767, 704] width 27 height 13
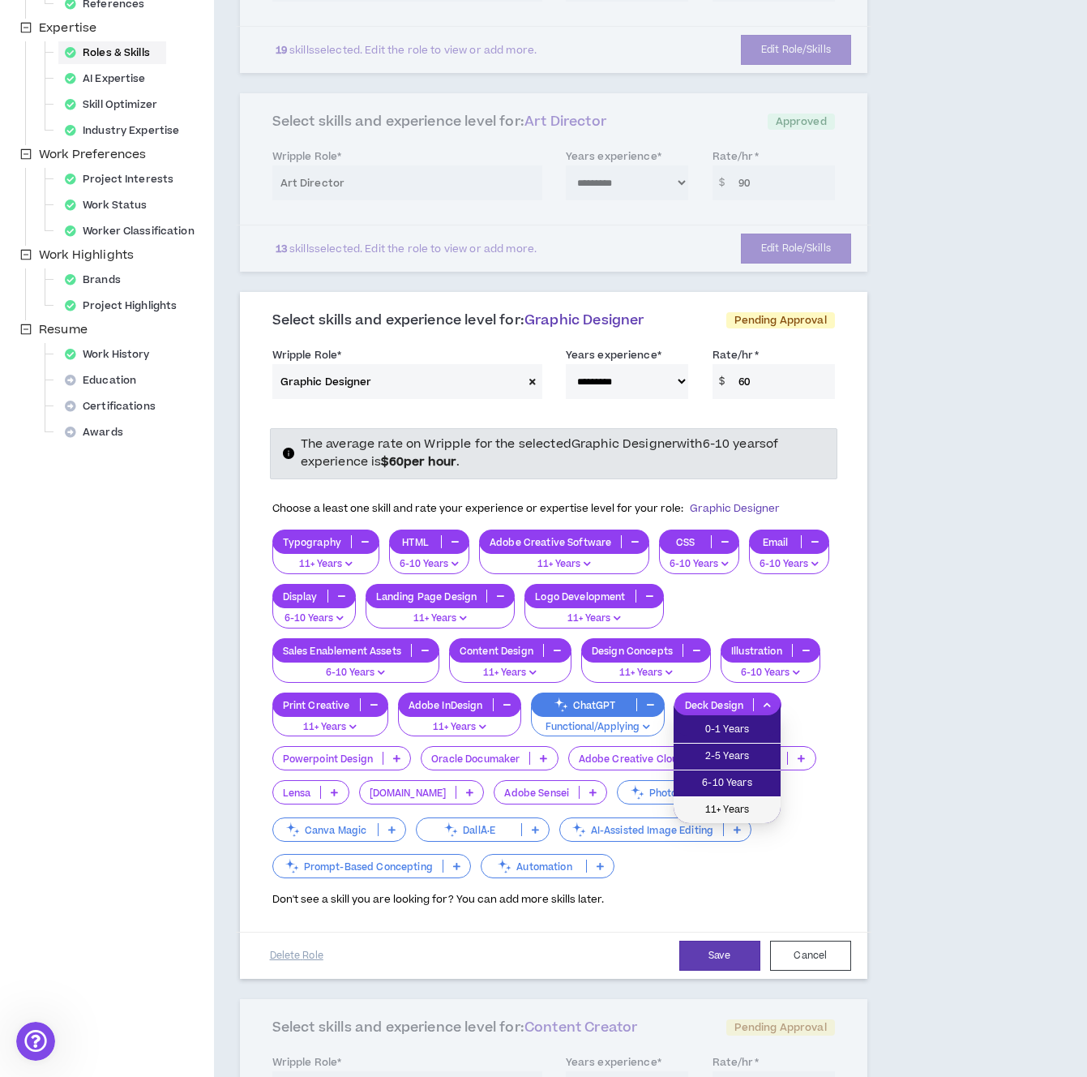
click at [718, 808] on span "11+ Years" at bounding box center [728, 810] width 88 height 18
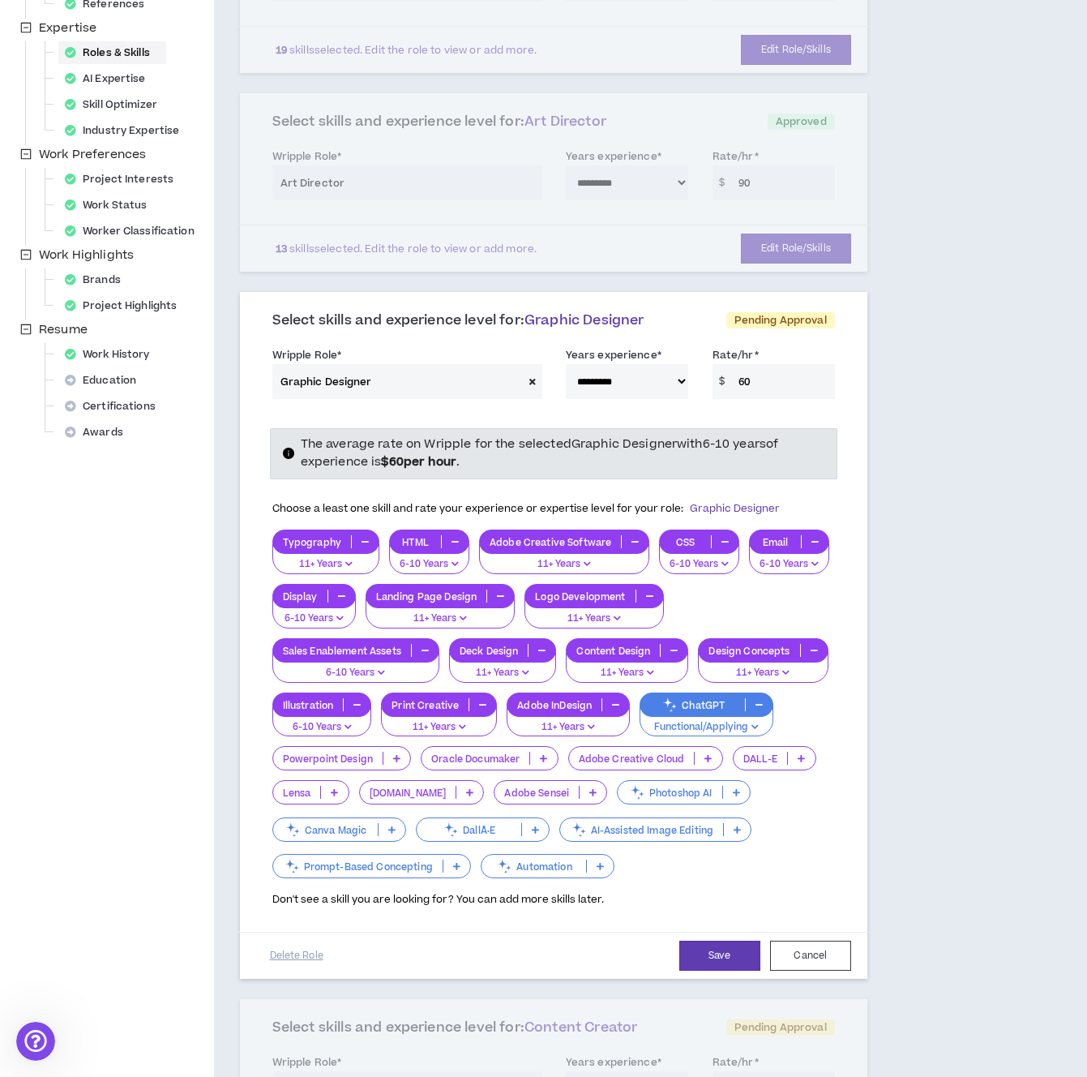
click at [389, 760] on p at bounding box center [397, 758] width 27 height 13
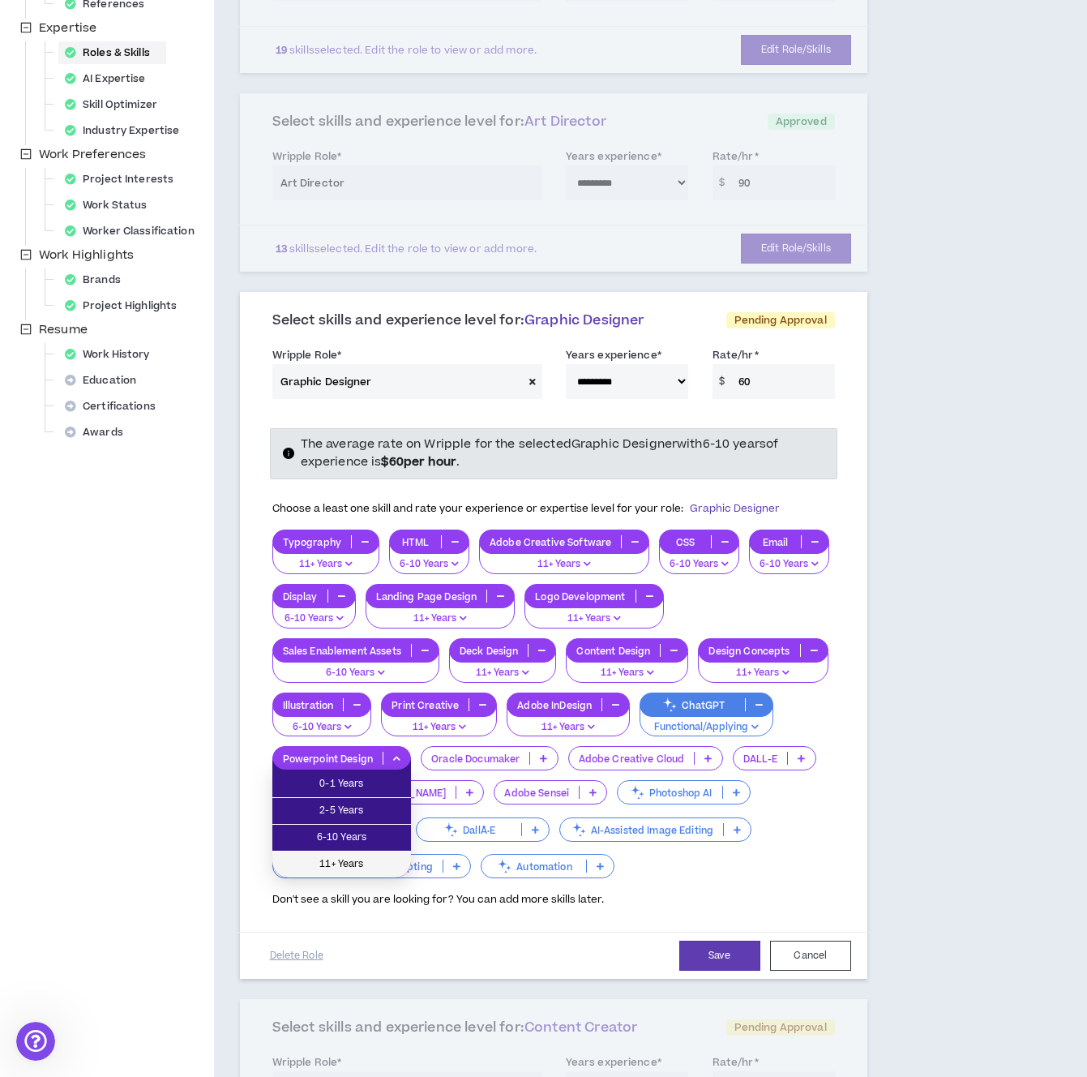
click at [346, 864] on span "11+ Years" at bounding box center [341, 864] width 119 height 18
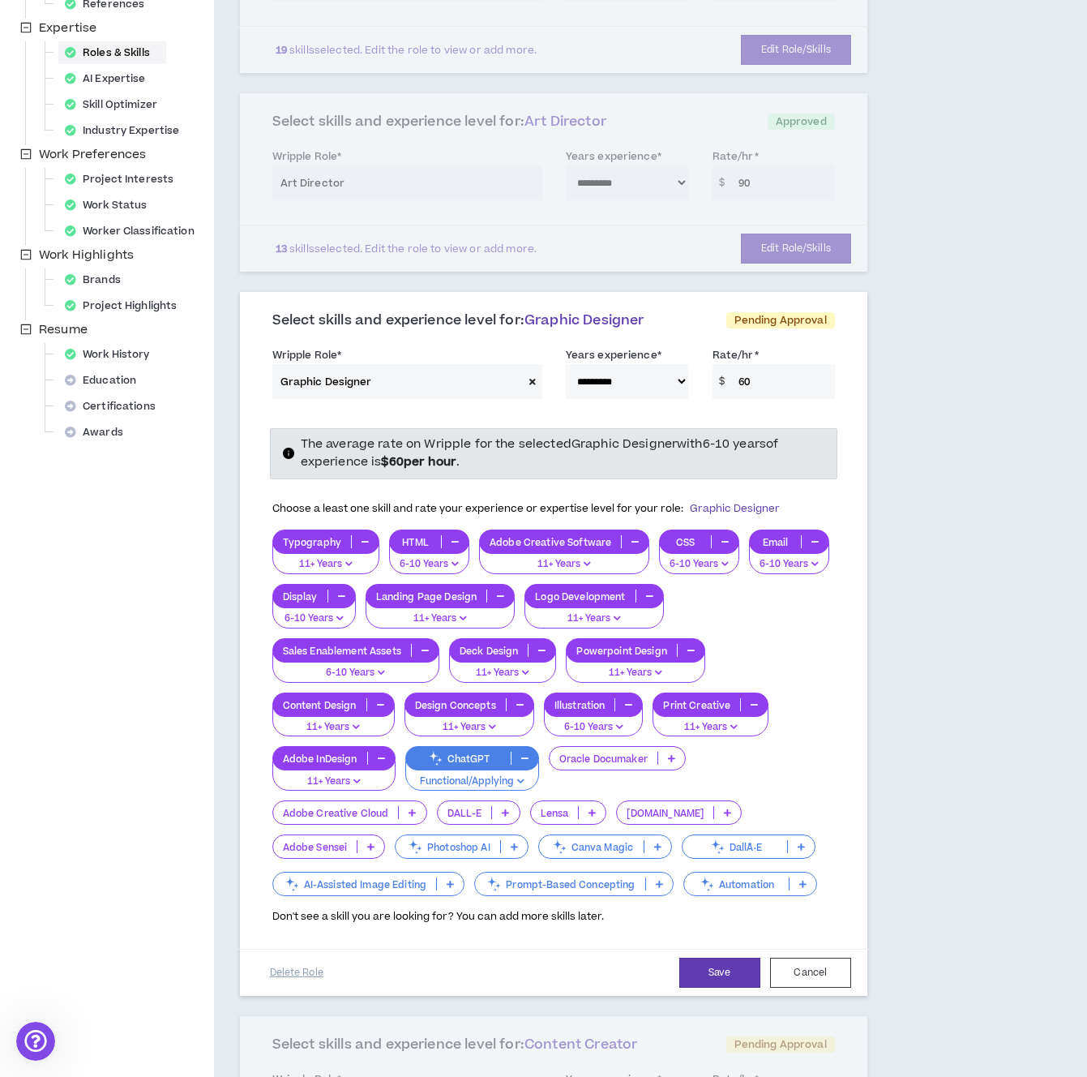
click at [409, 813] on icon at bounding box center [412, 812] width 7 height 8
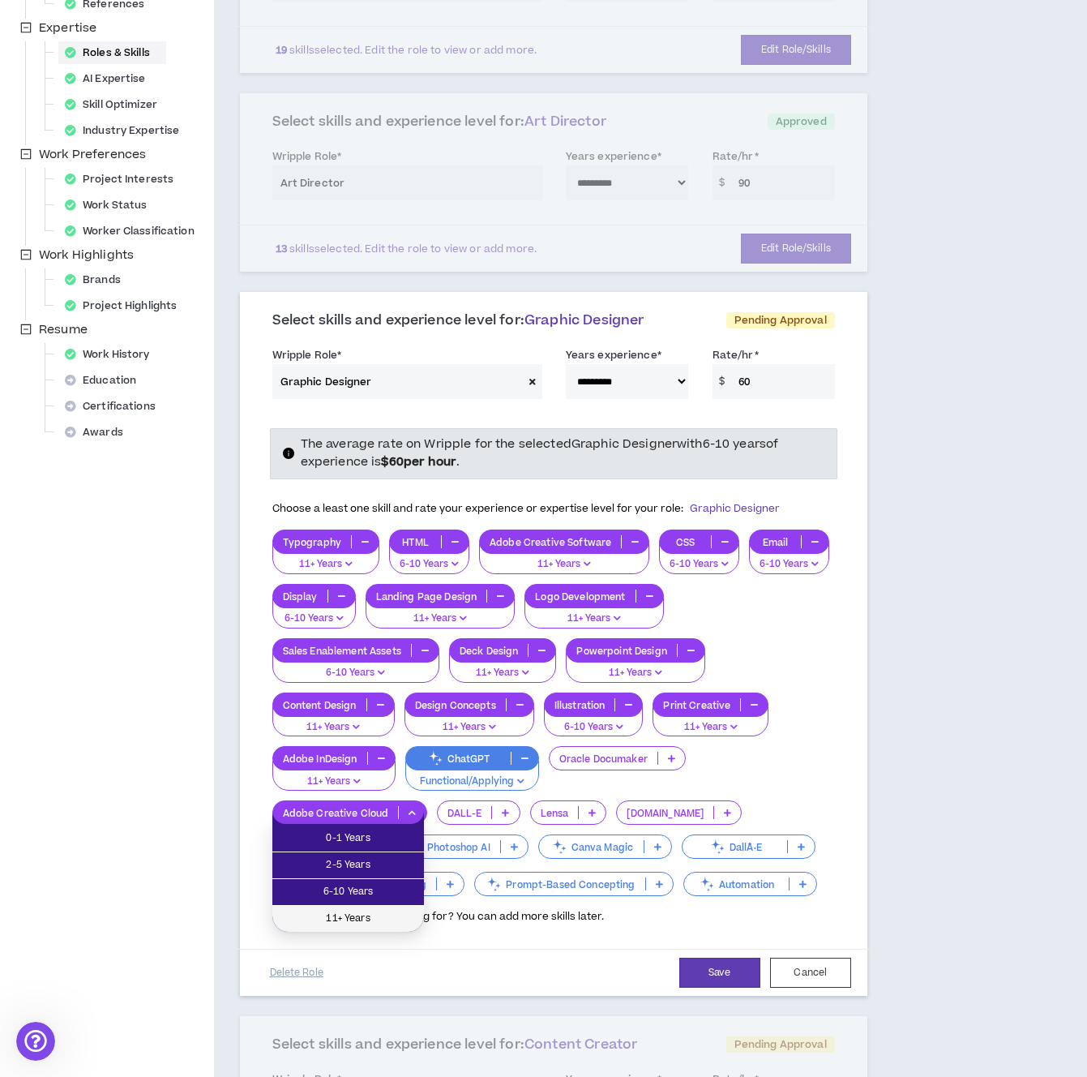
click at [372, 911] on span "11+ Years" at bounding box center [348, 919] width 132 height 18
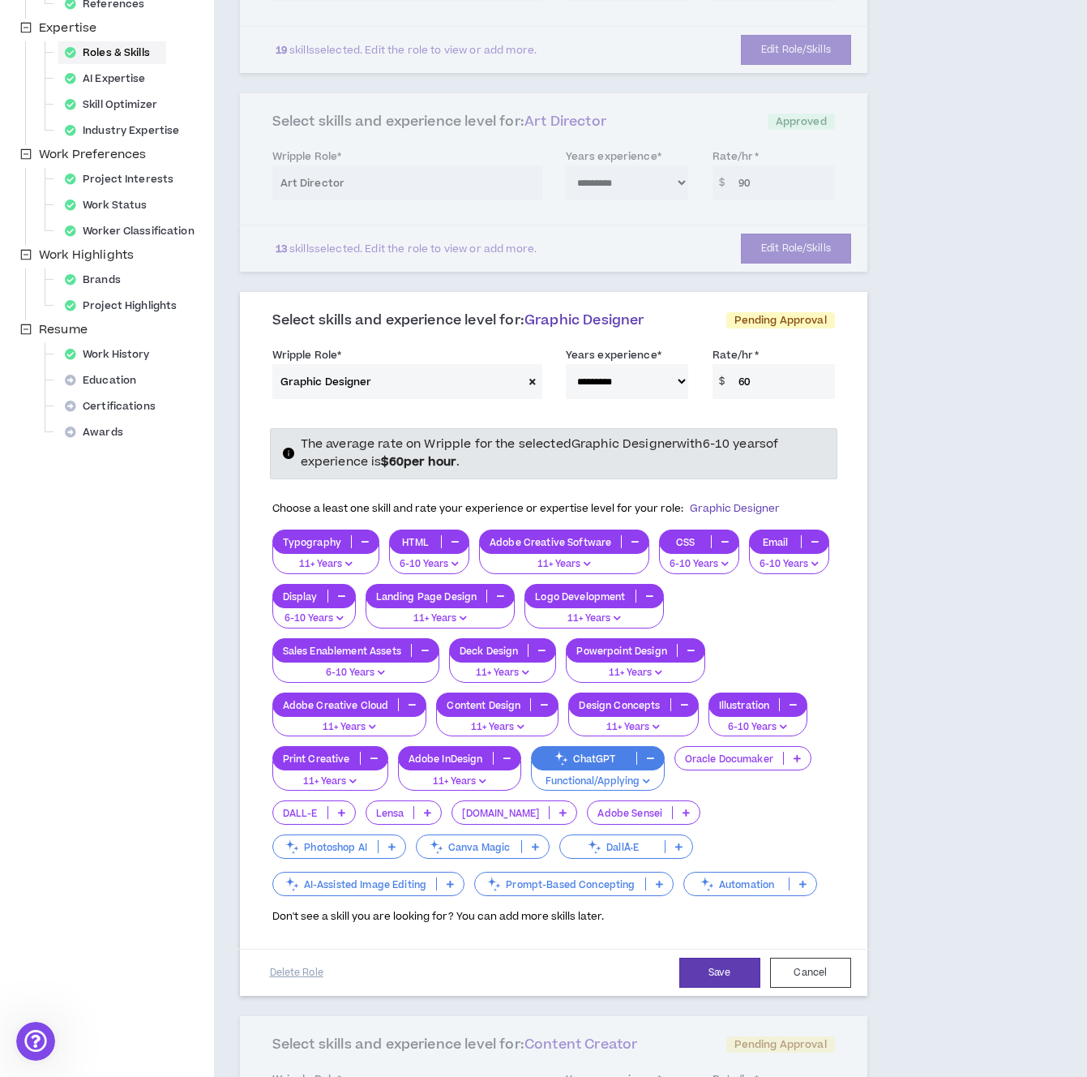
click at [338, 812] on icon at bounding box center [341, 812] width 7 height 8
click at [325, 861] on span "2-5 Years" at bounding box center [313, 865] width 62 height 18
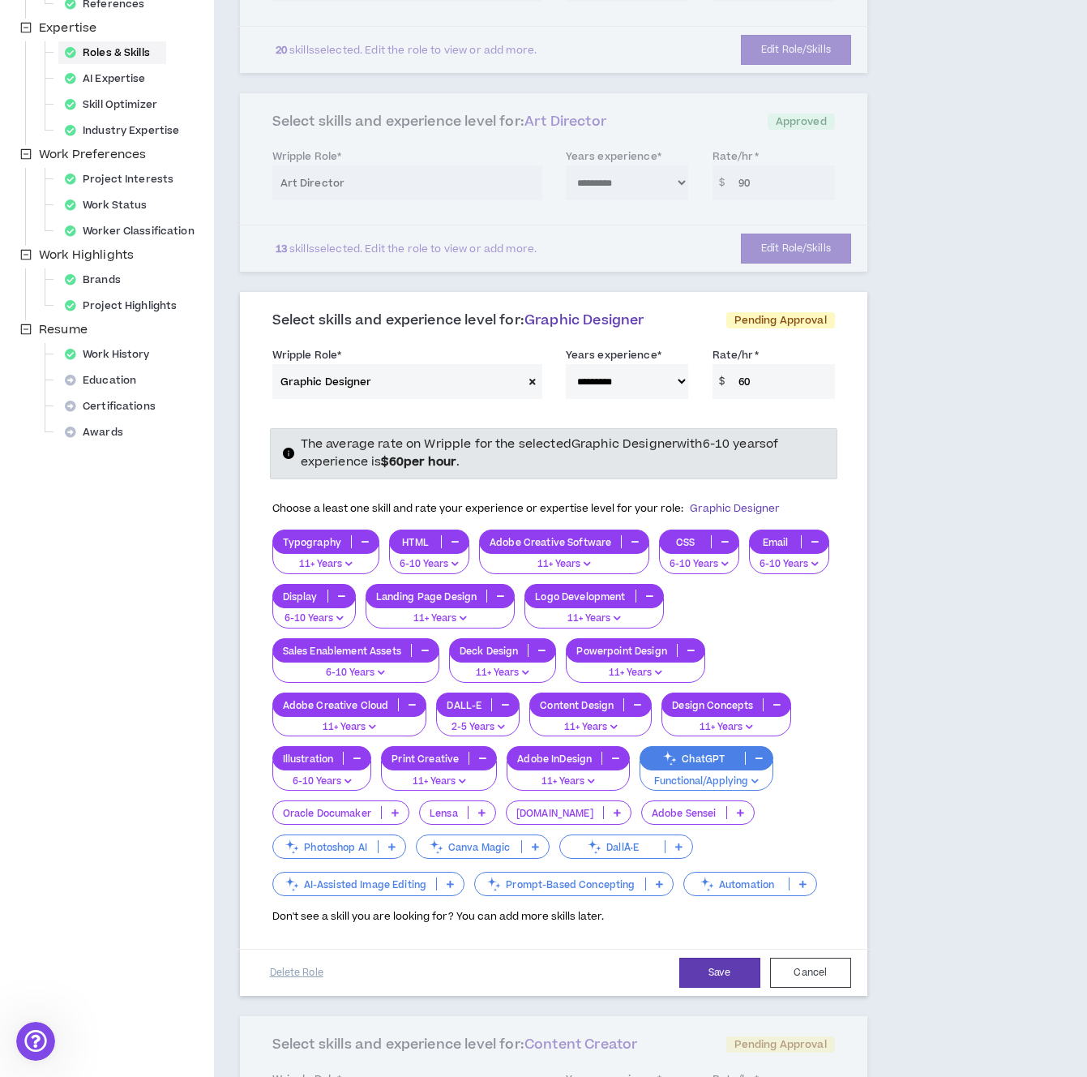
click at [401, 843] on p at bounding box center [392, 846] width 27 height 13
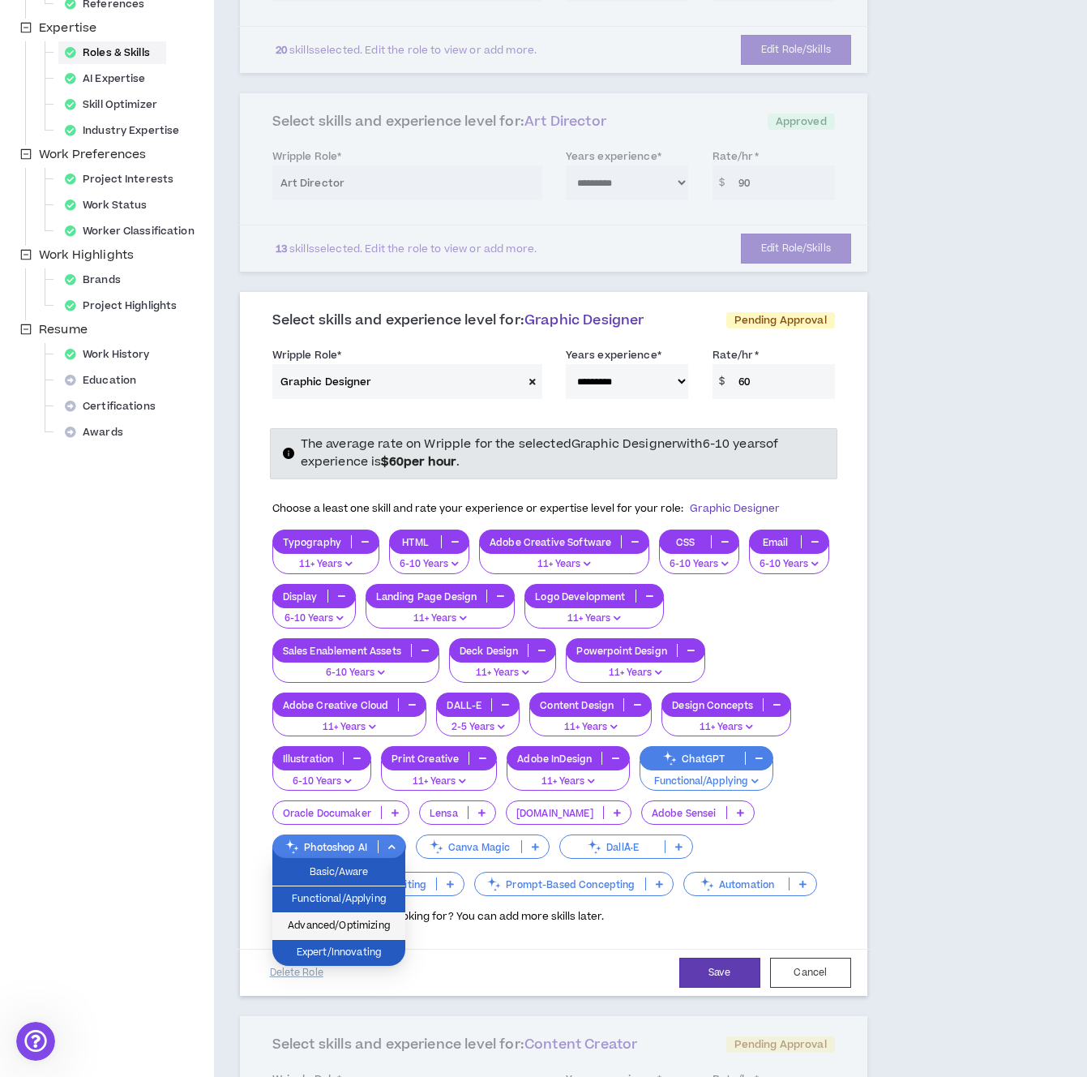
click at [362, 927] on span "Advanced/Optimizing" at bounding box center [339, 926] width 114 height 18
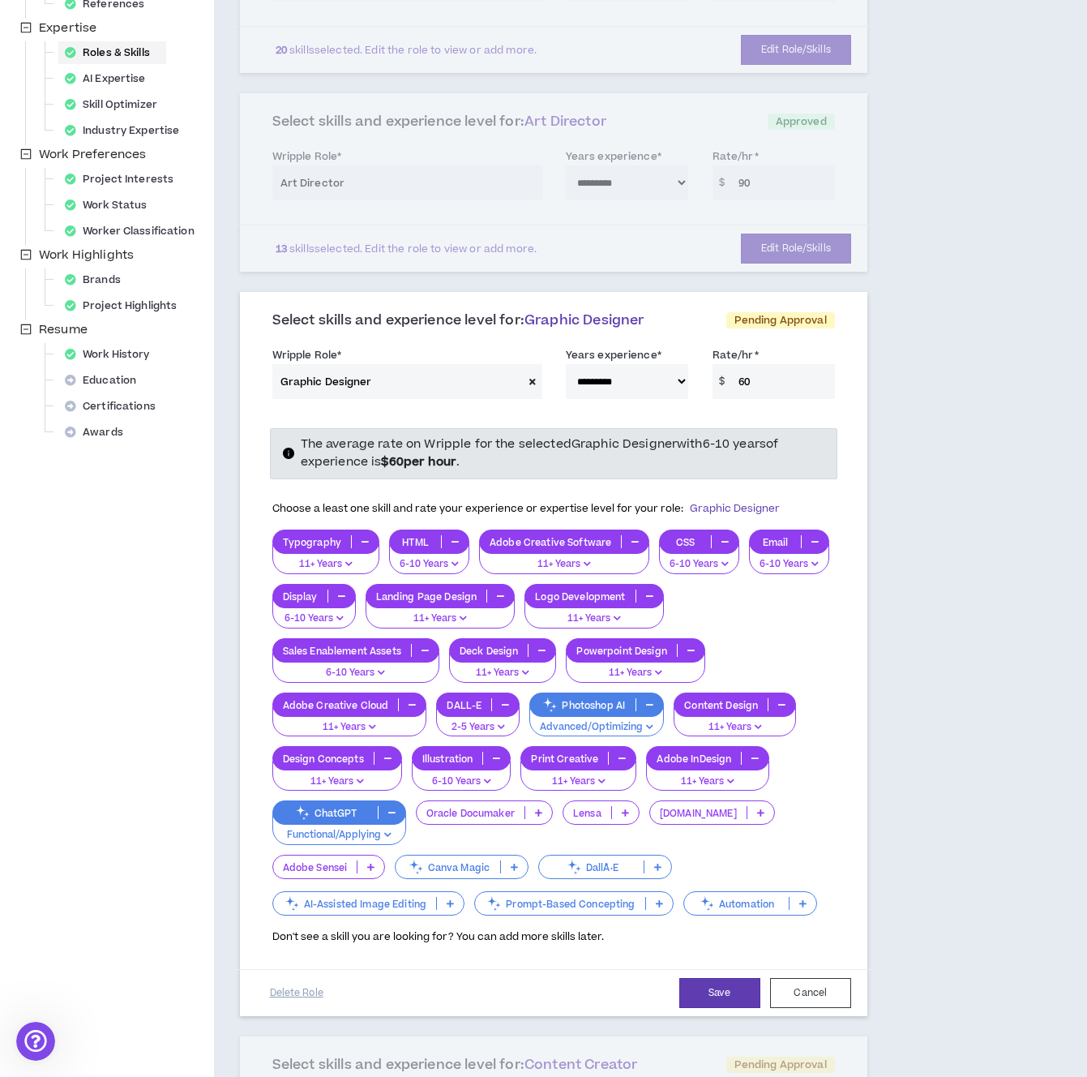
click at [447, 906] on icon at bounding box center [450, 903] width 7 height 8
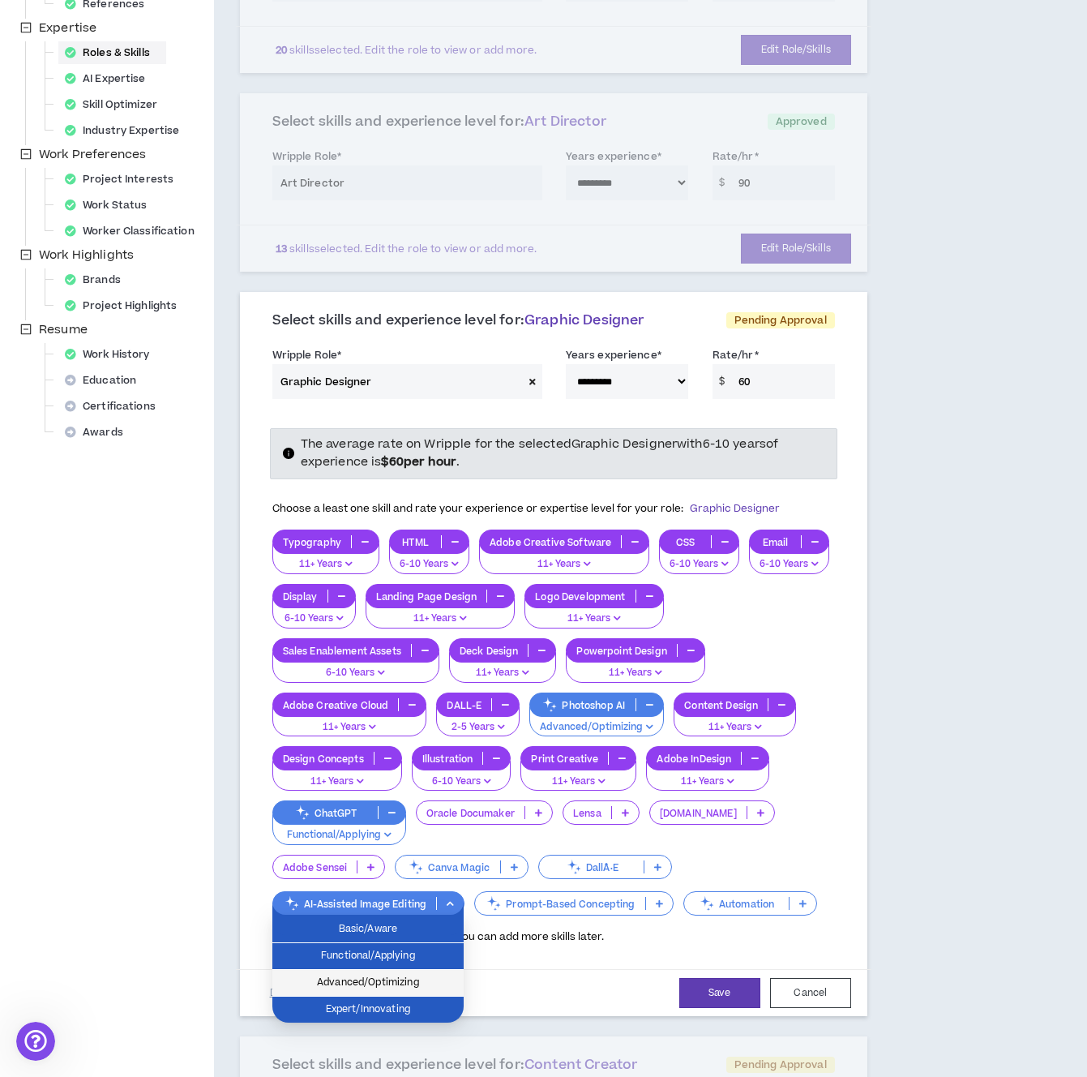
click at [385, 983] on span "Advanced/Optimizing" at bounding box center [368, 983] width 172 height 18
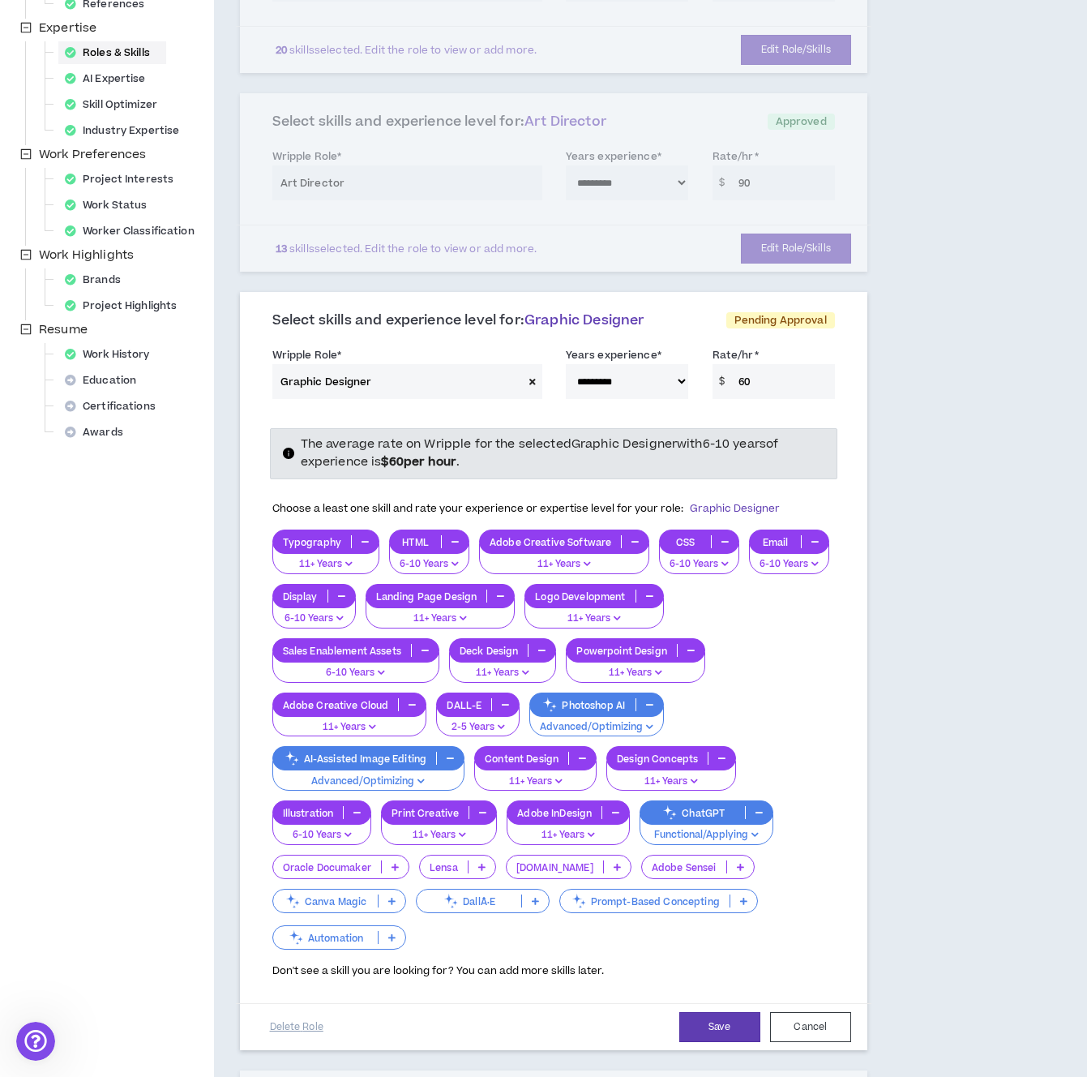
click at [740, 902] on icon at bounding box center [743, 901] width 7 height 8
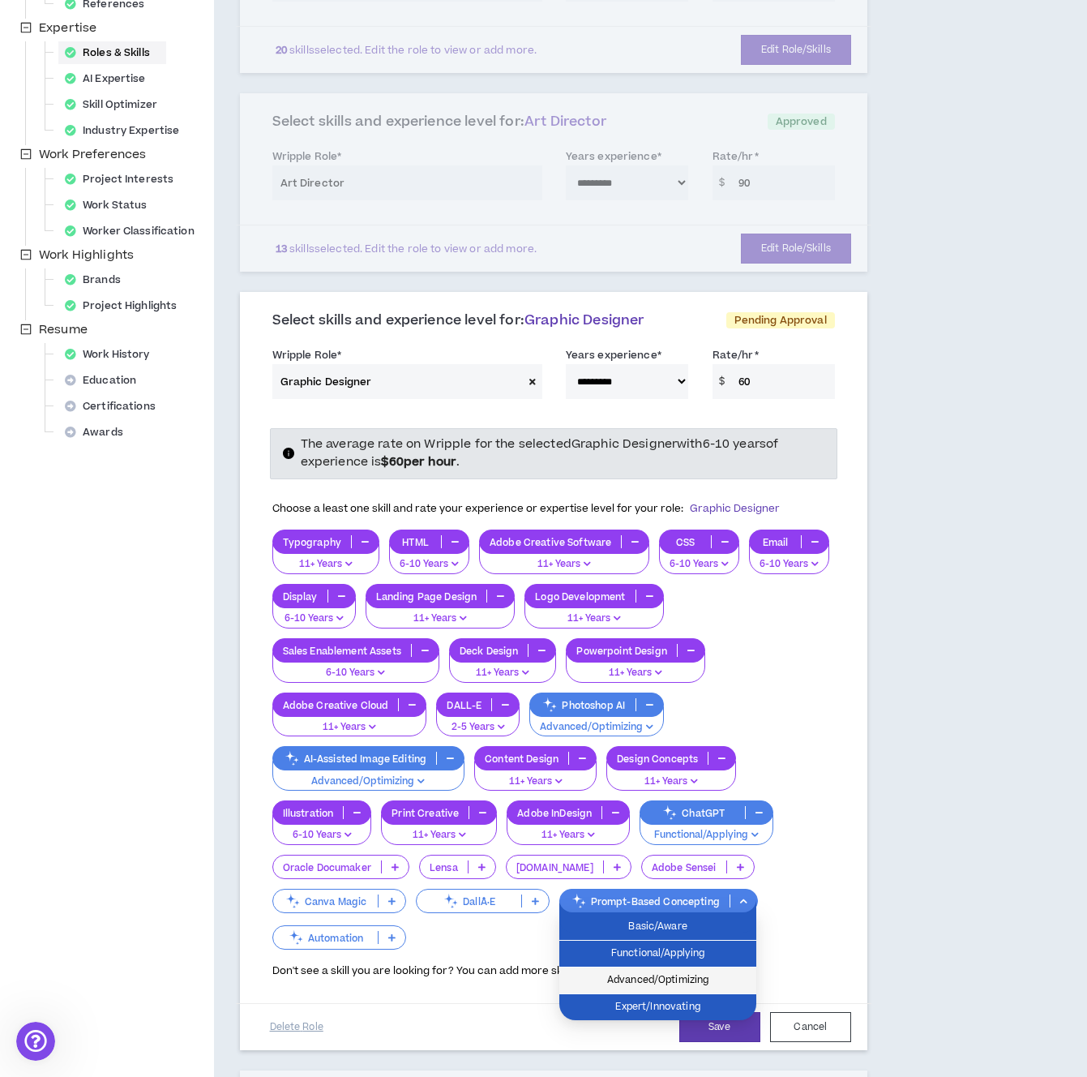
click at [671, 984] on span "Advanced/Optimizing" at bounding box center [658, 980] width 178 height 18
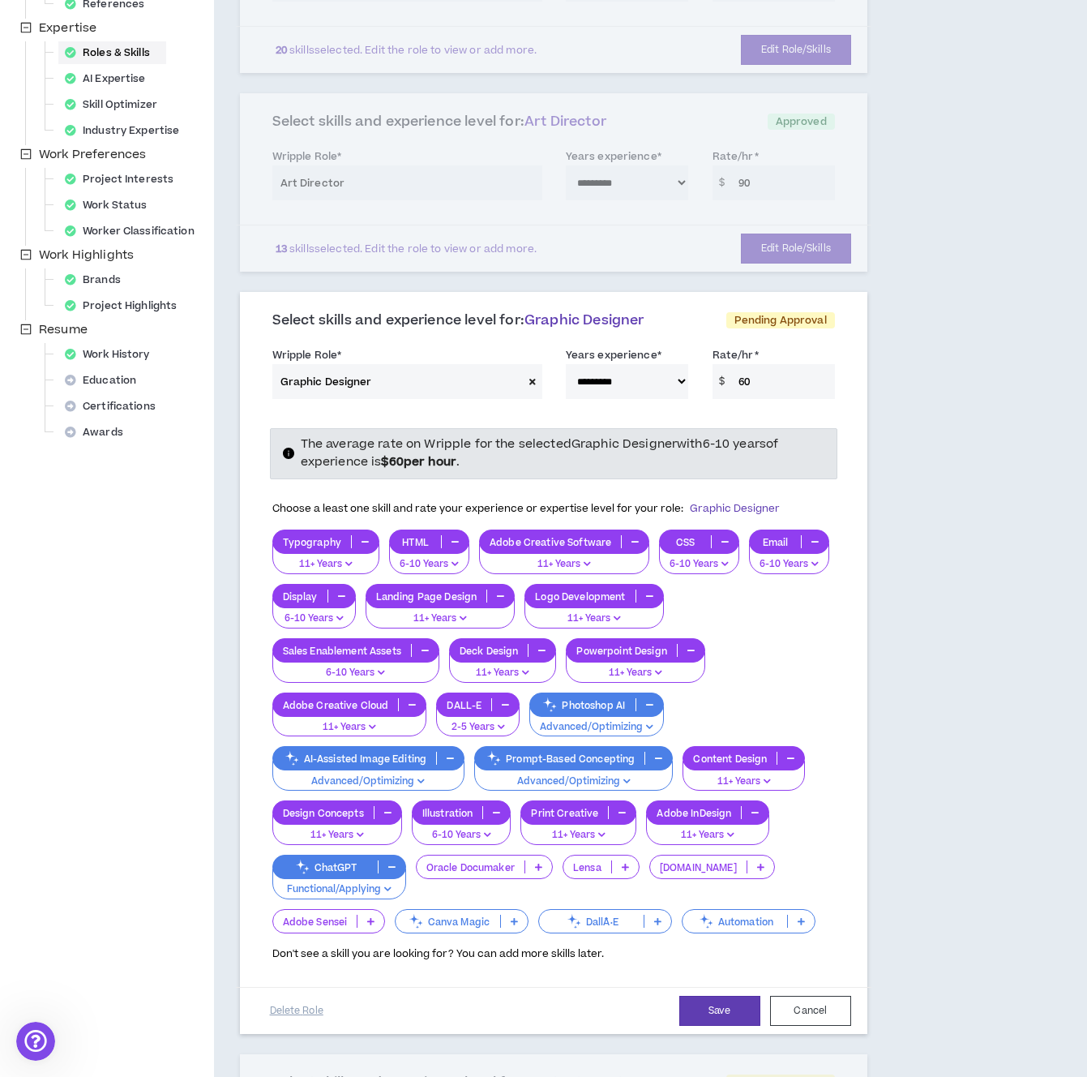
click at [791, 916] on p at bounding box center [801, 921] width 27 height 13
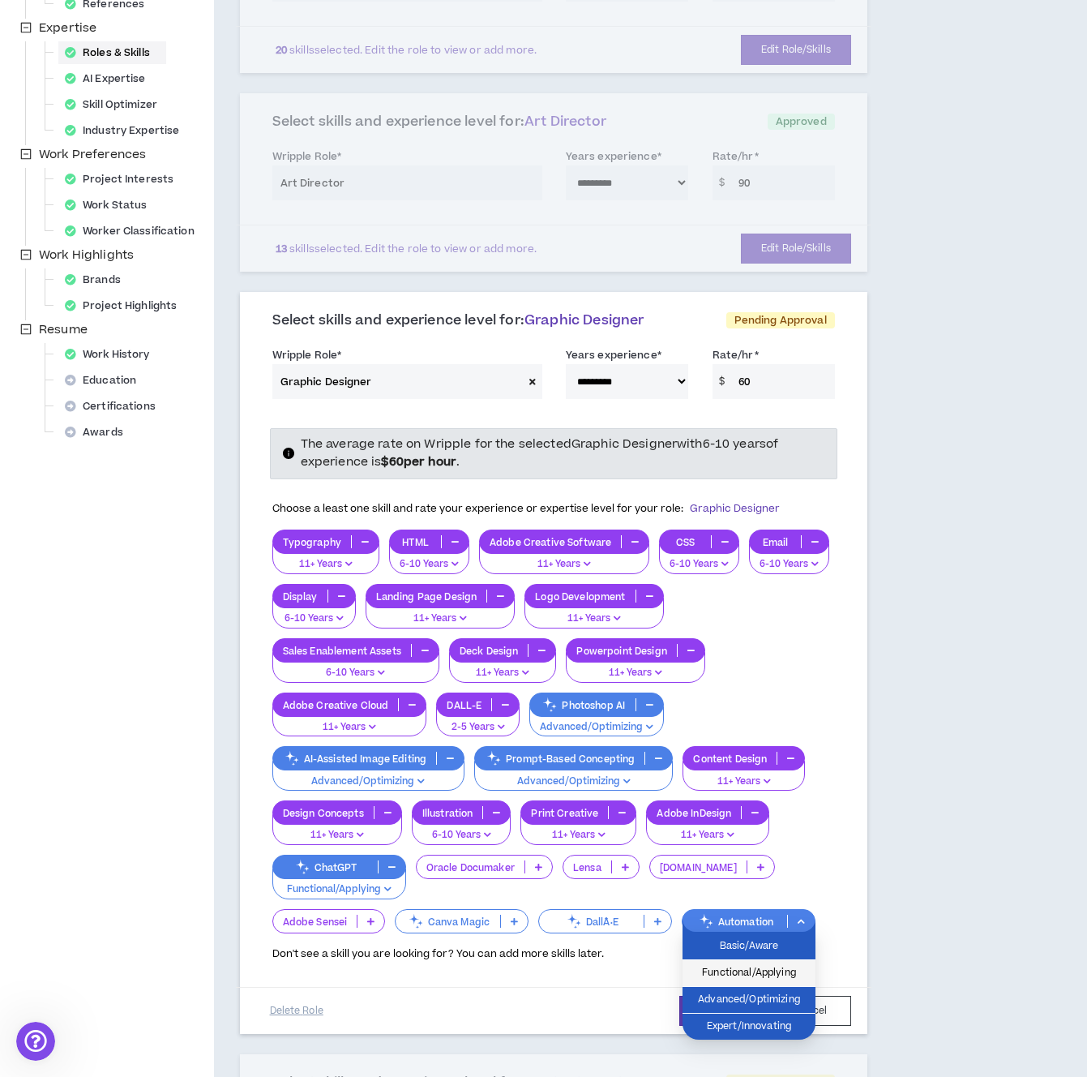
click at [748, 975] on span "Functional/Applying" at bounding box center [749, 973] width 114 height 18
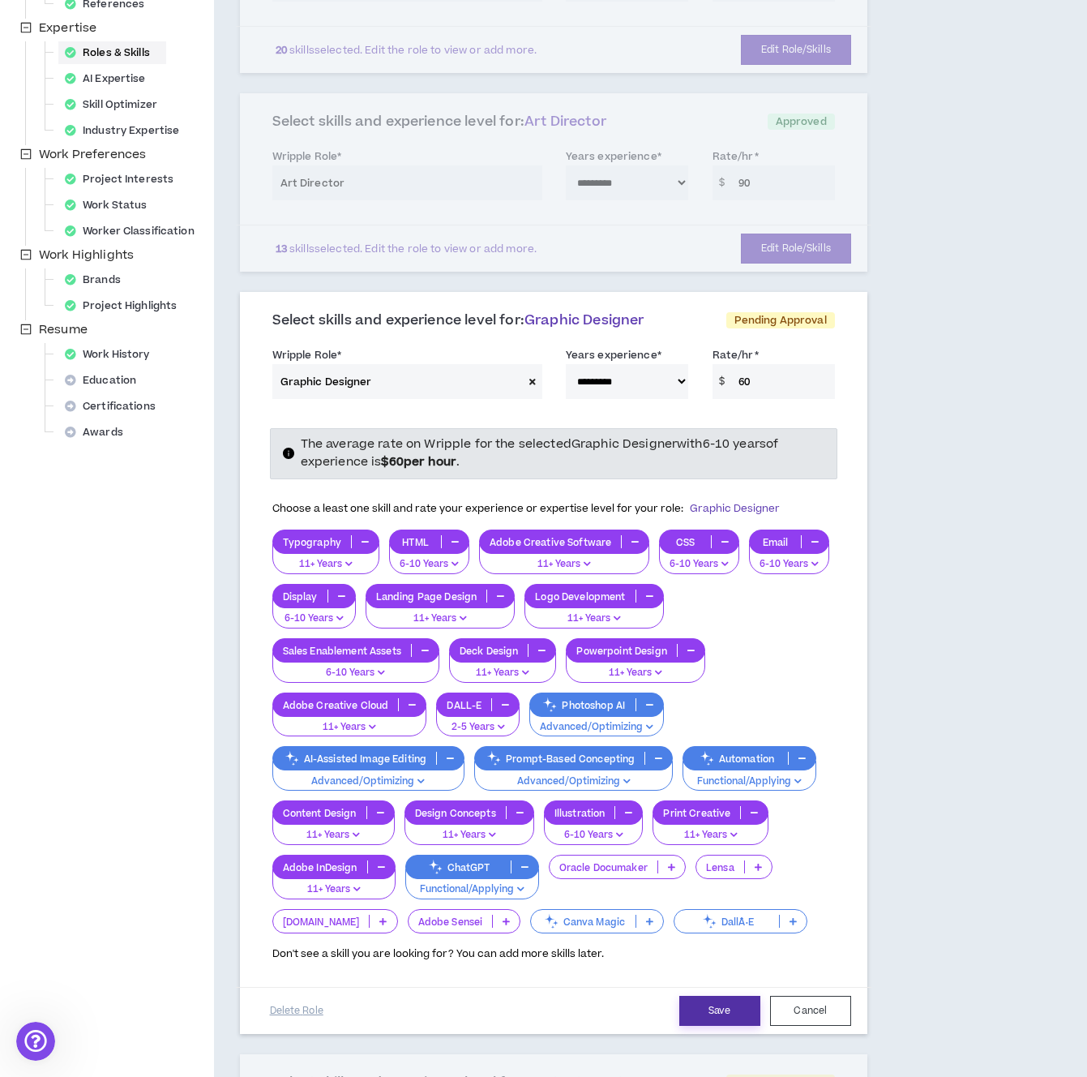
click at [737, 1006] on button "Save" at bounding box center [720, 1011] width 81 height 30
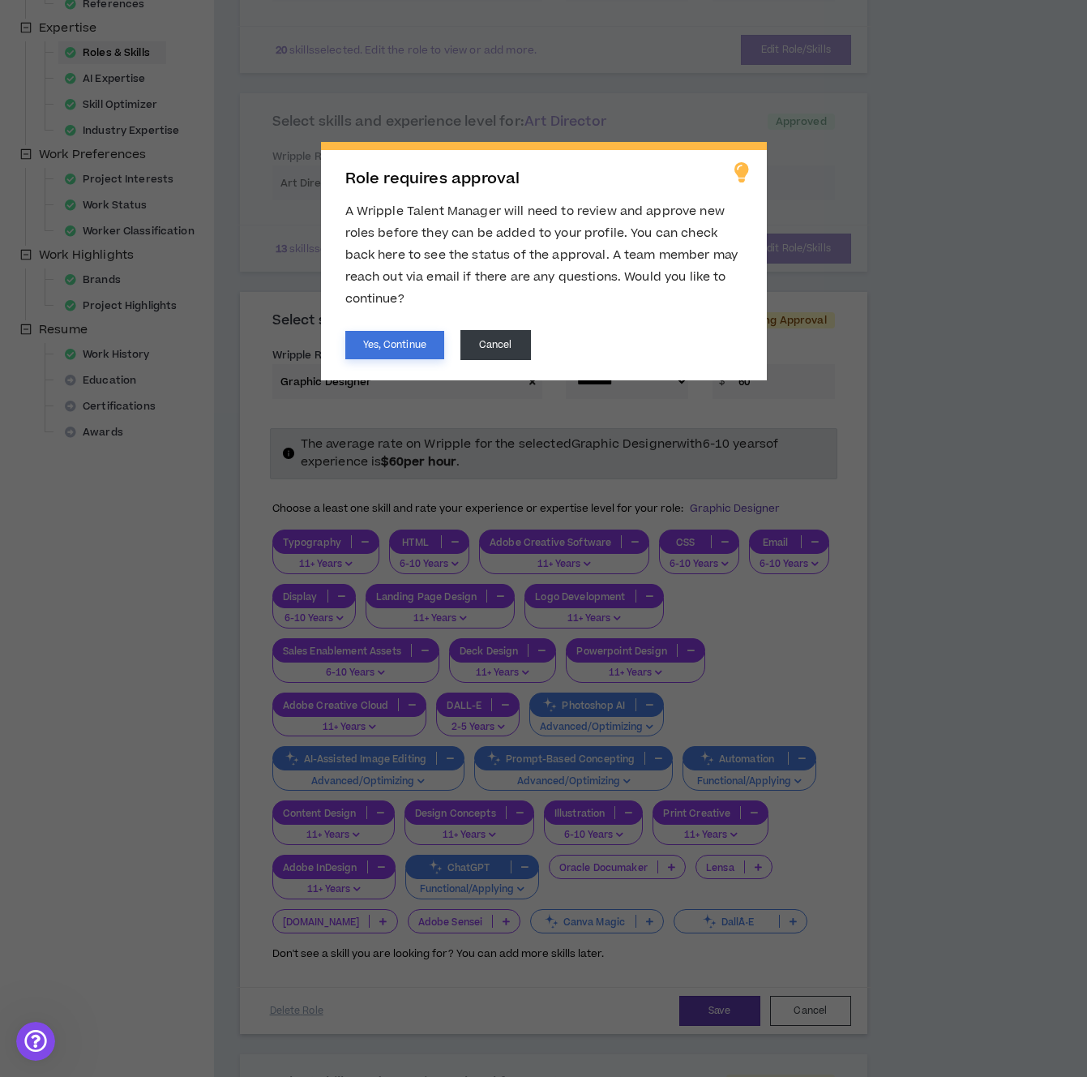
drag, startPoint x: 384, startPoint y: 344, endPoint x: 360, endPoint y: 337, distance: 25.2
click at [384, 344] on button "Yes, Continue" at bounding box center [394, 345] width 99 height 28
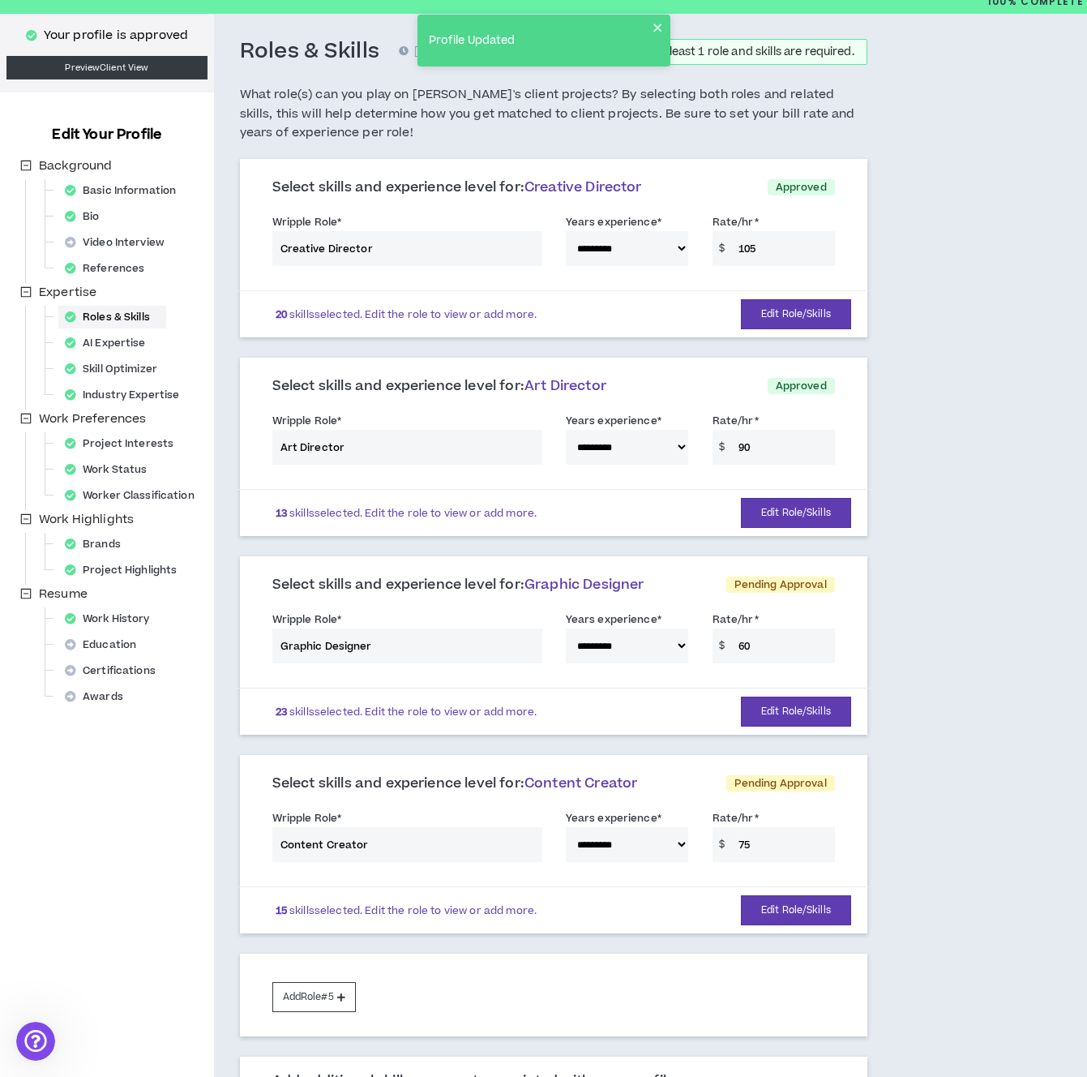
scroll to position [45, 0]
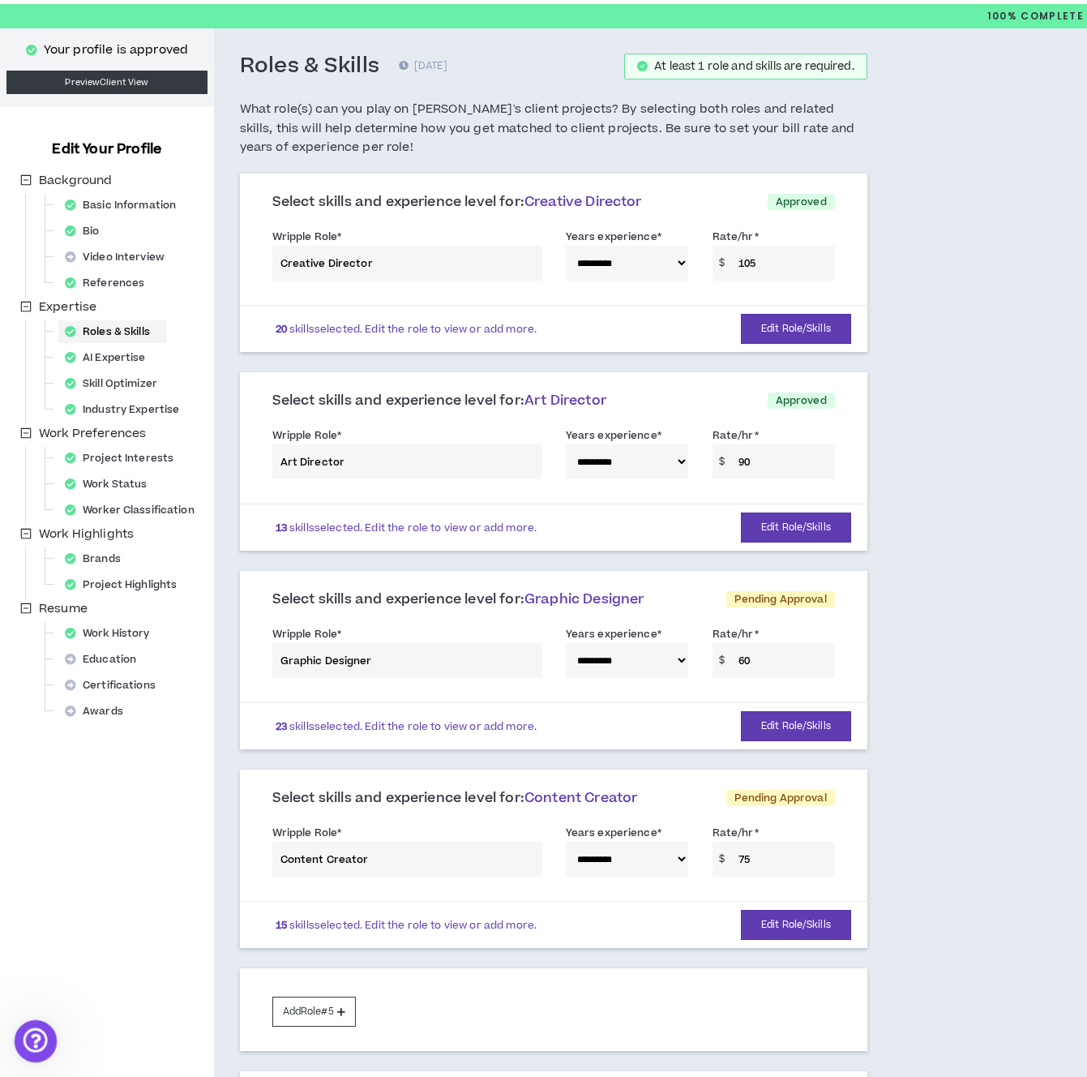
click at [31, 1044] on icon "Open Intercom Messenger" at bounding box center [33, 1039] width 27 height 27
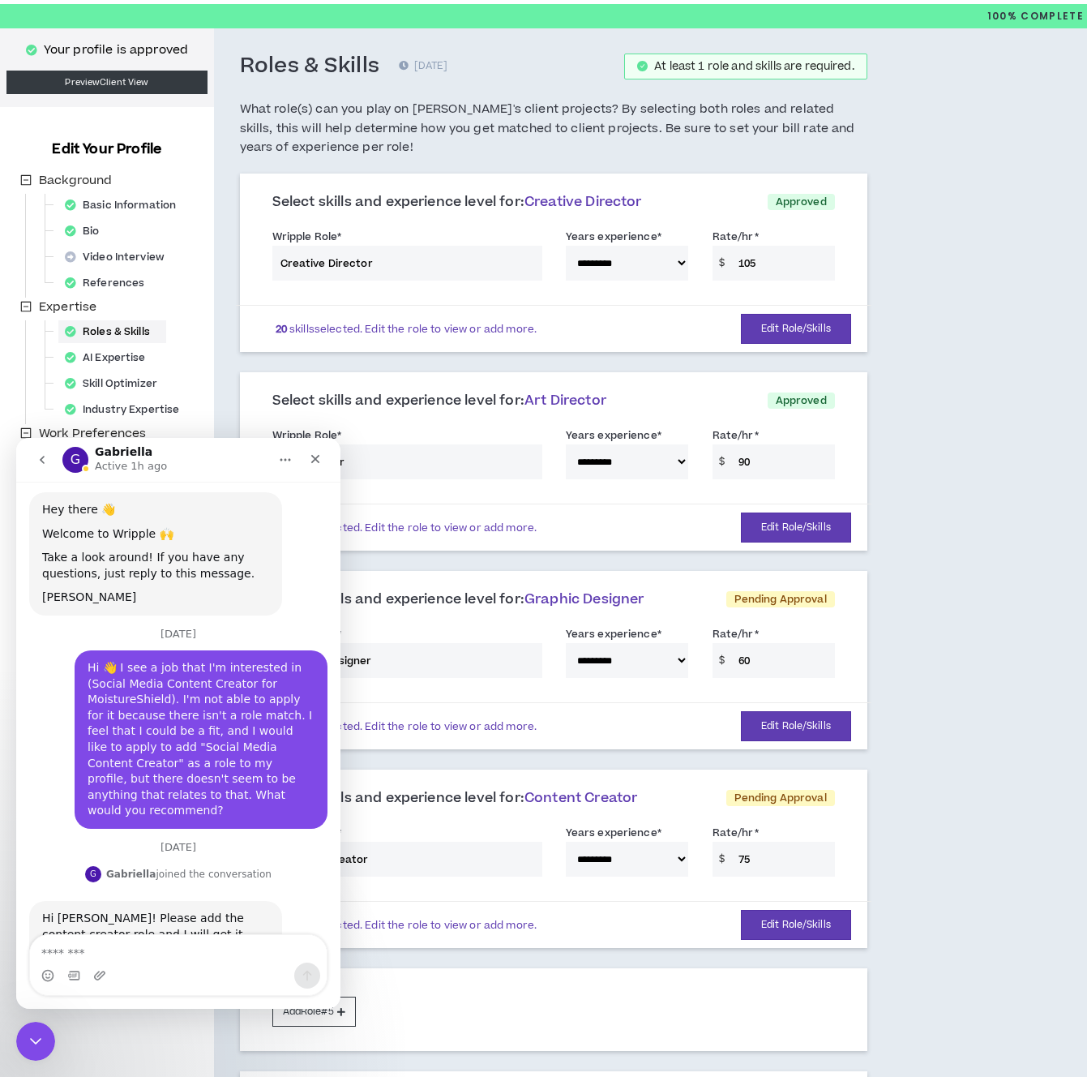
scroll to position [74, 0]
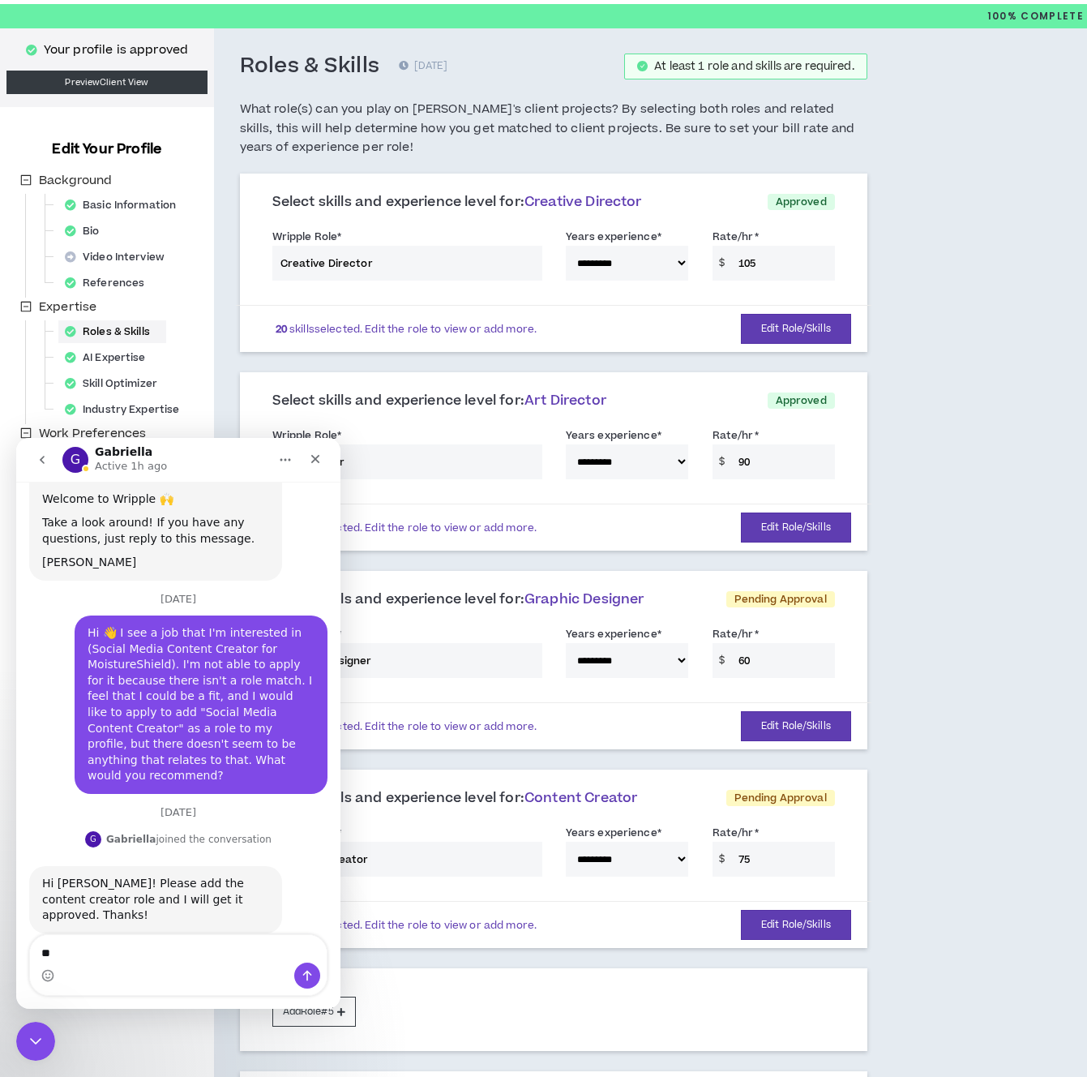
type textarea "*"
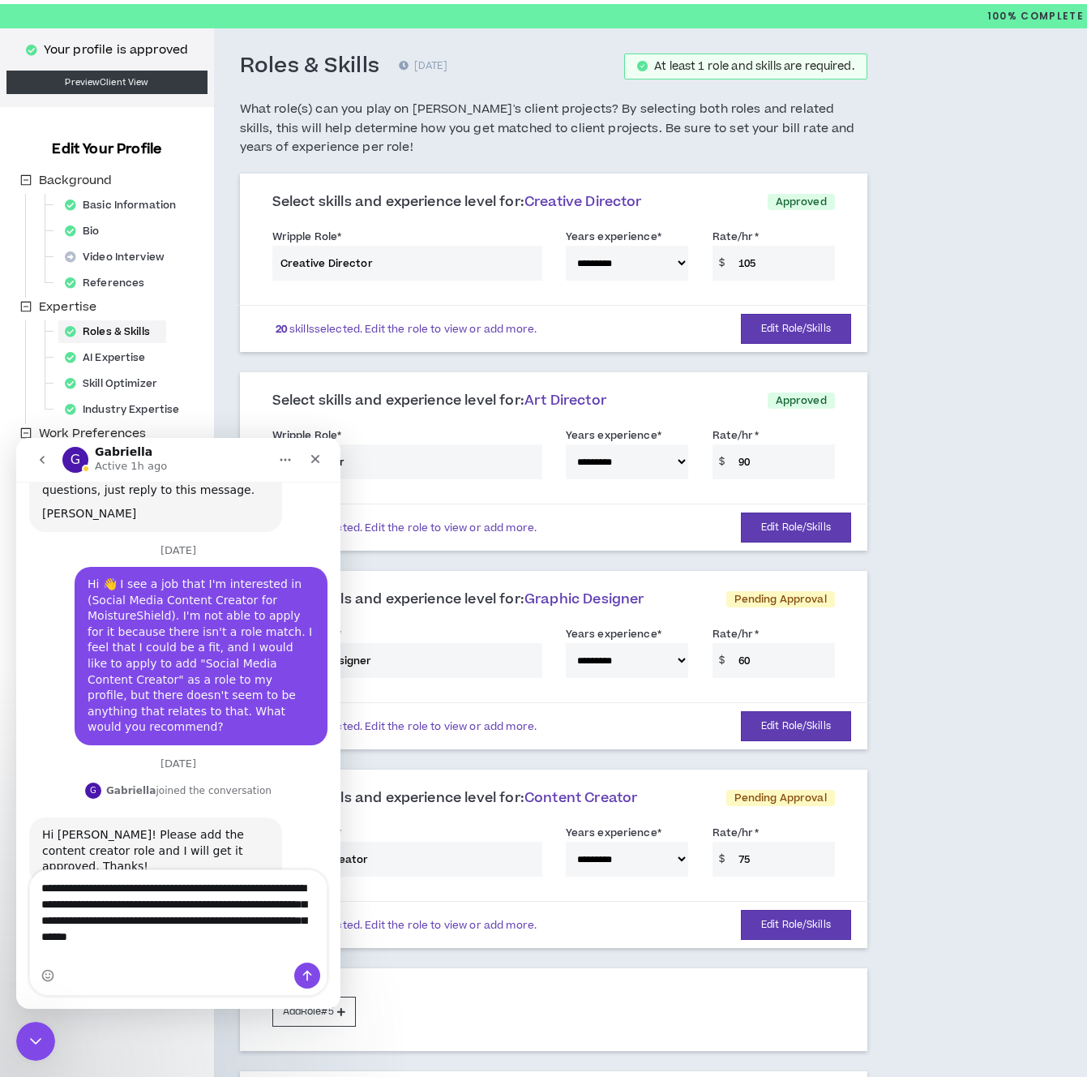
scroll to position [139, 0]
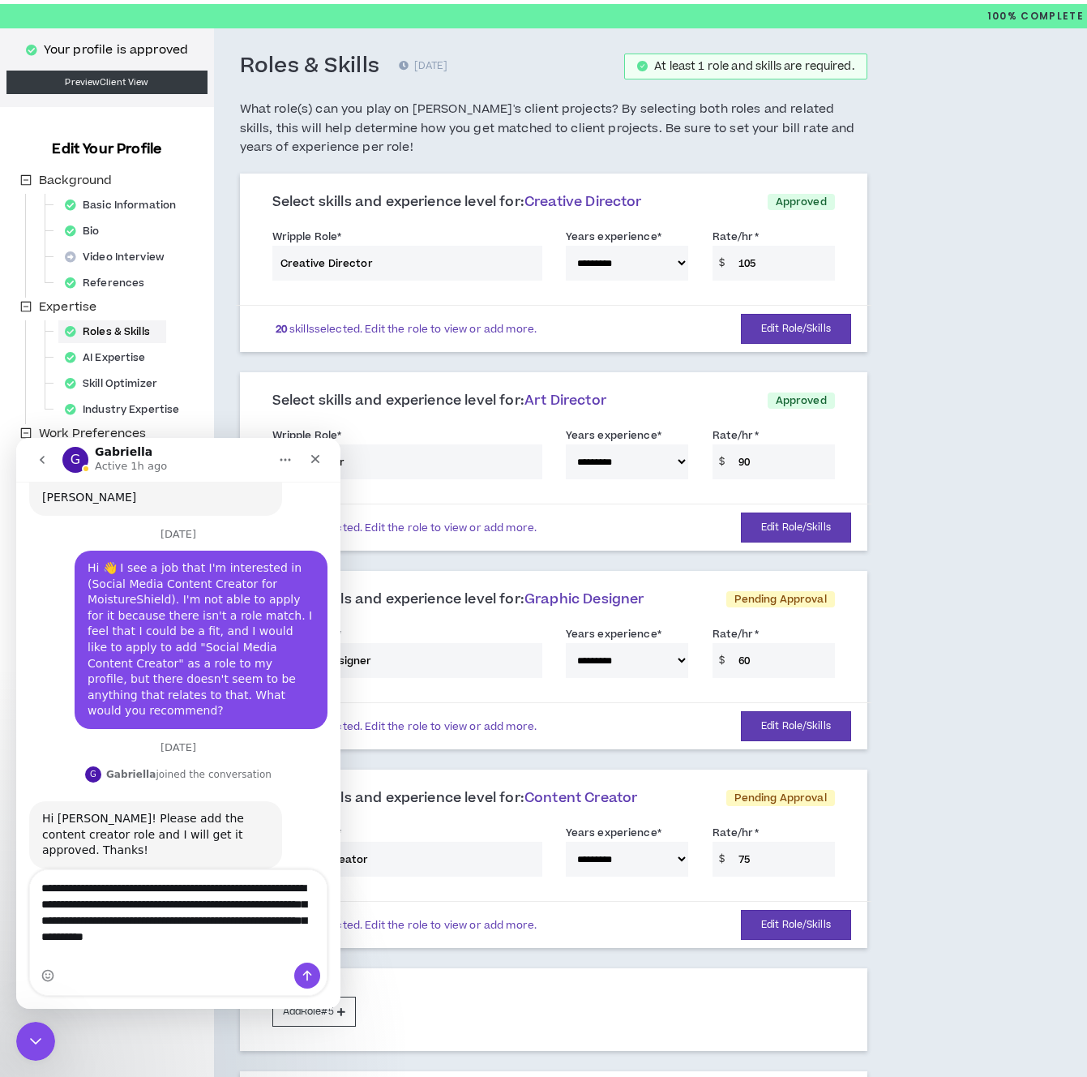
type textarea "**********"
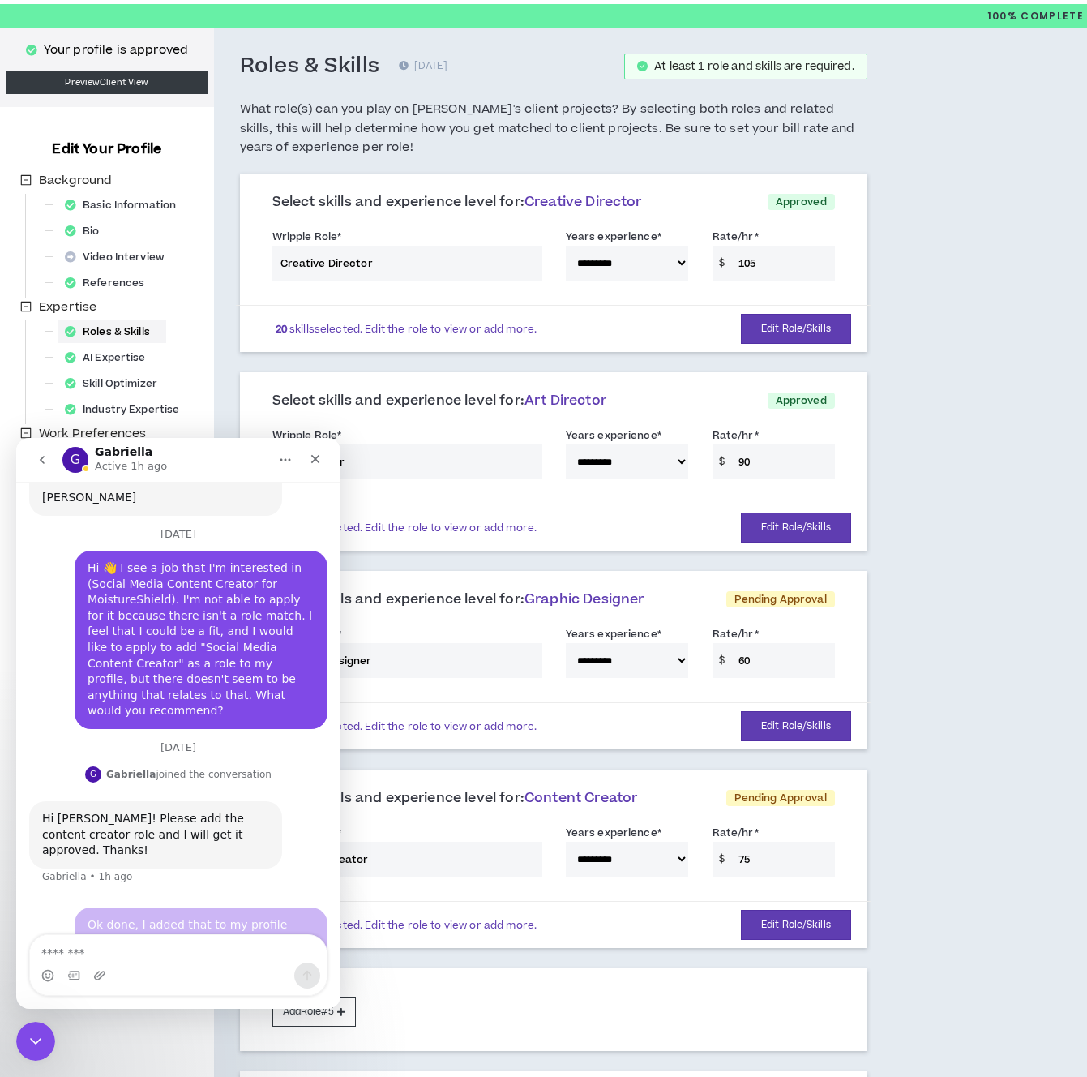
scroll to position [186, 0]
